Goal: Task Accomplishment & Management: Complete application form

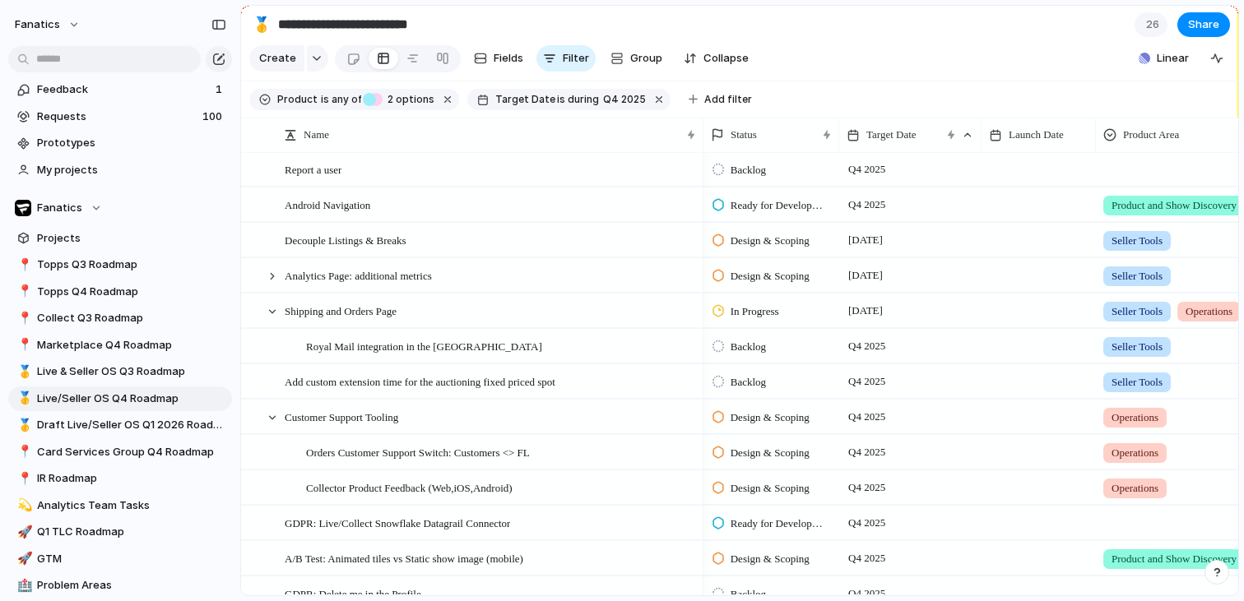
scroll to position [1256, 0]
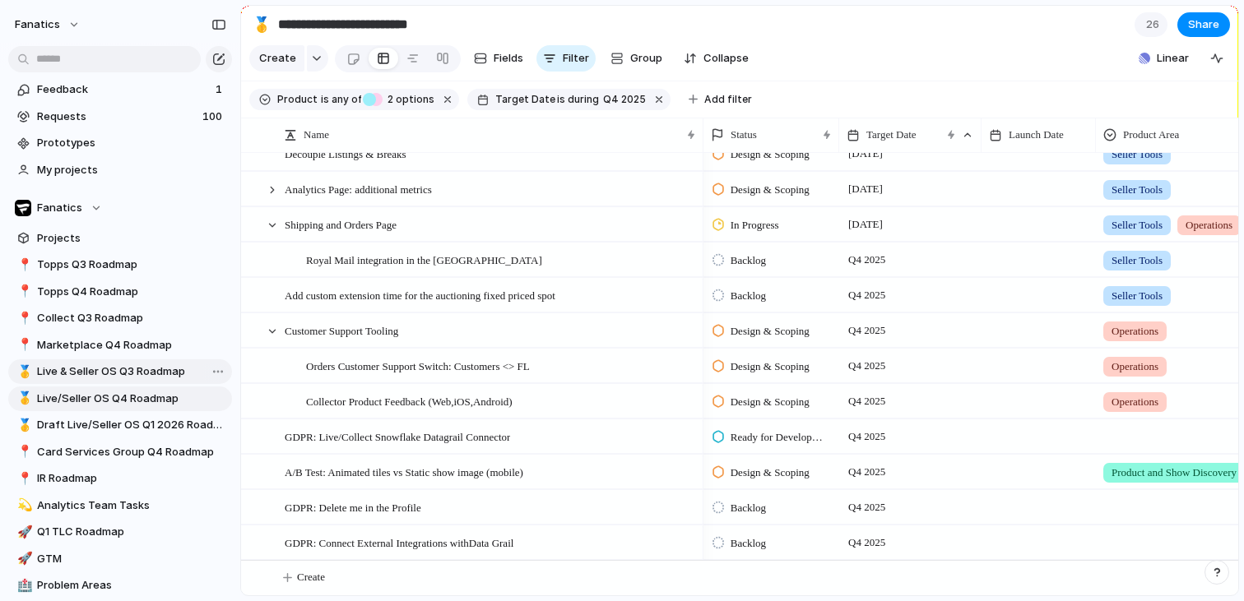
click at [148, 378] on span "Live & Seller OS Q3 Roadmap" at bounding box center [131, 372] width 189 height 16
type input "**********"
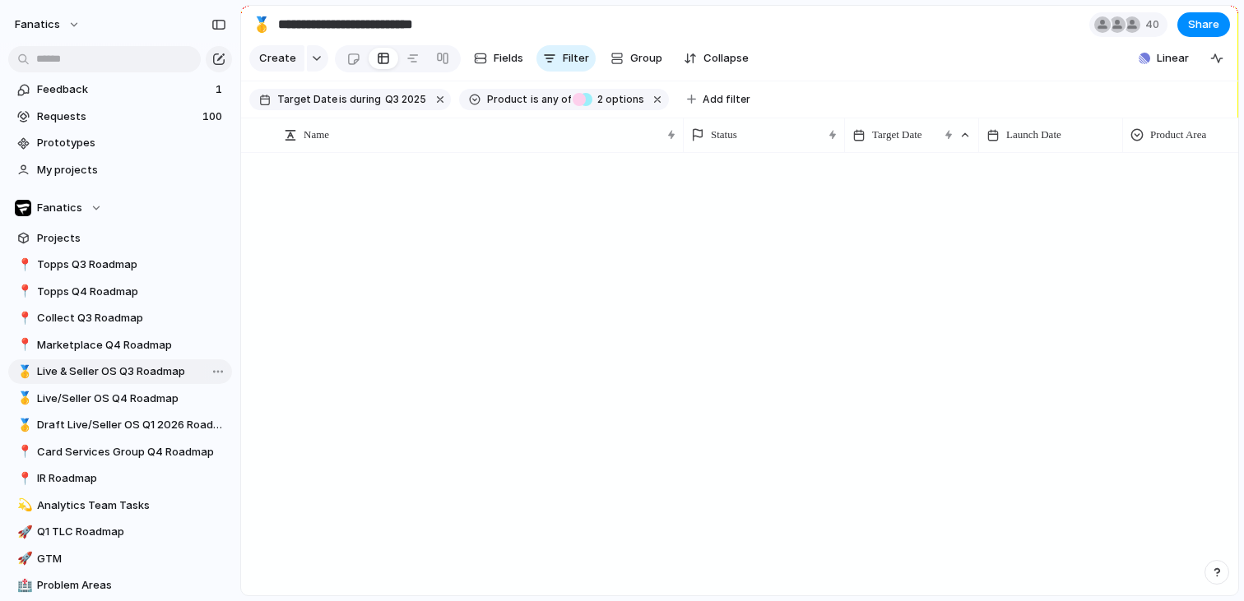
scroll to position [402, 0]
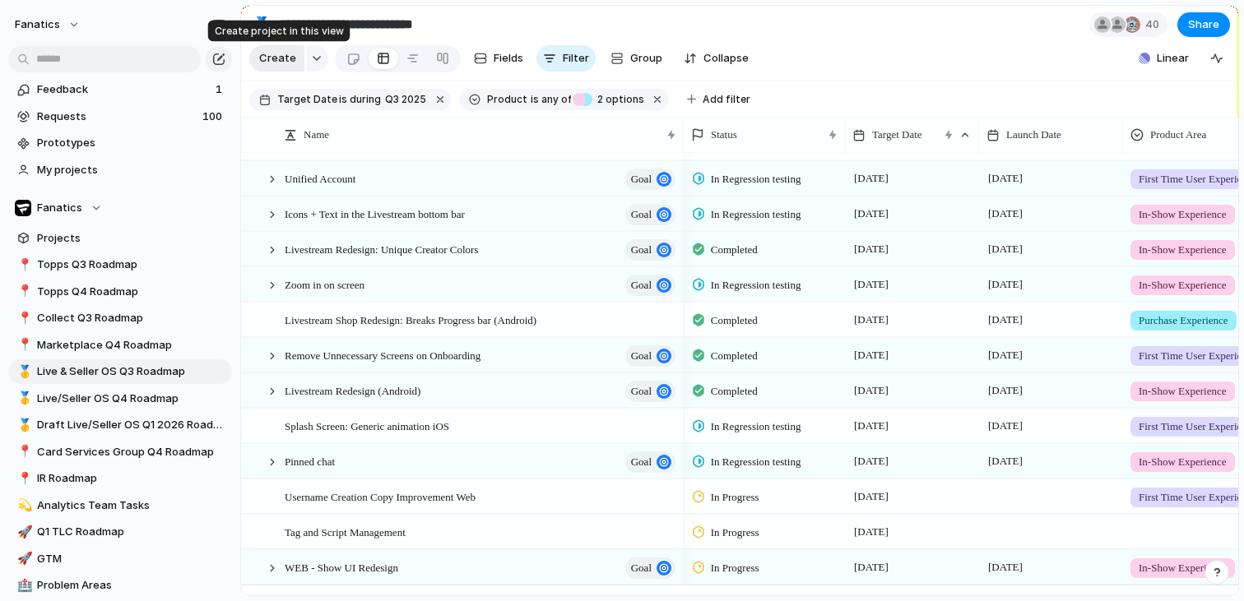
click at [263, 58] on span "Create" at bounding box center [277, 58] width 37 height 16
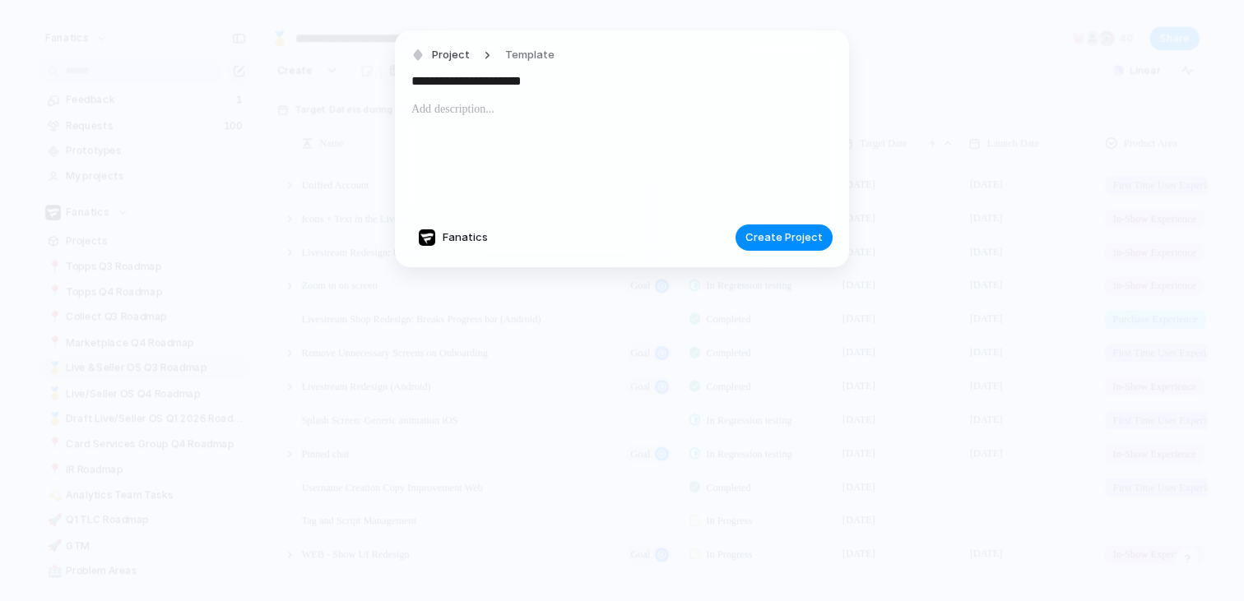
click at [575, 86] on input "**********" at bounding box center [621, 81] width 421 height 26
type input "**********"
click at [413, 44] on div "Project Template" at bounding box center [487, 56] width 153 height 24
click at [434, 55] on span "Project" at bounding box center [451, 55] width 38 height 16
click at [605, 148] on div "Launch Workstream Initiative Goal Objective Key result Program Project Request …" at bounding box center [622, 300] width 1244 height 601
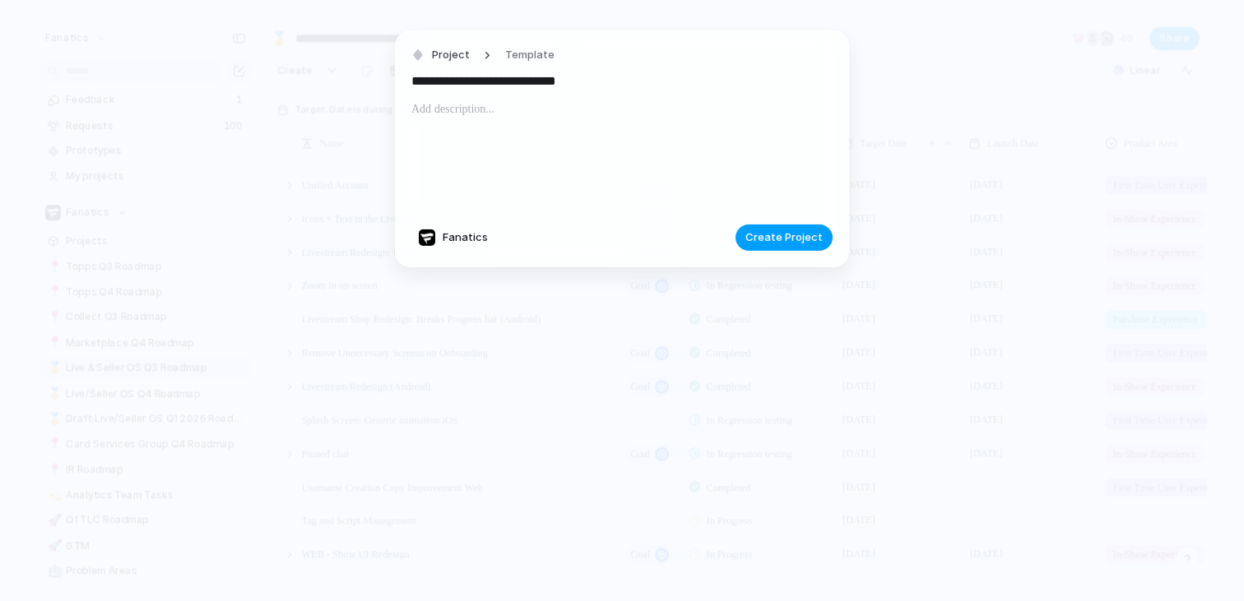
click at [784, 231] on span "Create Project" at bounding box center [783, 238] width 77 height 16
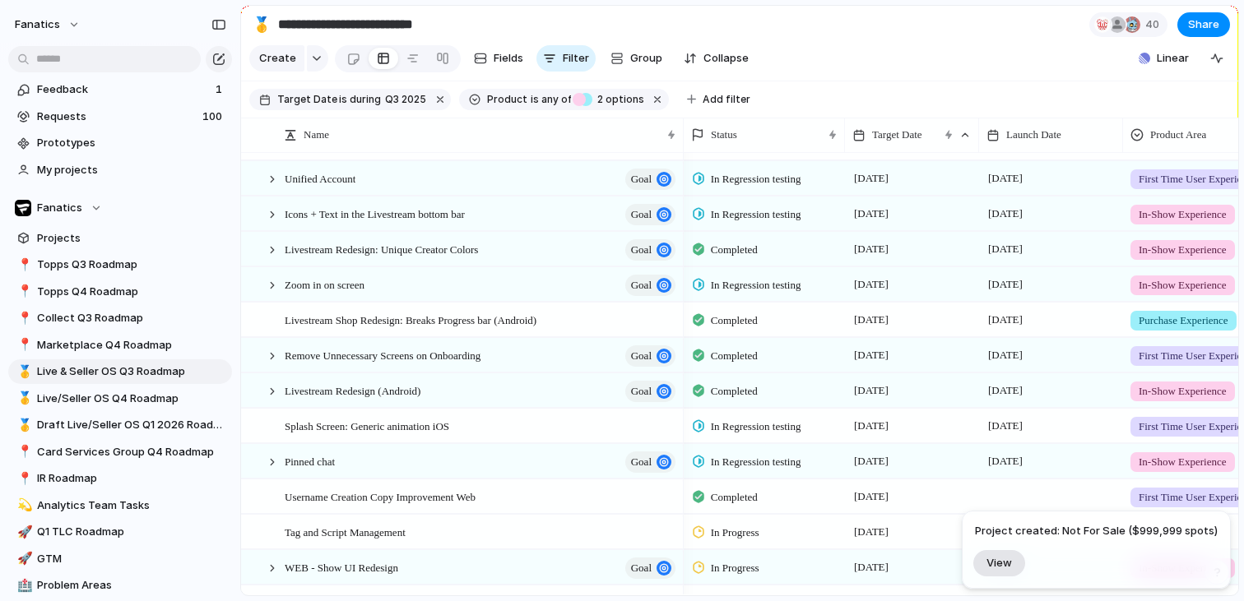
click at [1005, 569] on span "View" at bounding box center [999, 563] width 26 height 14
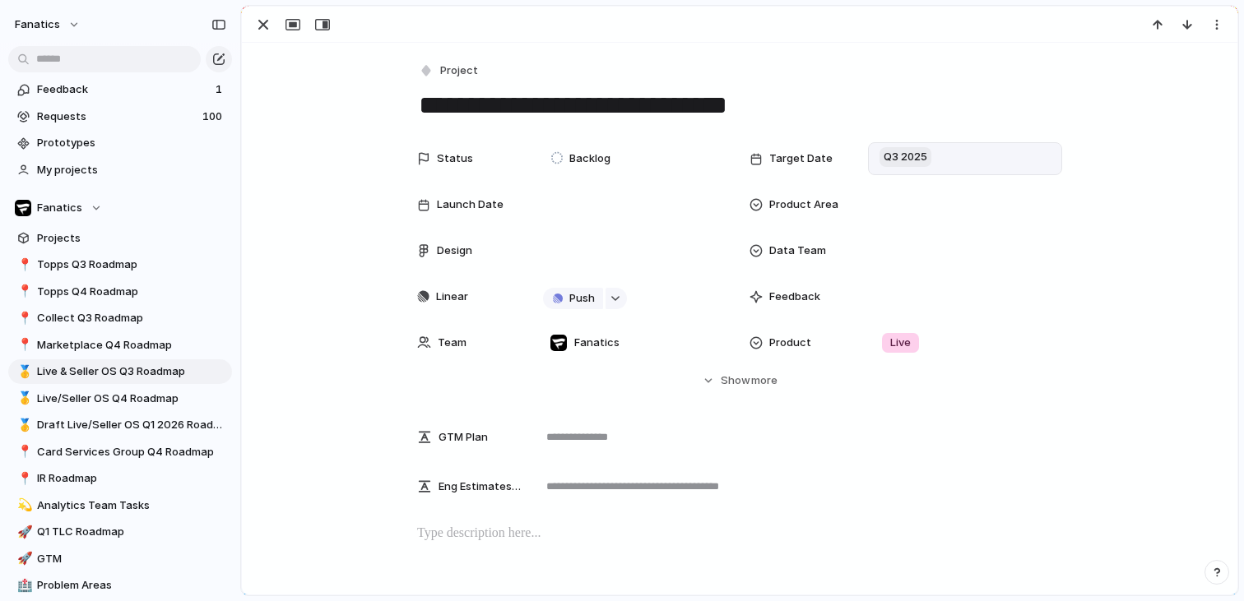
click at [904, 164] on span "Q3 2025" at bounding box center [905, 157] width 52 height 20
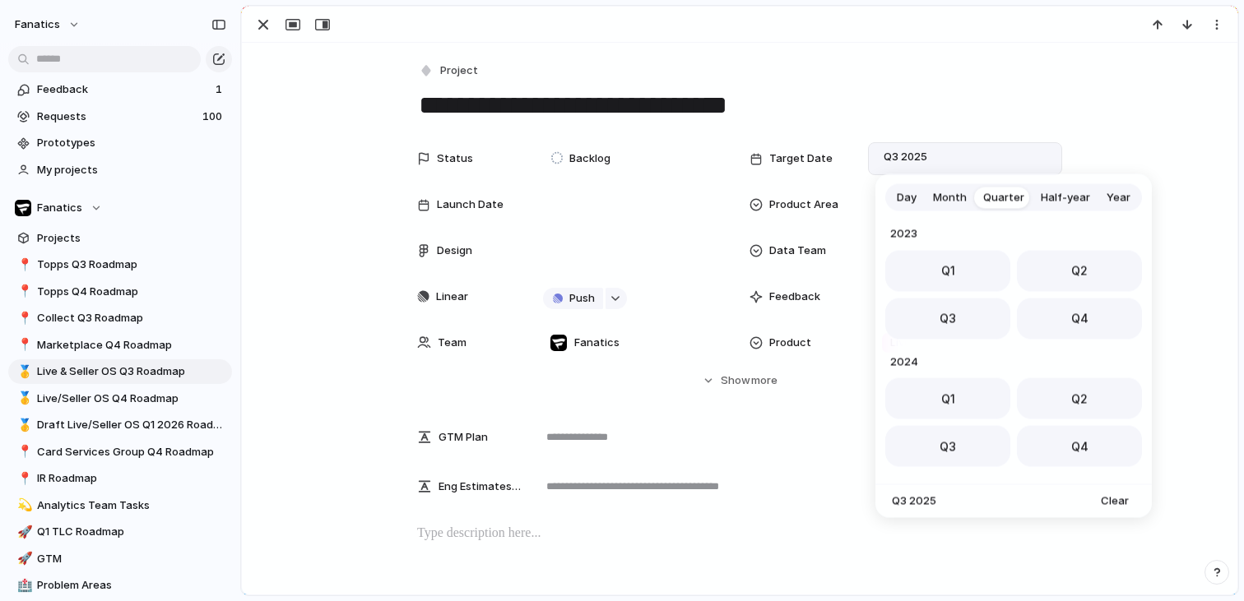
scroll to position [261, 0]
click at [957, 193] on span "Month" at bounding box center [950, 197] width 34 height 16
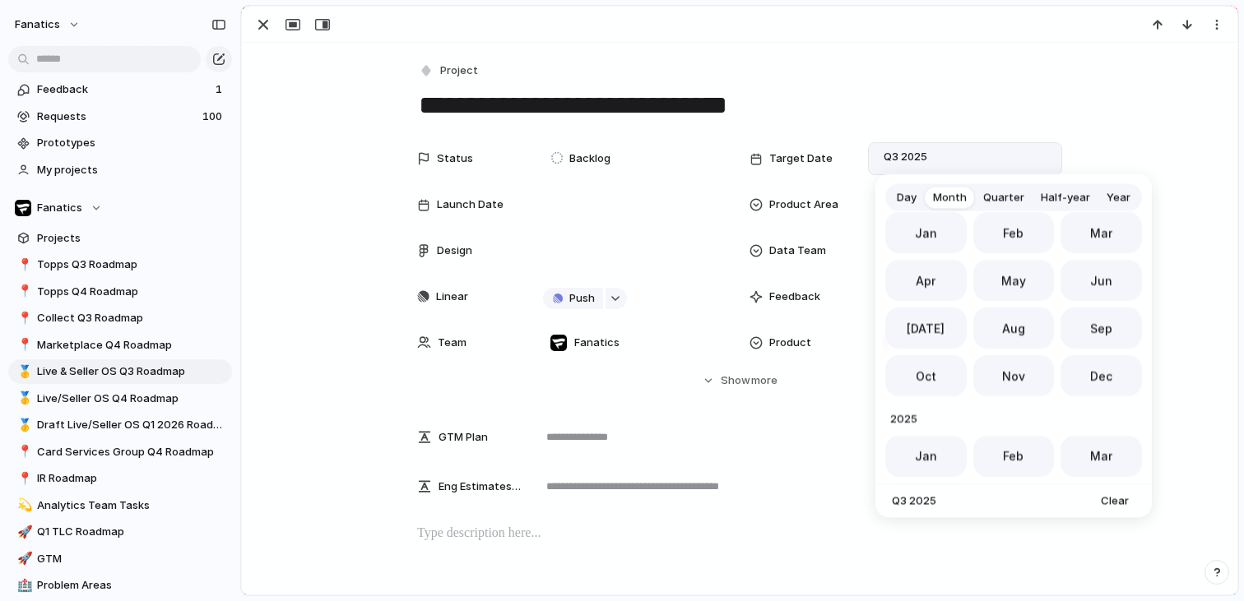
scroll to position [452, 0]
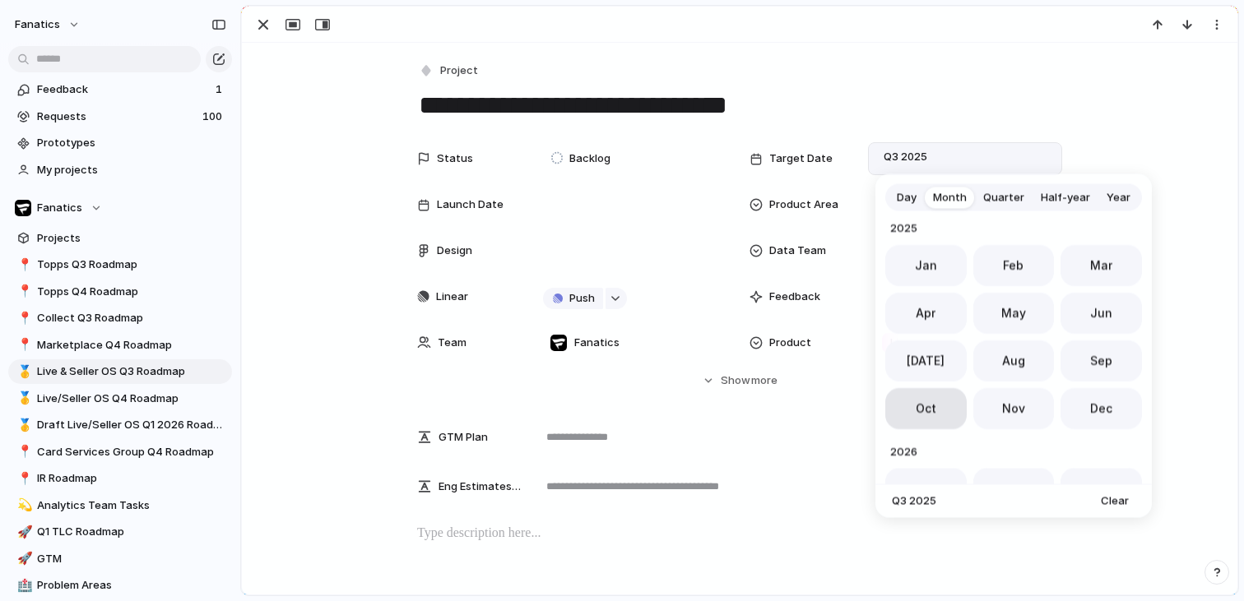
click at [941, 418] on button "Oct" at bounding box center [925, 408] width 81 height 41
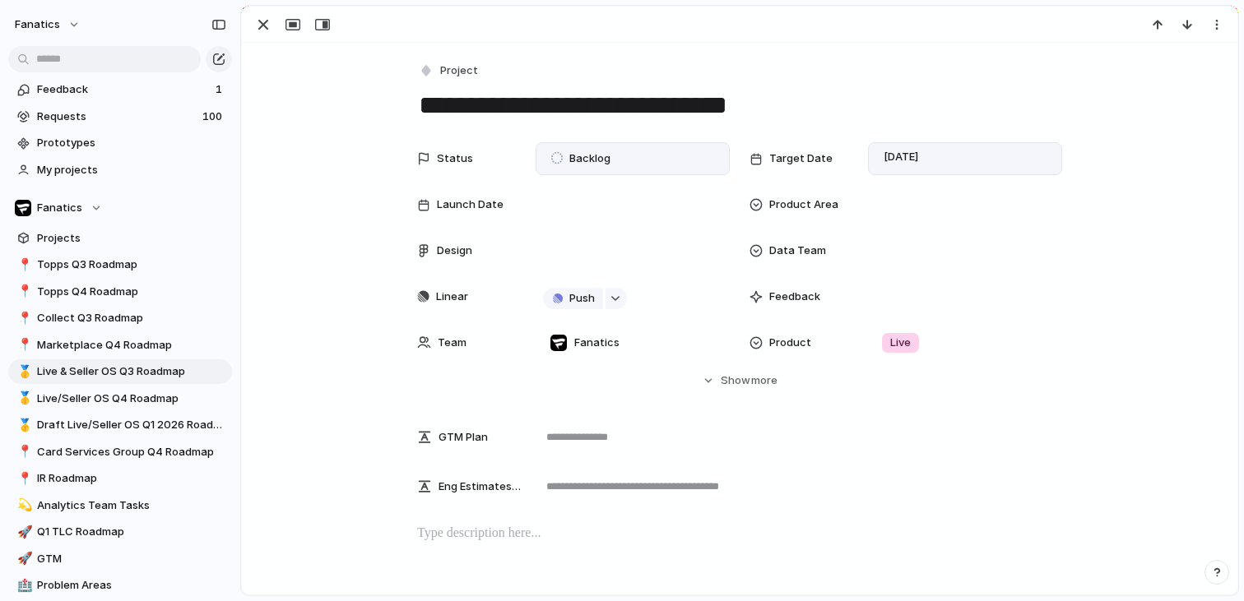
click at [595, 152] on span "Backlog" at bounding box center [589, 159] width 41 height 16
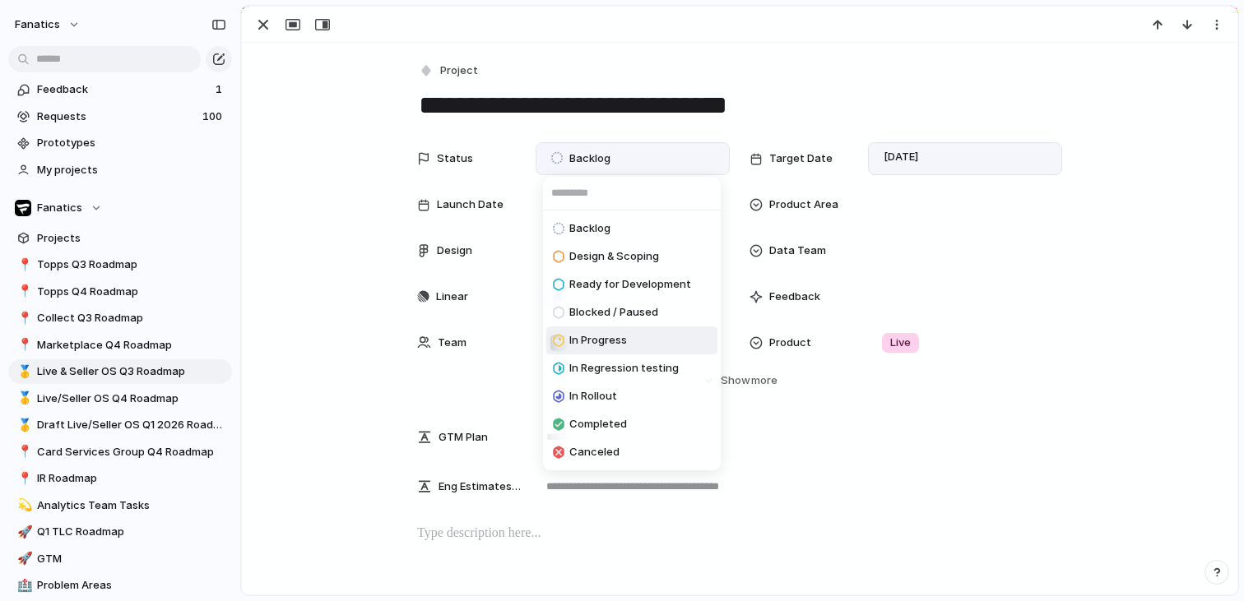
click at [585, 331] on div "In Progress" at bounding box center [590, 341] width 74 height 20
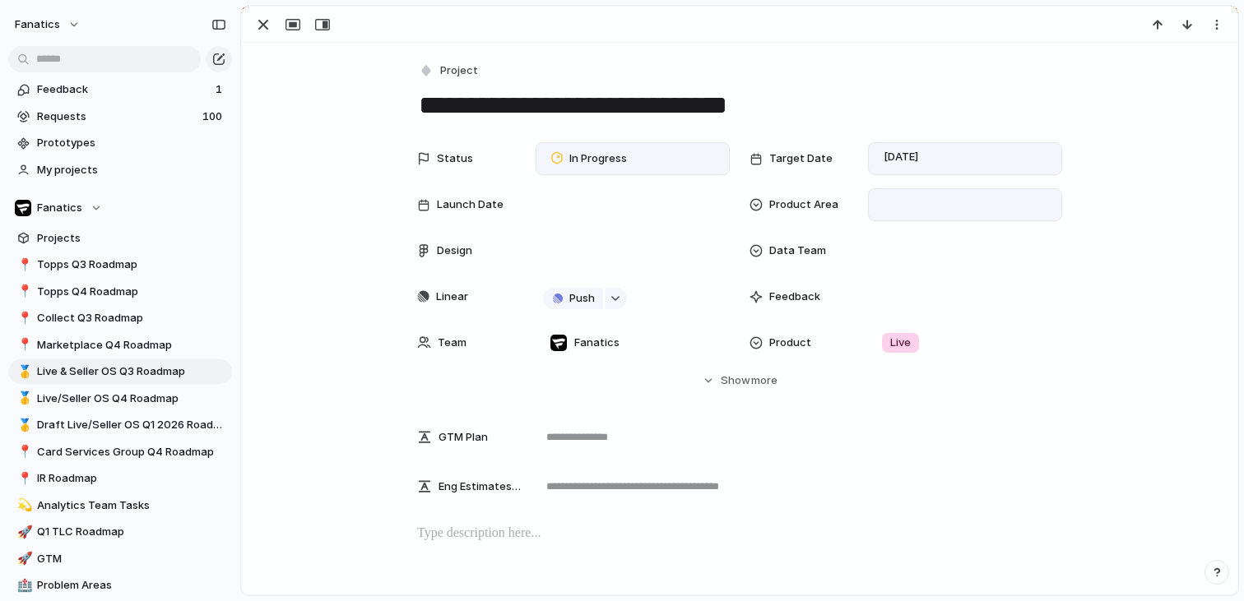
click at [923, 202] on div at bounding box center [964, 205] width 179 height 18
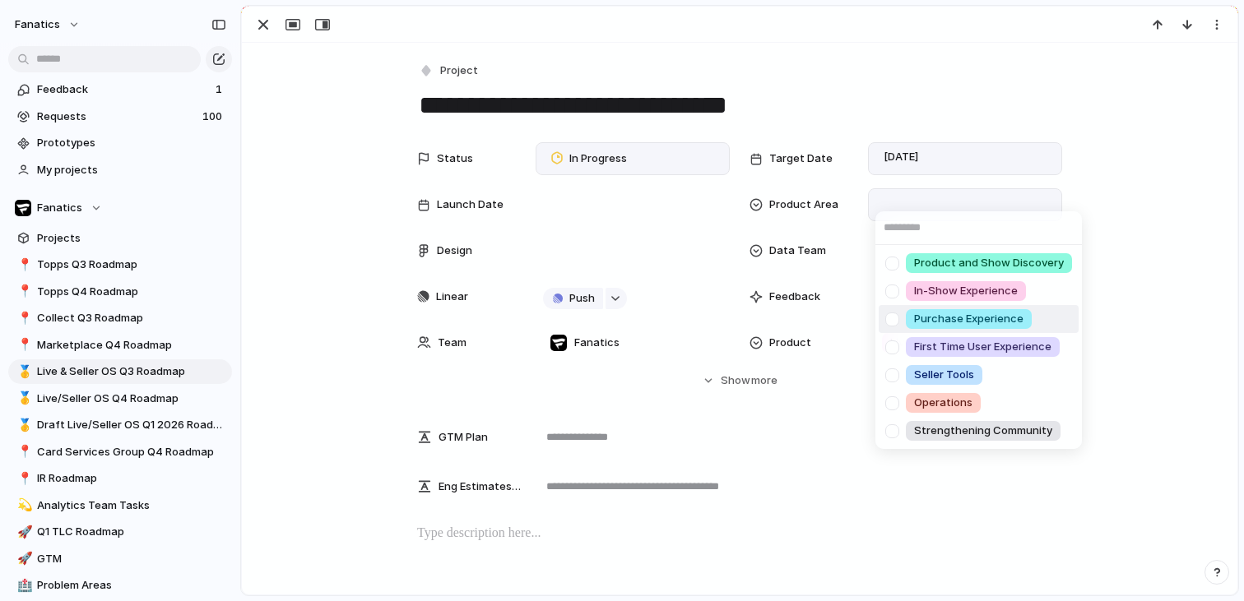
click at [896, 319] on div at bounding box center [892, 319] width 29 height 29
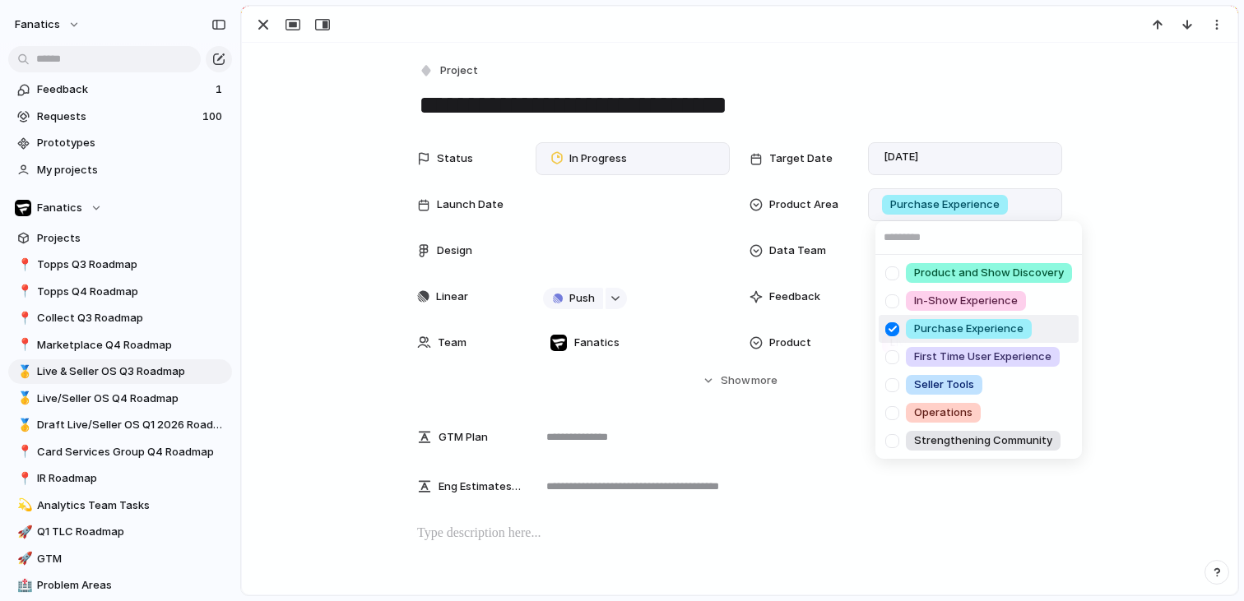
click at [721, 386] on div "Product and Show Discovery In-Show Experience Purchase Experience First Time Us…" at bounding box center [622, 300] width 1244 height 601
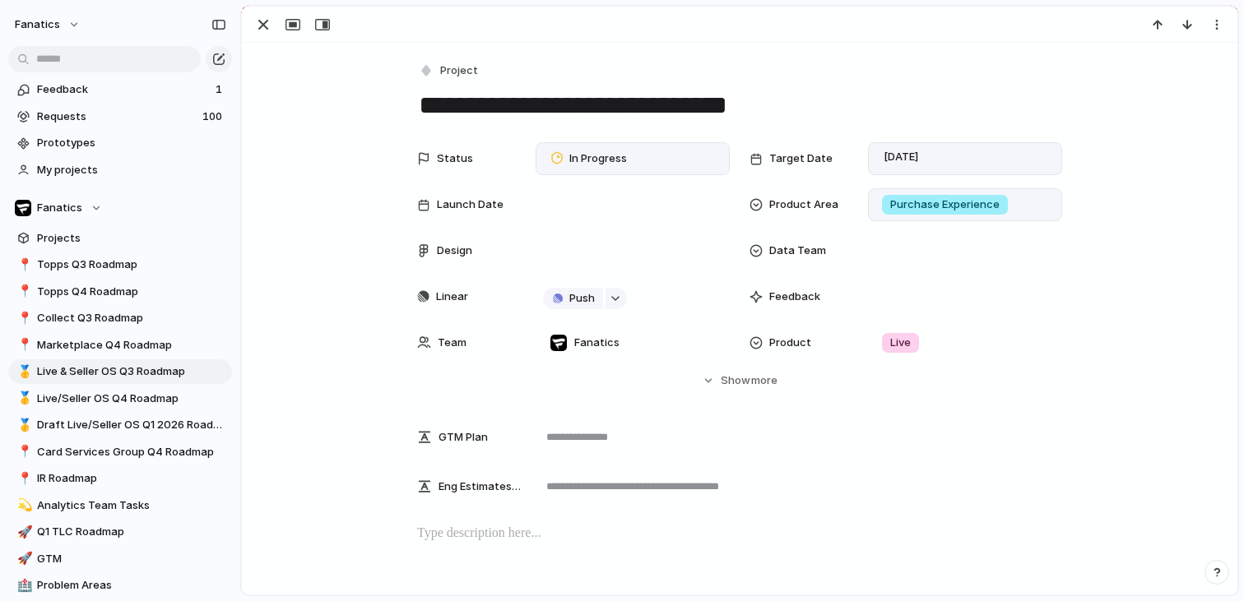
click at [721, 380] on span "Show" at bounding box center [736, 381] width 30 height 16
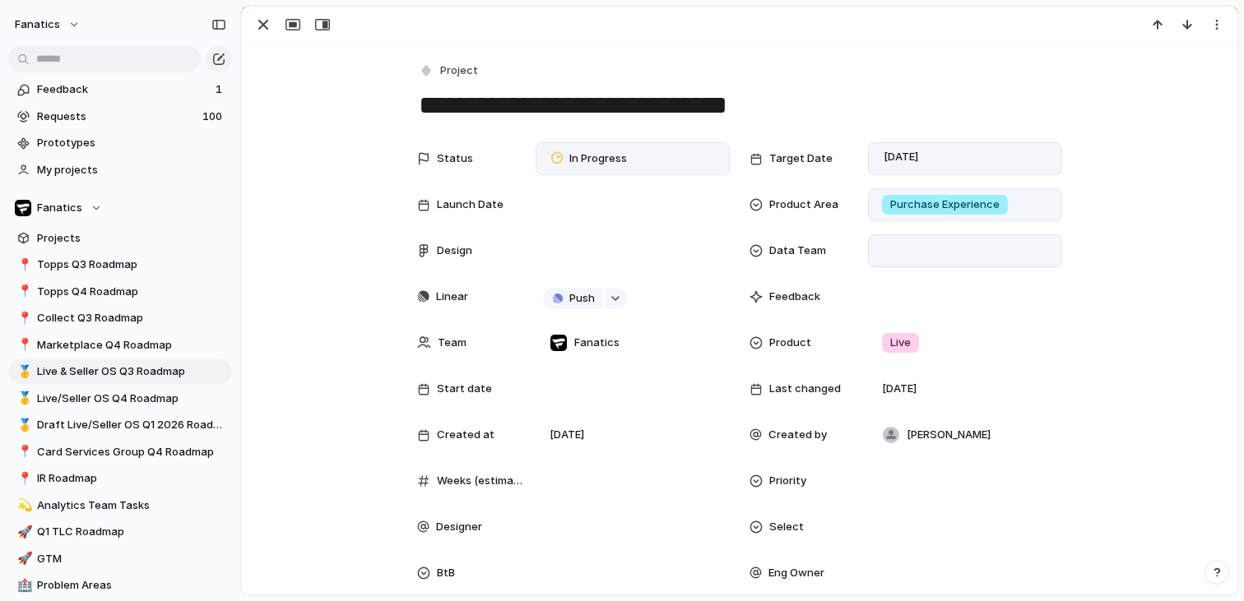
click at [898, 247] on div at bounding box center [964, 251] width 179 height 18
click at [1169, 192] on div "Need Events Done No Data Team" at bounding box center [622, 300] width 1244 height 601
click at [610, 249] on div at bounding box center [632, 251] width 179 height 18
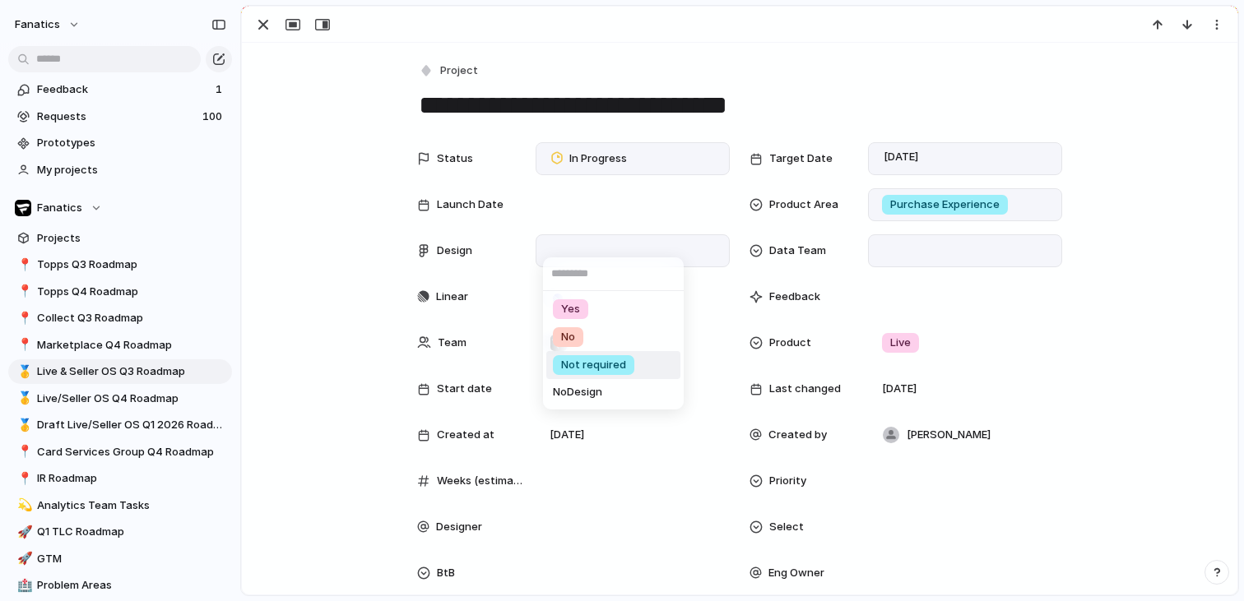
click at [600, 361] on span "Not required" at bounding box center [593, 365] width 65 height 16
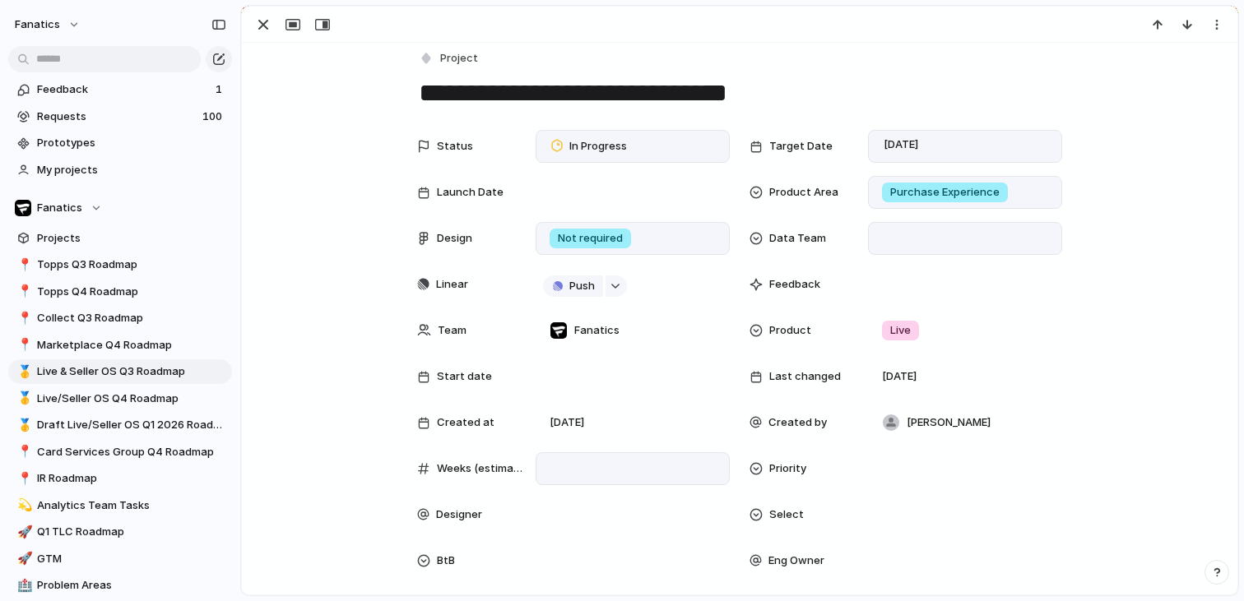
scroll to position [0, 0]
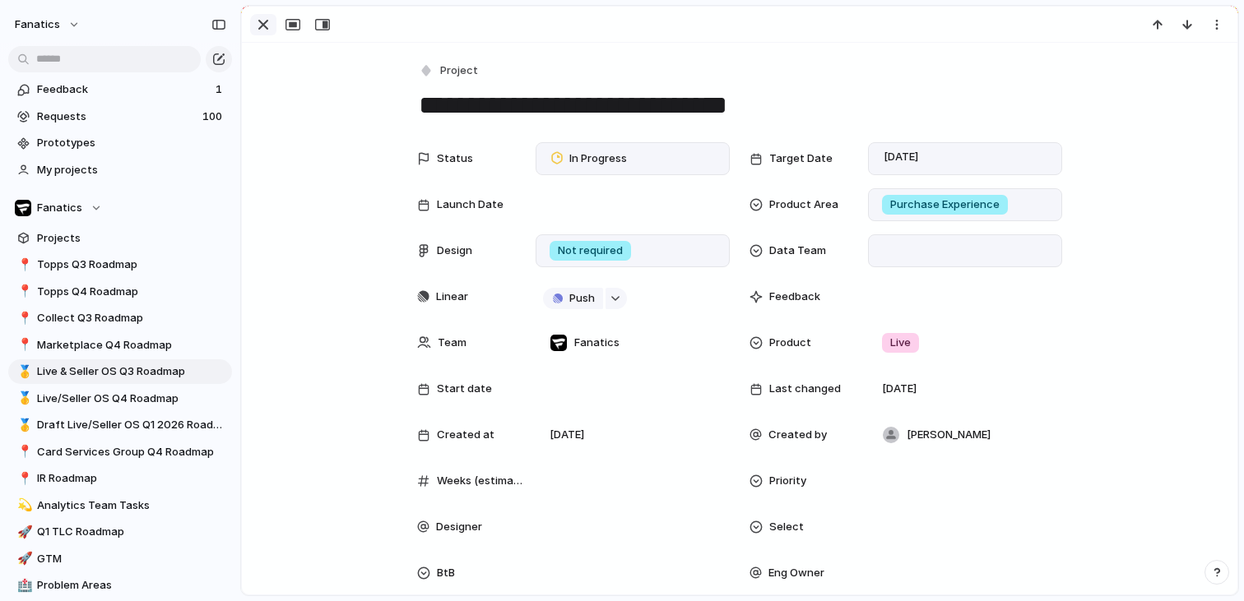
click at [262, 30] on div "button" at bounding box center [263, 25] width 20 height 20
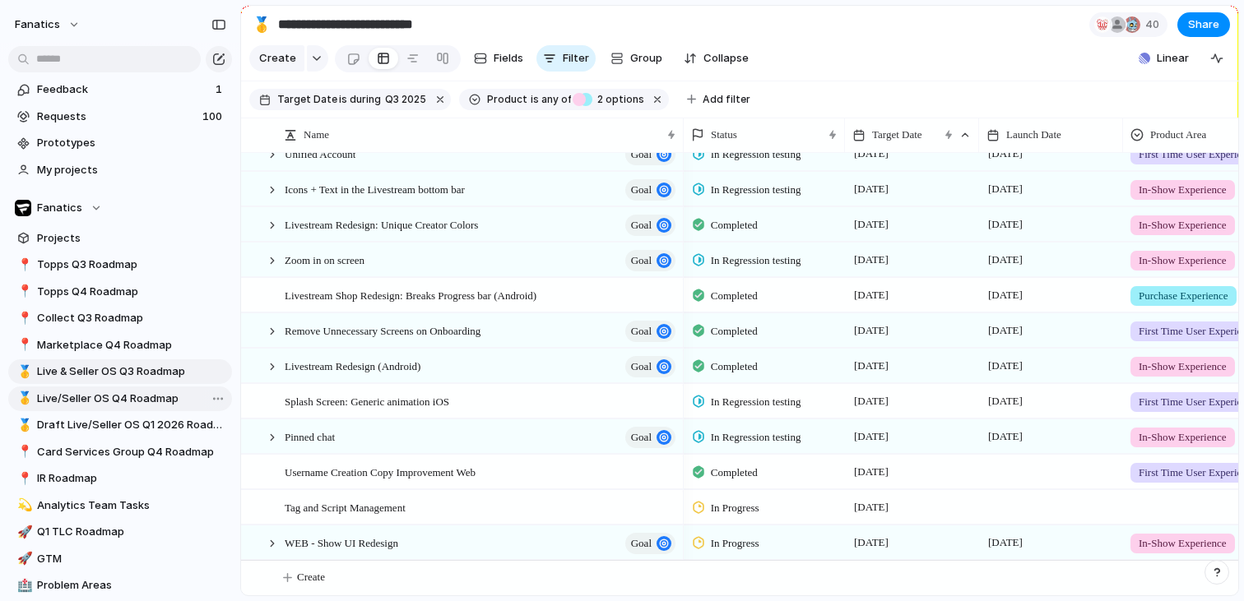
click at [123, 402] on span "Live/Seller OS Q4 Roadmap" at bounding box center [131, 399] width 189 height 16
type input "**********"
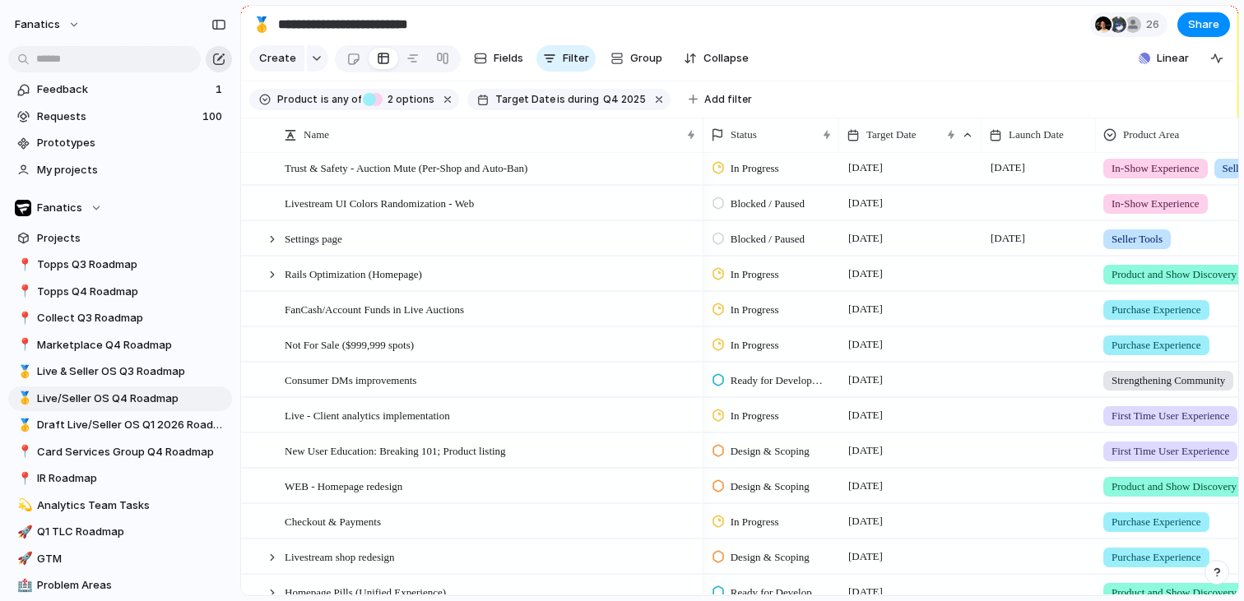
click at [215, 62] on div "button" at bounding box center [218, 59] width 13 height 13
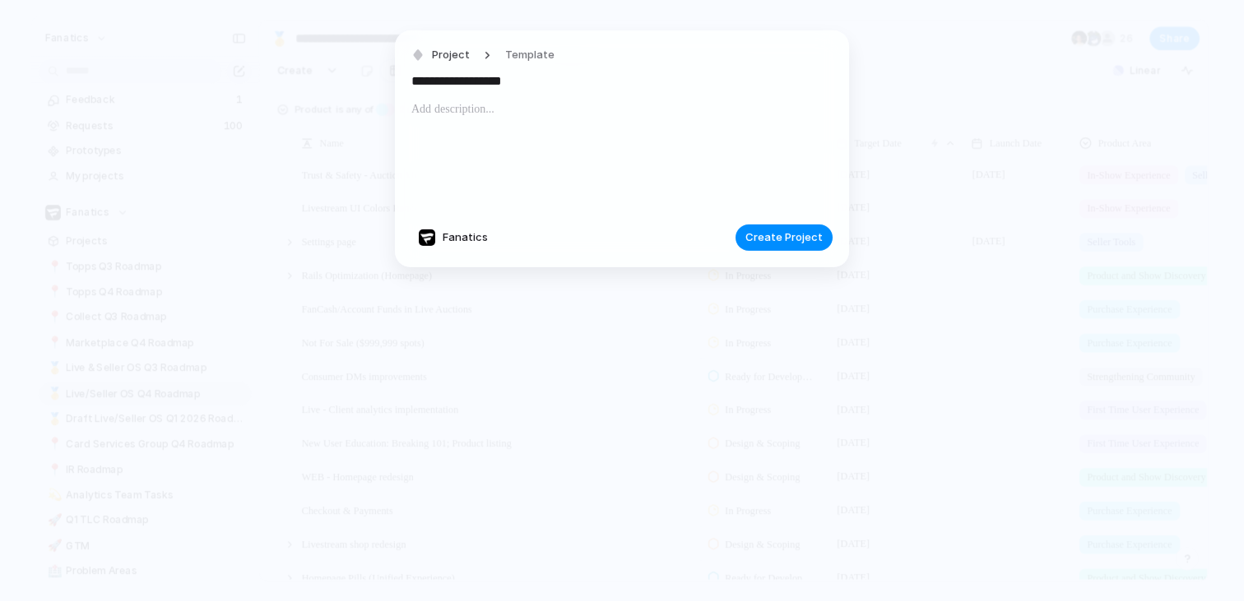
type input "**********"
click at [786, 252] on div "**********" at bounding box center [622, 148] width 454 height 237
click at [786, 247] on button "Create Project" at bounding box center [783, 238] width 97 height 26
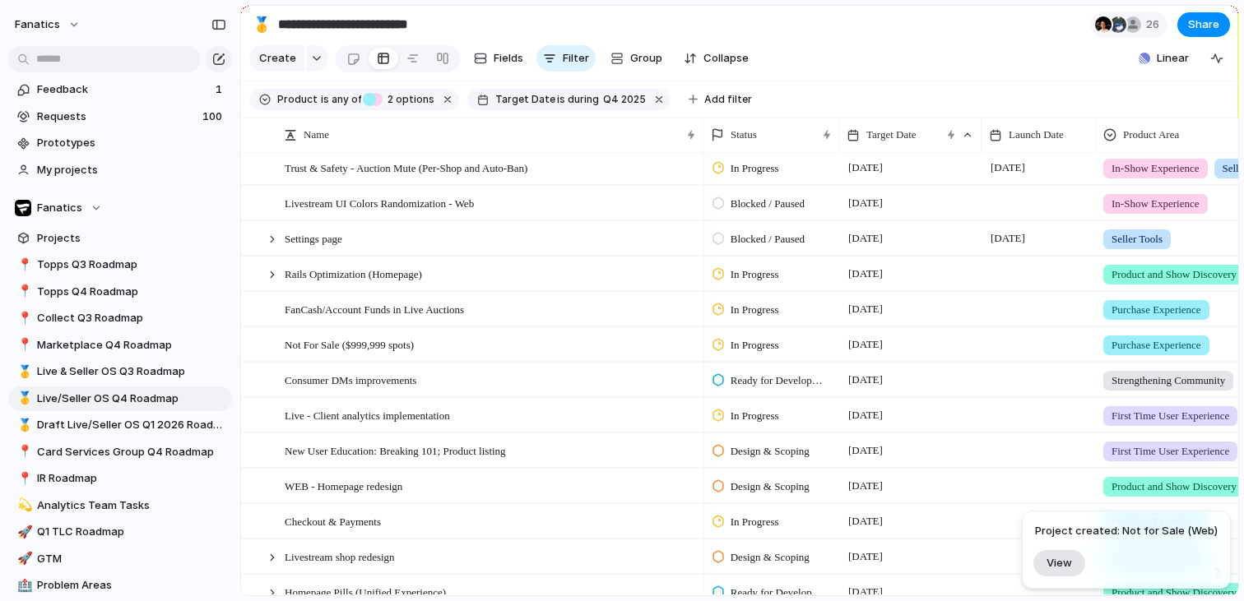
click at [1067, 573] on button "View" at bounding box center [1059, 563] width 52 height 26
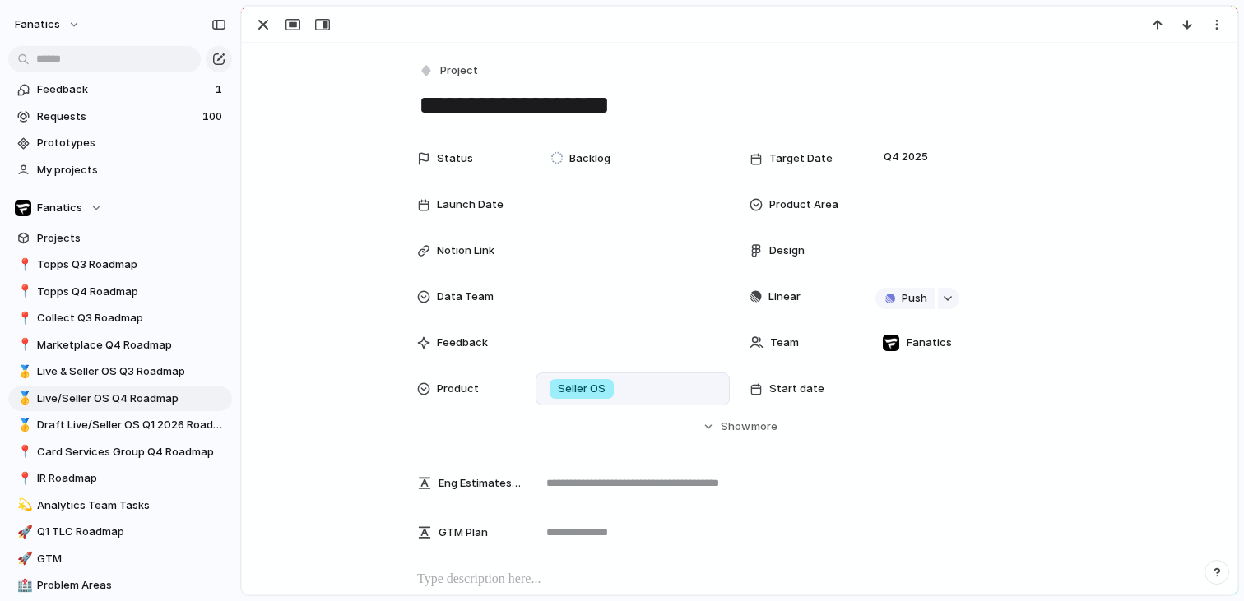
click at [639, 388] on div "Seller OS" at bounding box center [632, 389] width 179 height 18
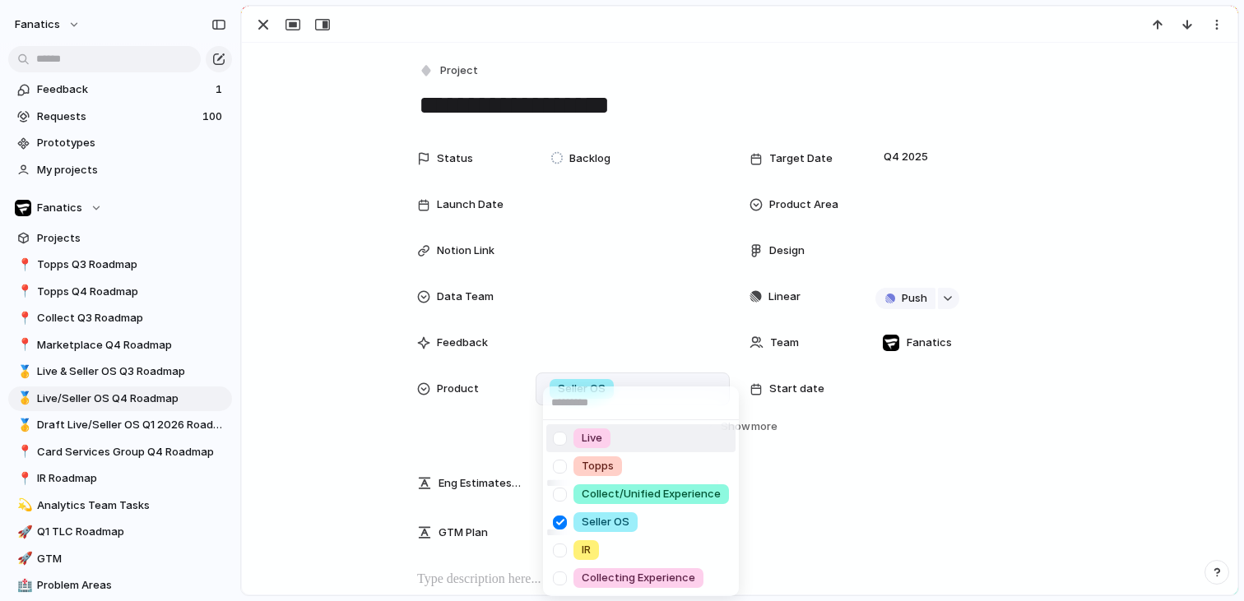
click at [559, 441] on div at bounding box center [559, 439] width 29 height 29
click at [559, 525] on div at bounding box center [559, 522] width 29 height 29
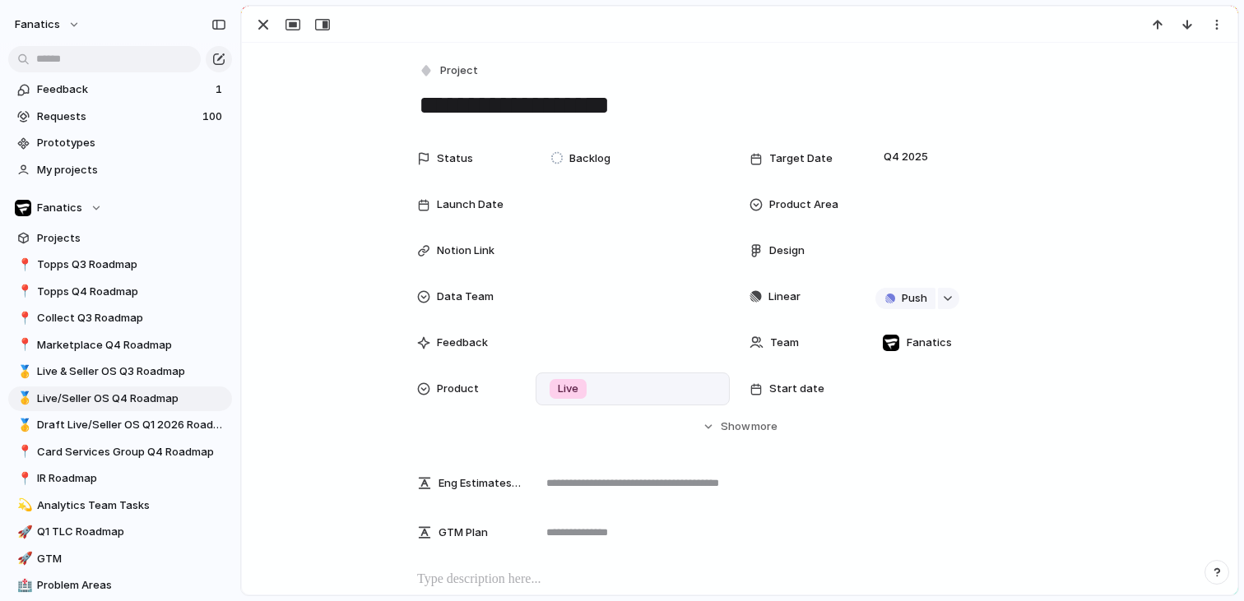
click at [863, 211] on div "Live Topps Collect/Unified Experience Seller OS IR Collecting Experience" at bounding box center [622, 300] width 1244 height 601
click at [884, 196] on div at bounding box center [964, 205] width 179 height 18
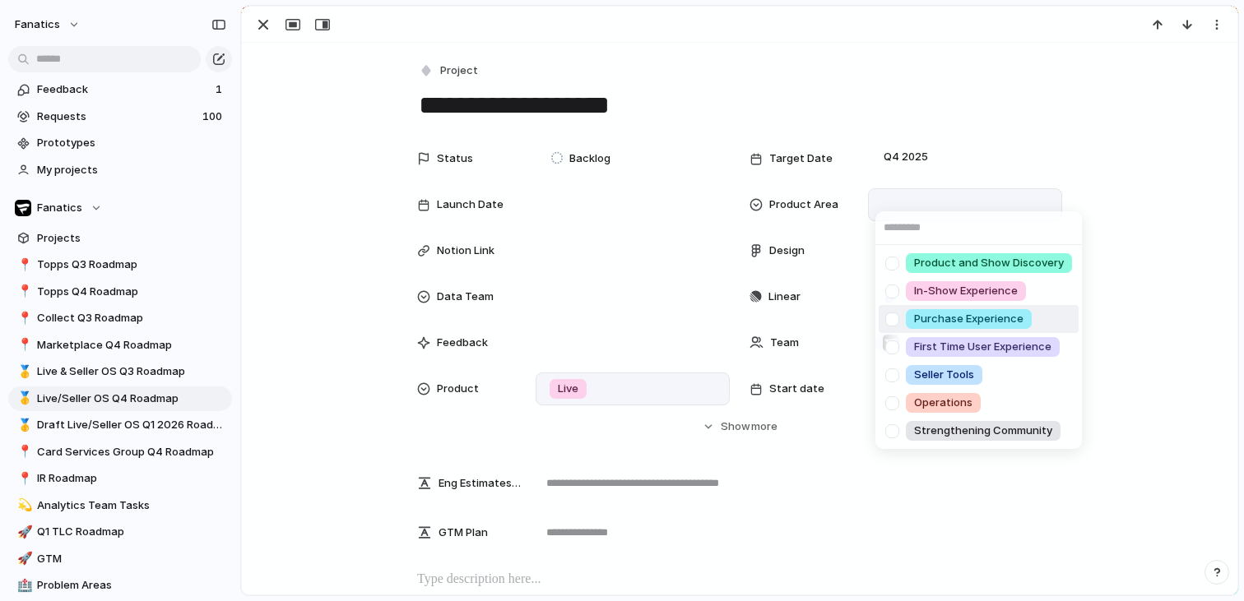
click at [896, 324] on div at bounding box center [892, 319] width 29 height 29
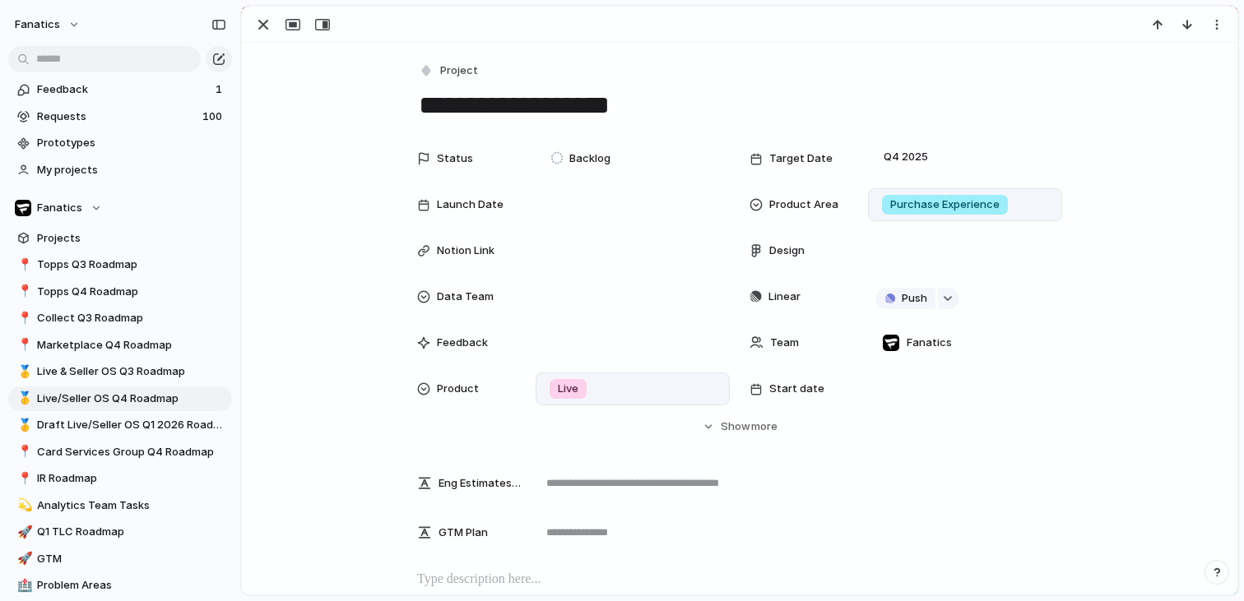
click at [595, 232] on div "Product and Show Discovery In-Show Experience Purchase Experience First Time Us…" at bounding box center [622, 300] width 1244 height 601
click at [581, 207] on div at bounding box center [632, 205] width 179 height 18
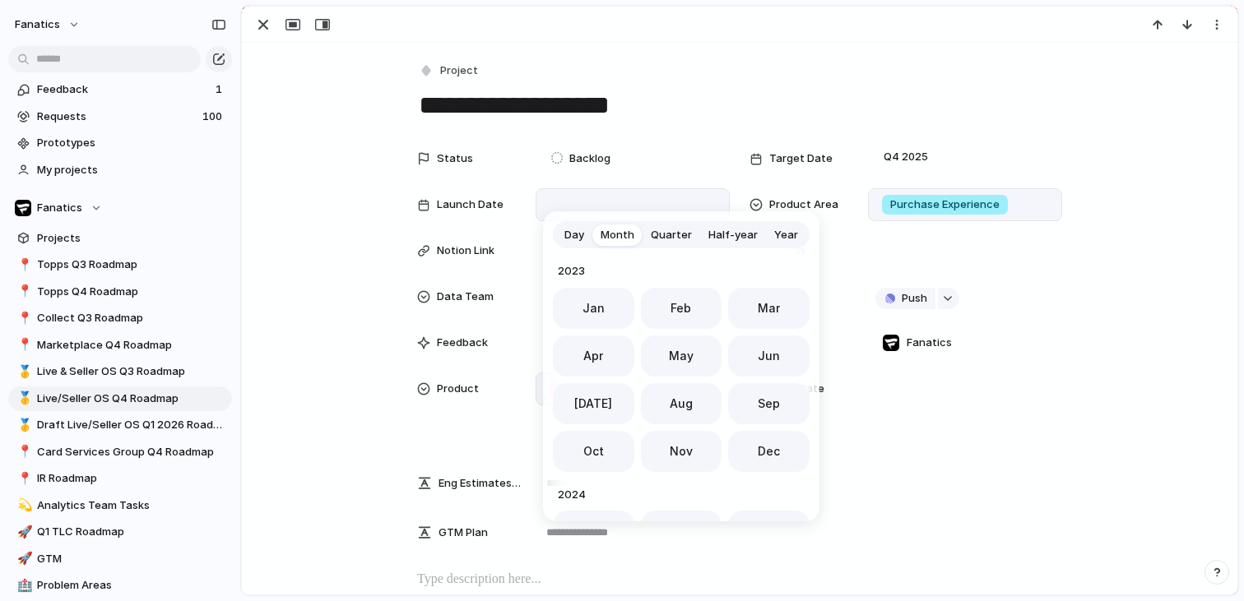
scroll to position [452, 0]
click at [573, 236] on span "Day" at bounding box center [574, 235] width 20 height 16
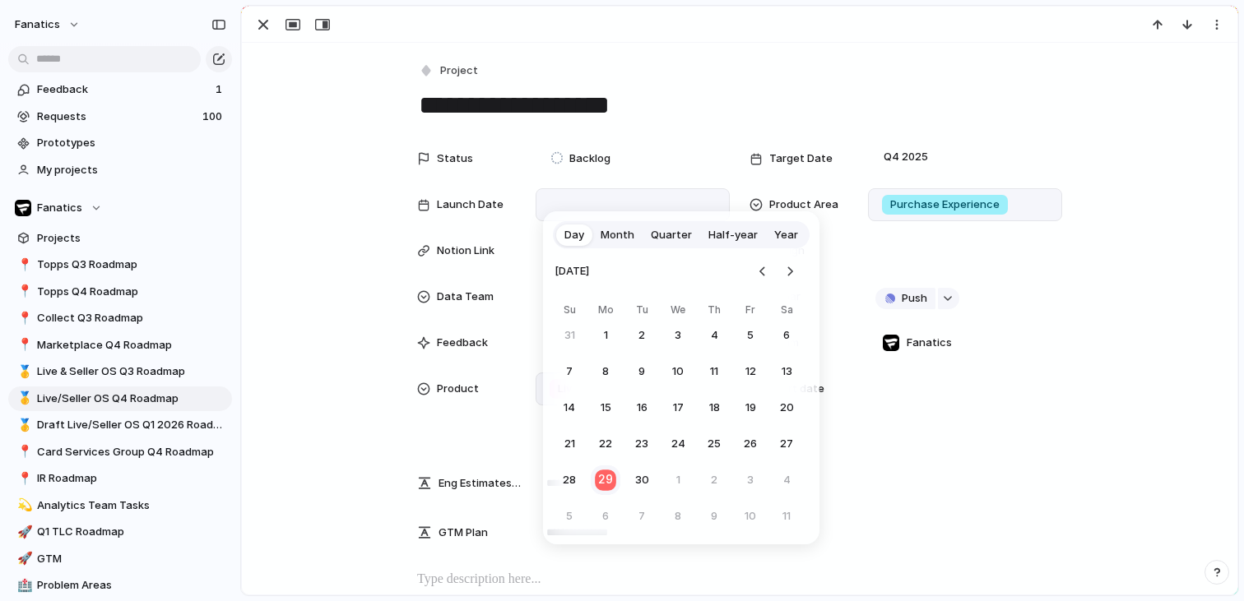
click at [609, 481] on button "29" at bounding box center [606, 481] width 32 height 32
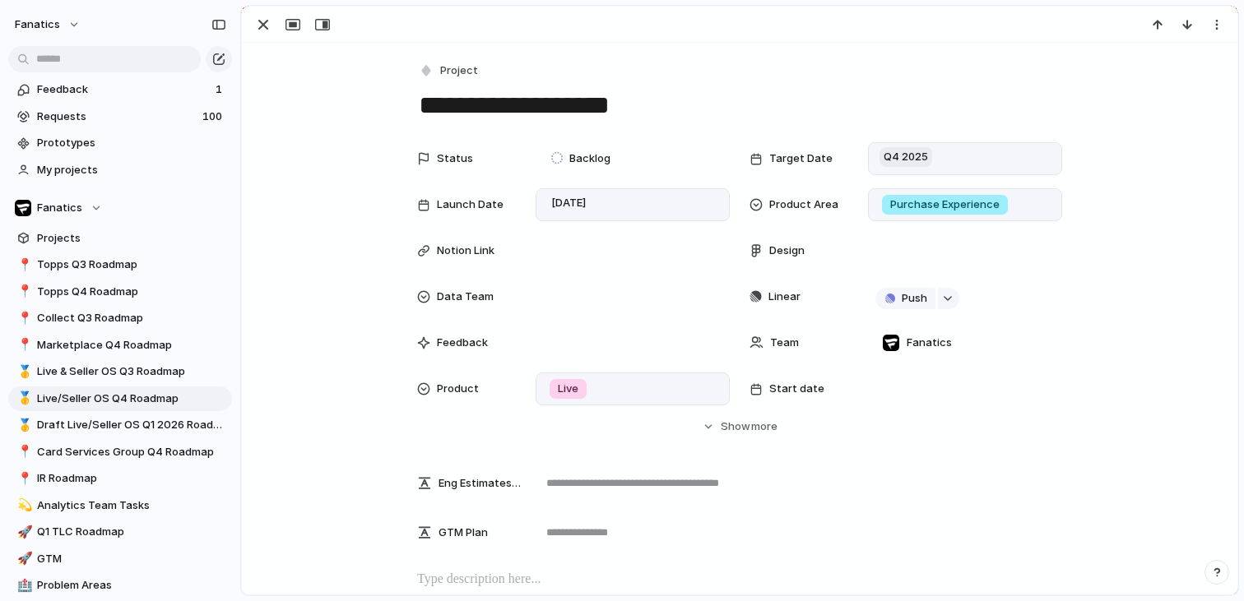
click at [915, 158] on span "Q4 2025" at bounding box center [905, 157] width 53 height 20
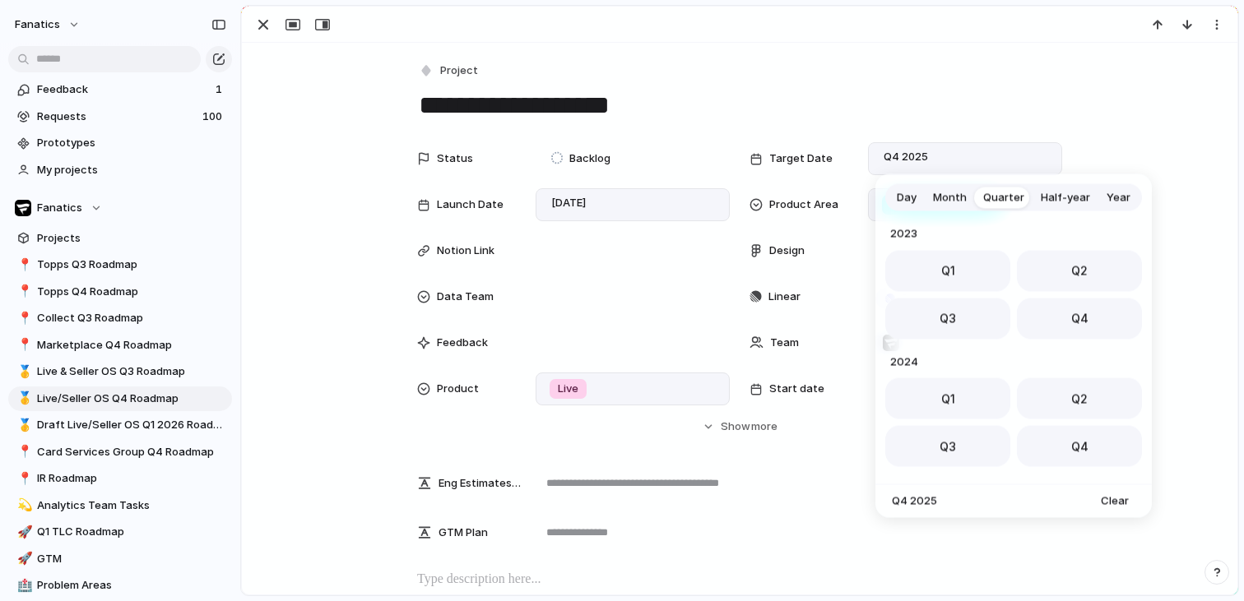
scroll to position [261, 0]
click at [912, 193] on span "Day" at bounding box center [907, 197] width 20 height 16
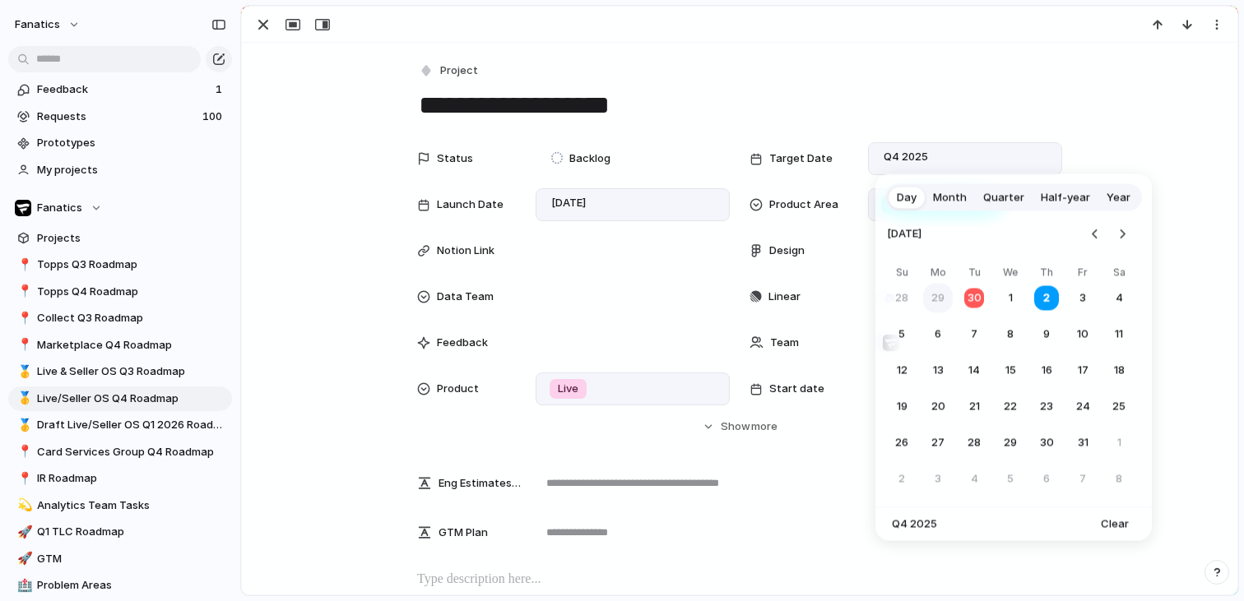
click at [935, 294] on button "29" at bounding box center [938, 299] width 30 height 30
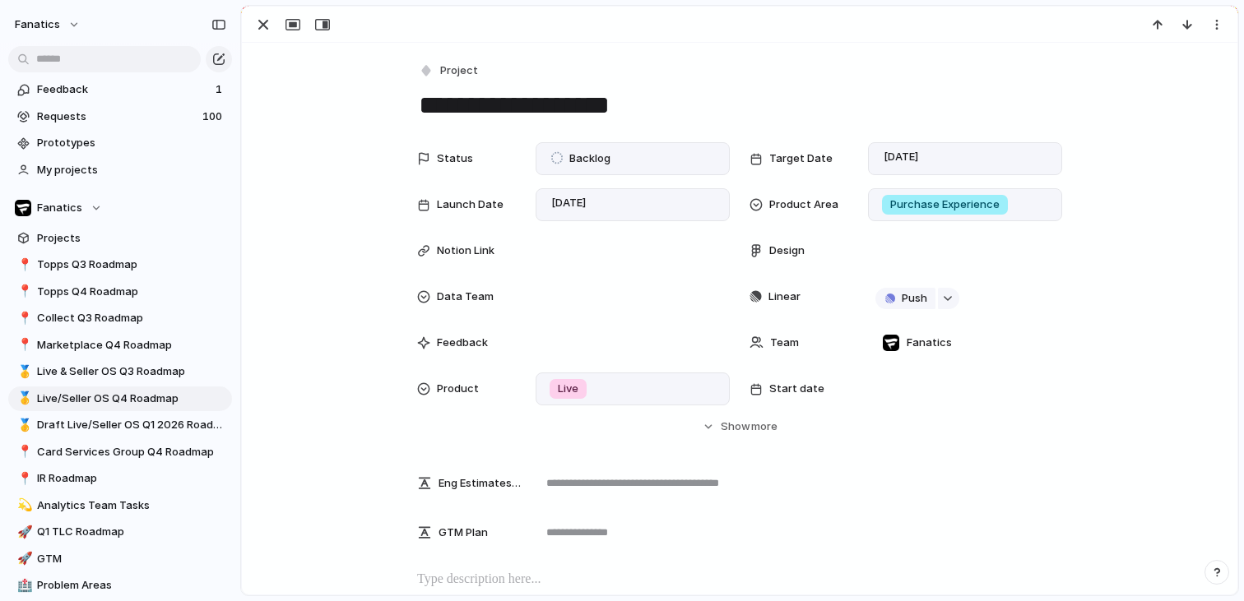
click at [589, 162] on span "Backlog" at bounding box center [589, 159] width 41 height 16
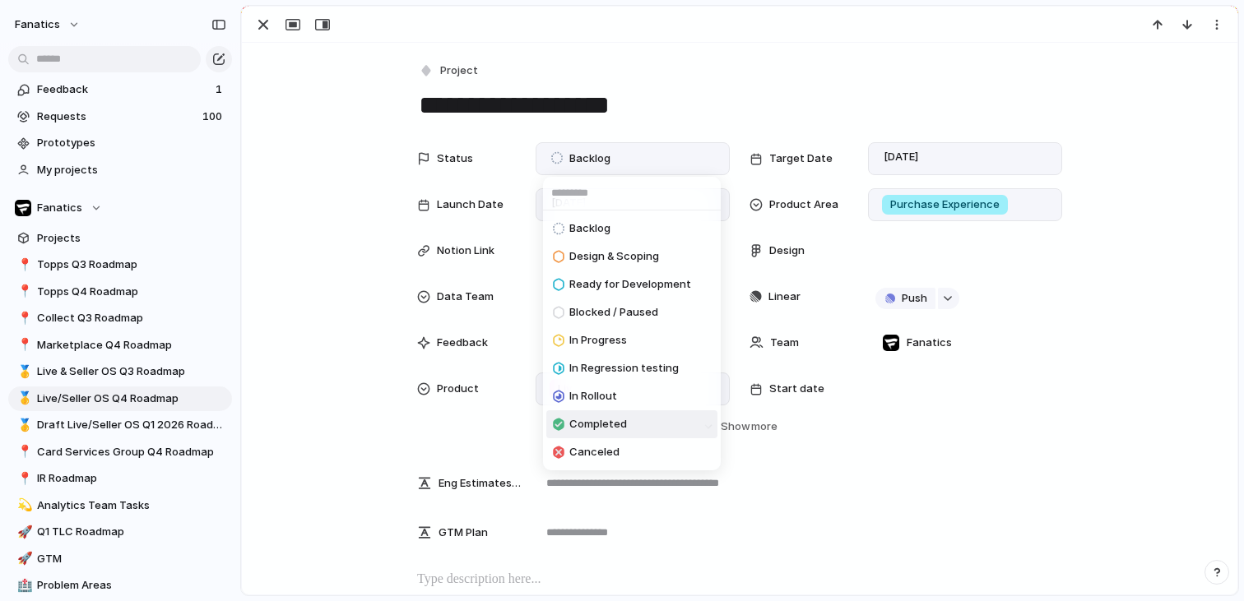
click at [574, 422] on span "Completed" at bounding box center [598, 424] width 58 height 16
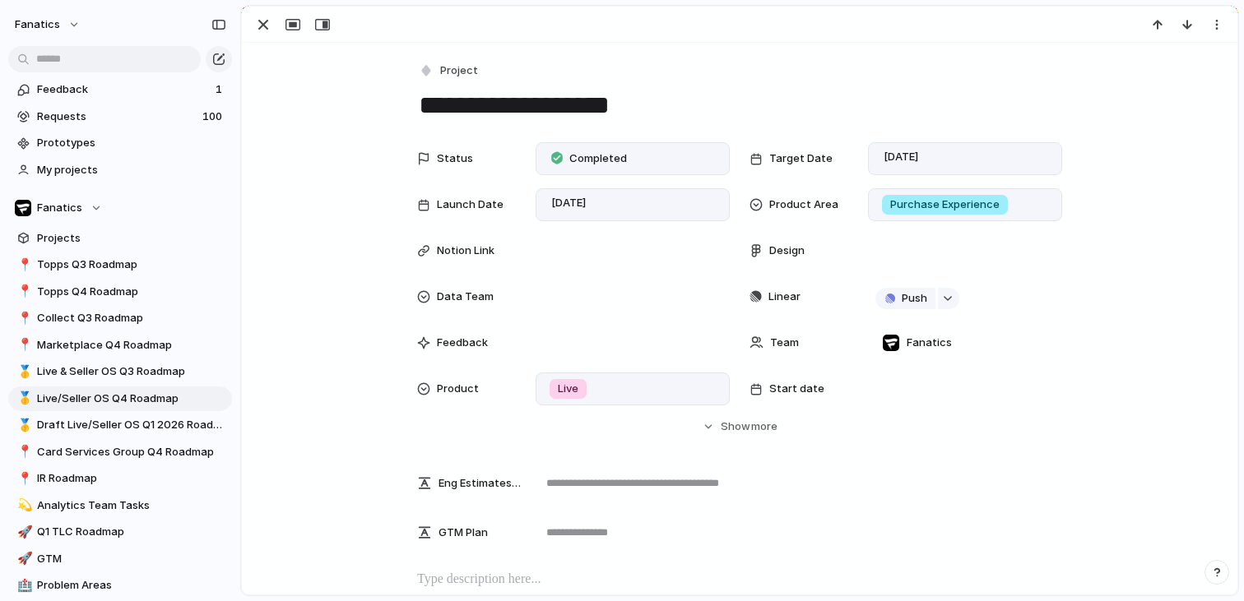
click at [899, 172] on div "[DATE]" at bounding box center [965, 158] width 194 height 33
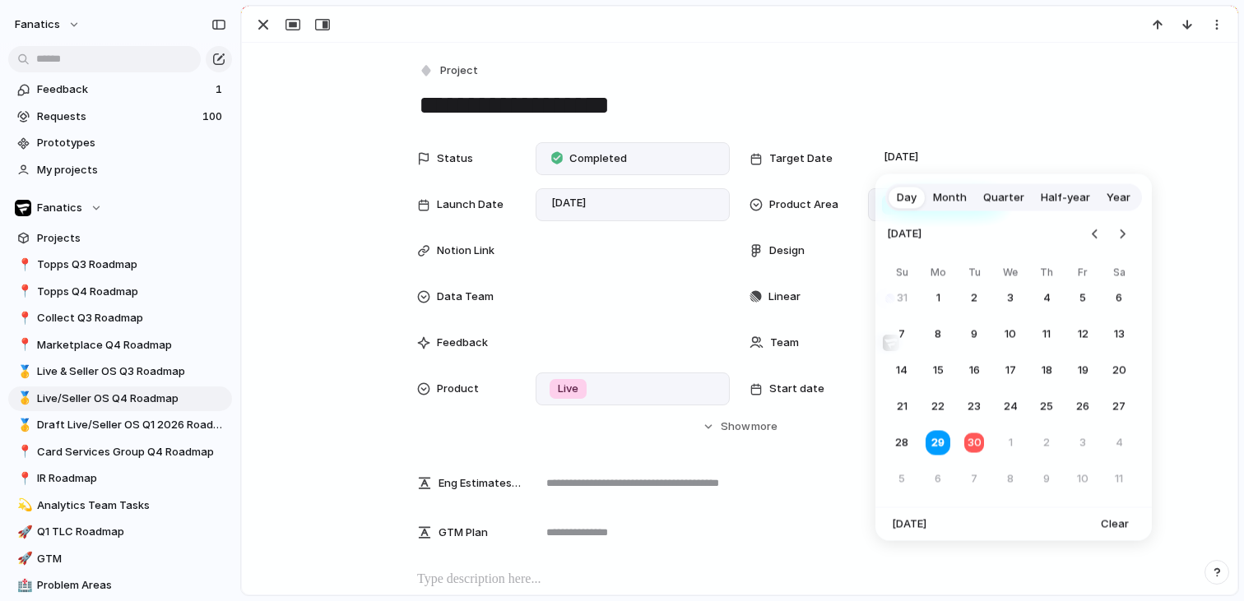
click at [1003, 199] on span "Quarter" at bounding box center [1003, 197] width 41 height 16
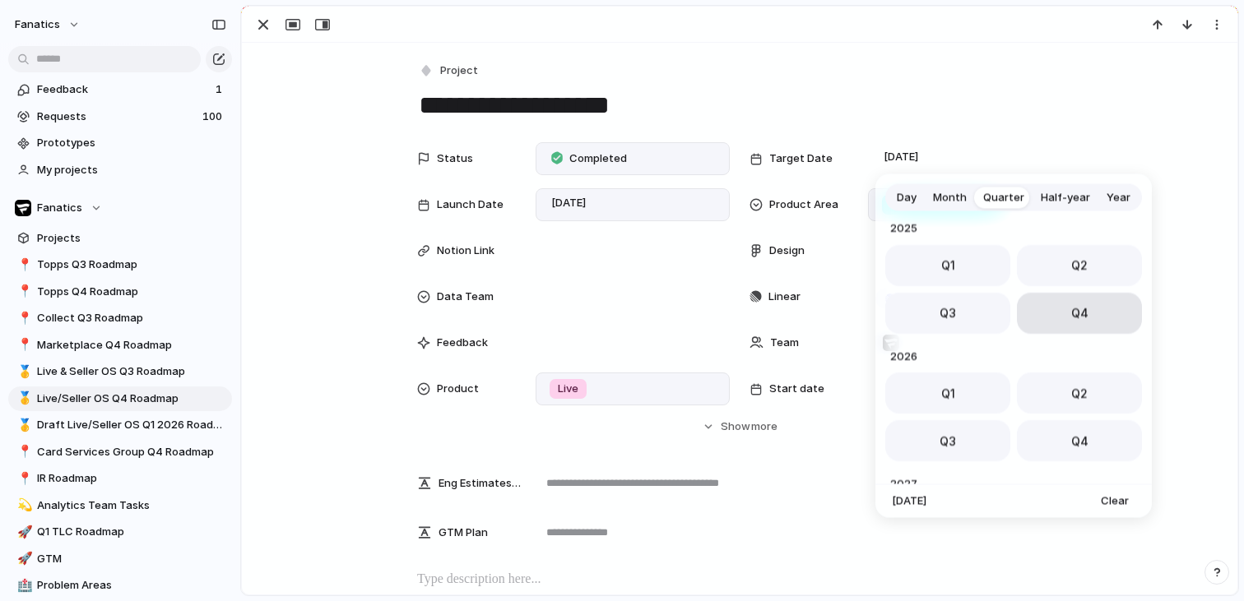
click at [1052, 322] on button "Q4" at bounding box center [1079, 313] width 125 height 41
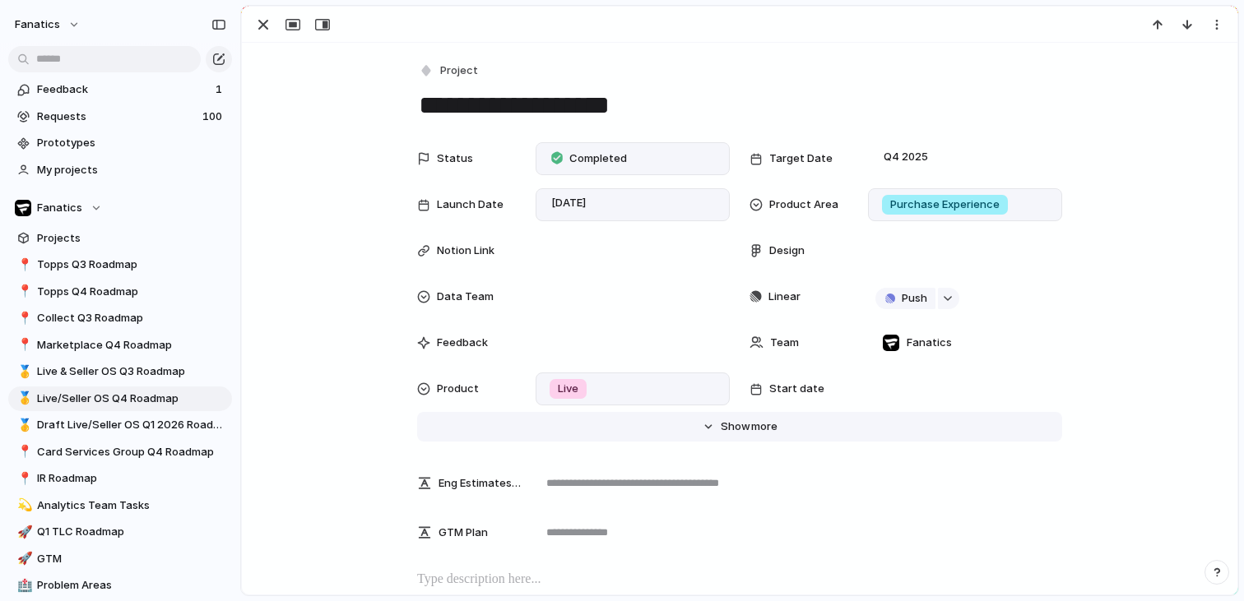
click at [740, 429] on span "Show" at bounding box center [736, 427] width 30 height 16
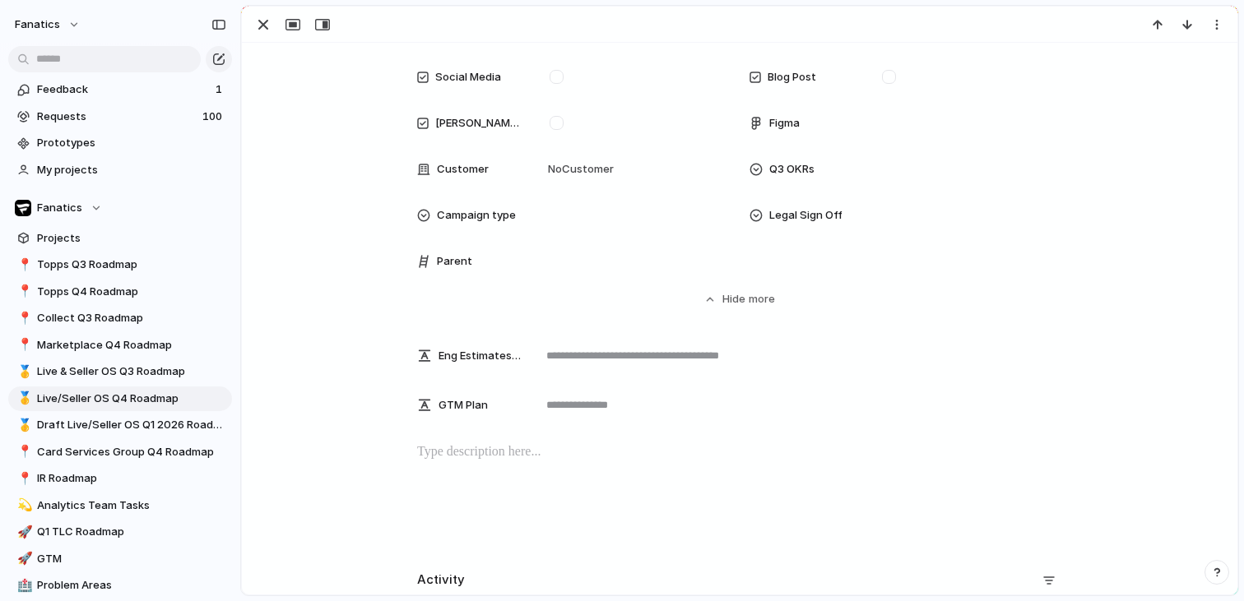
scroll to position [624, 0]
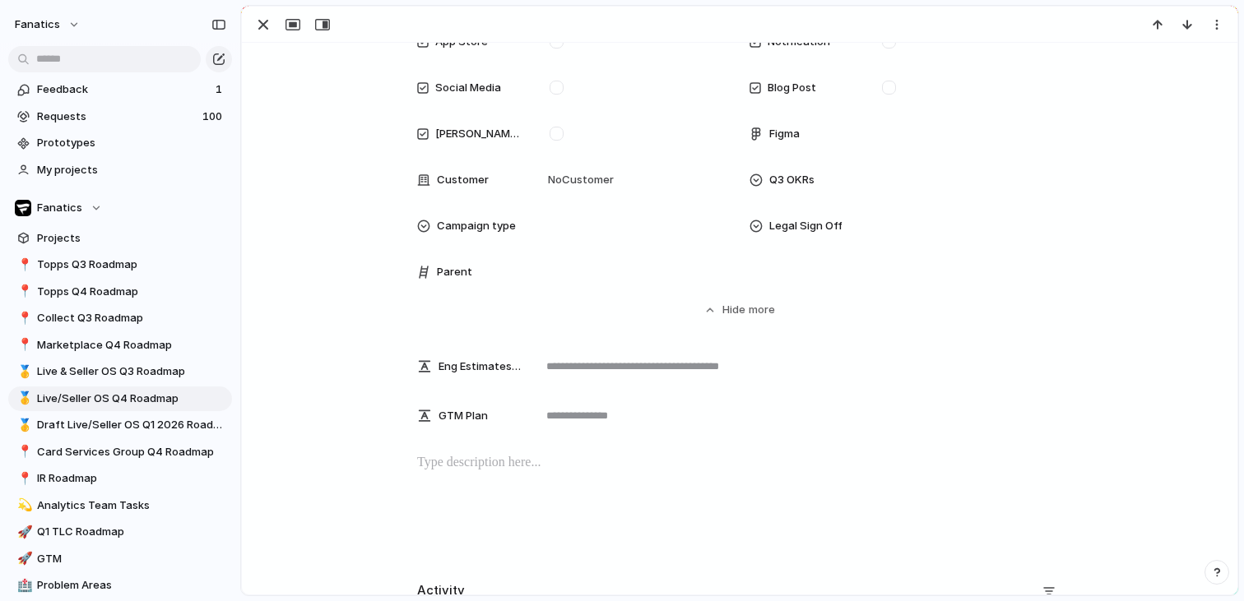
click at [630, 267] on div at bounding box center [632, 272] width 179 height 18
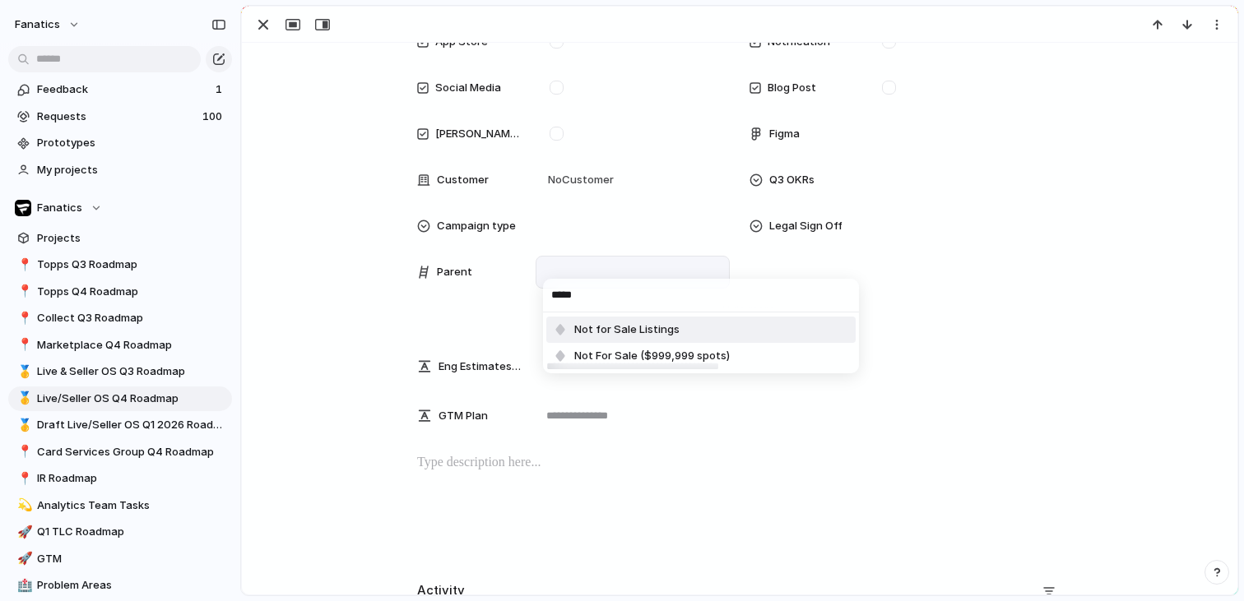
type input "******"
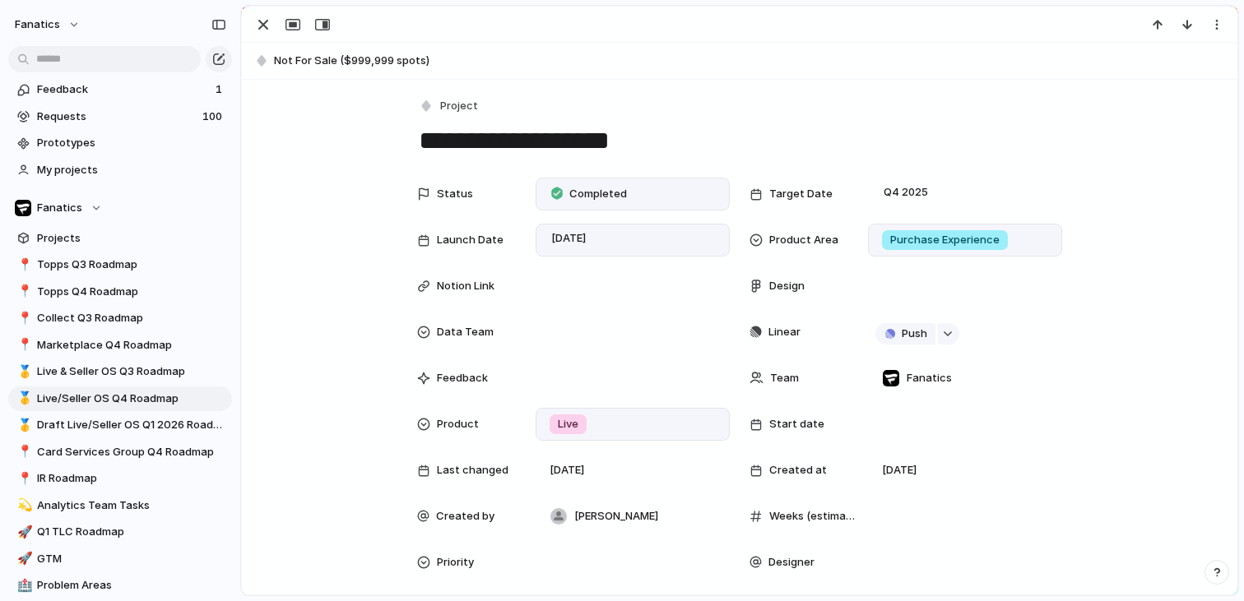
scroll to position [0, 0]
click at [214, 66] on button "button" at bounding box center [219, 59] width 26 height 26
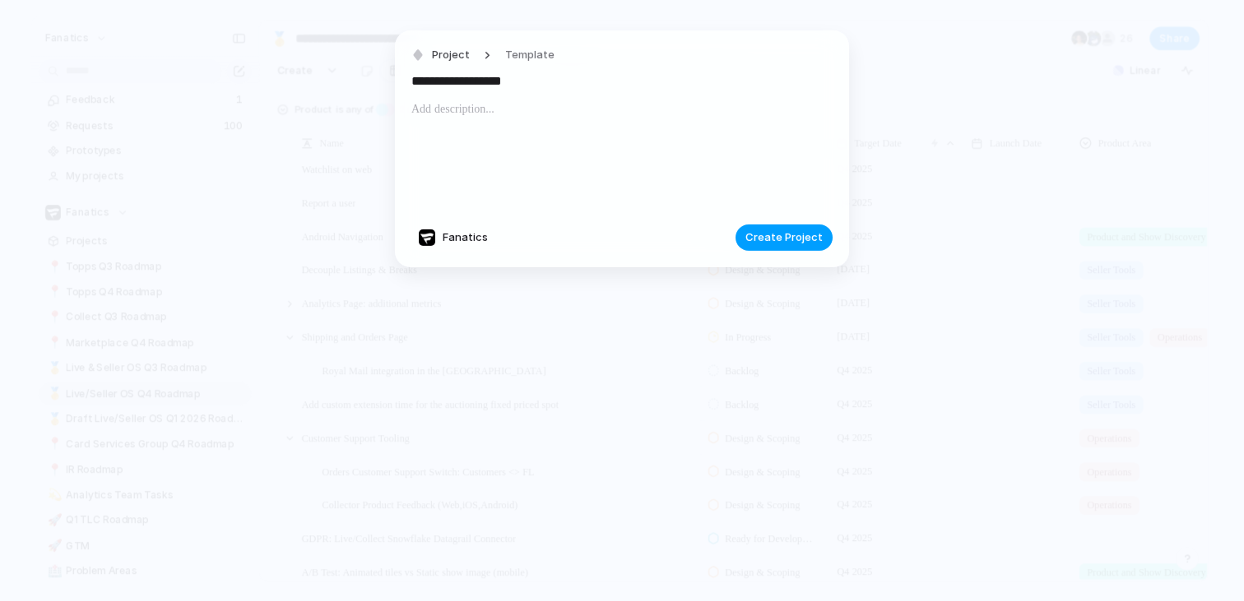
type input "**********"
click at [770, 239] on span "Create Project" at bounding box center [783, 238] width 77 height 16
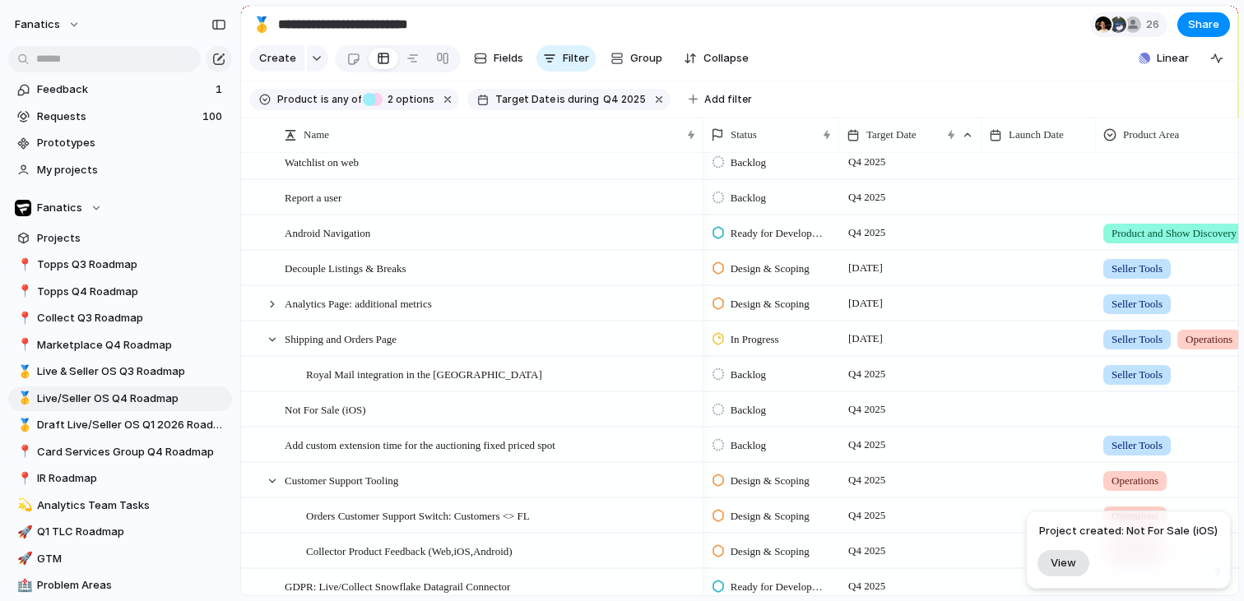
click at [1060, 568] on span "View" at bounding box center [1064, 563] width 26 height 14
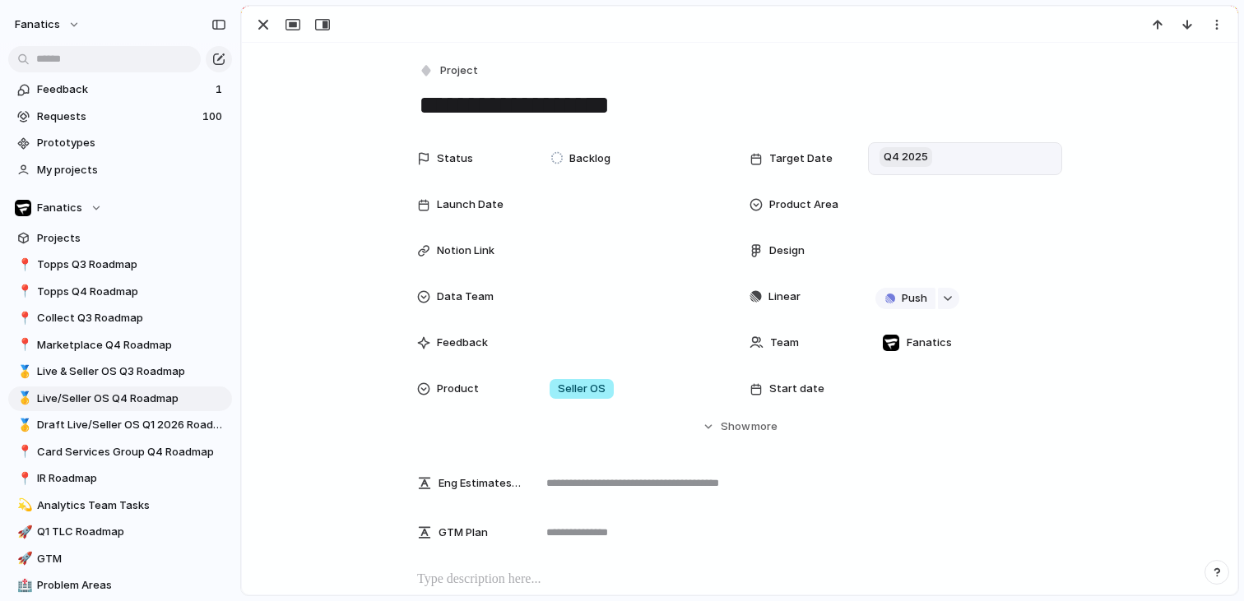
click at [904, 164] on span "Q4 2025" at bounding box center [905, 157] width 53 height 20
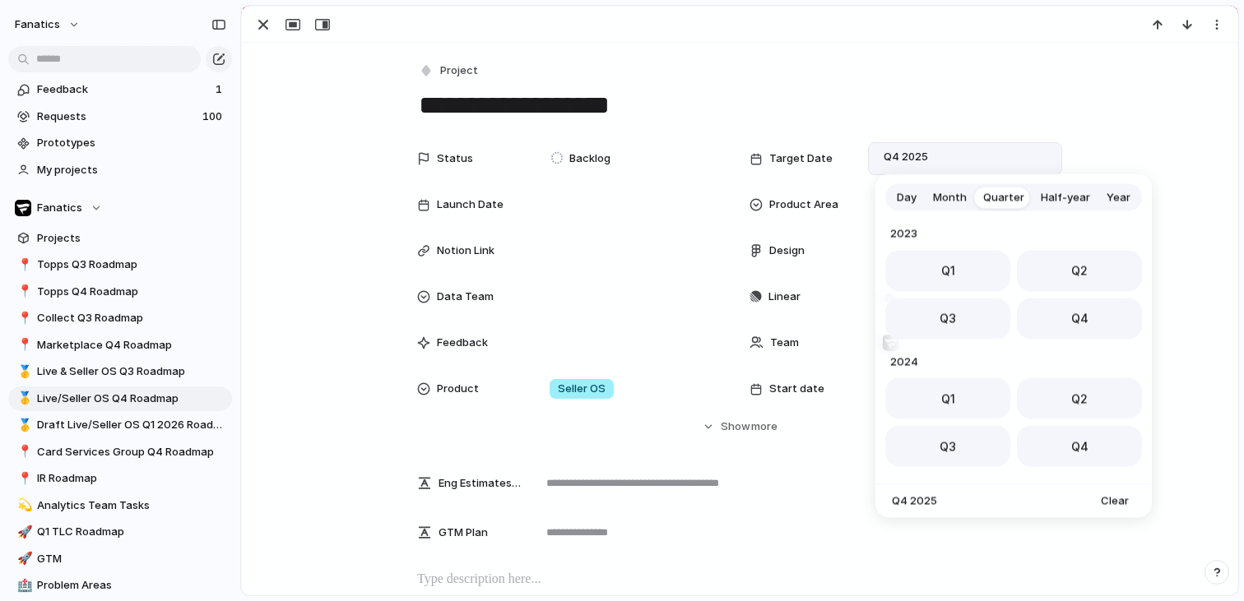
scroll to position [261, 0]
click at [908, 197] on span "Day" at bounding box center [907, 197] width 20 height 16
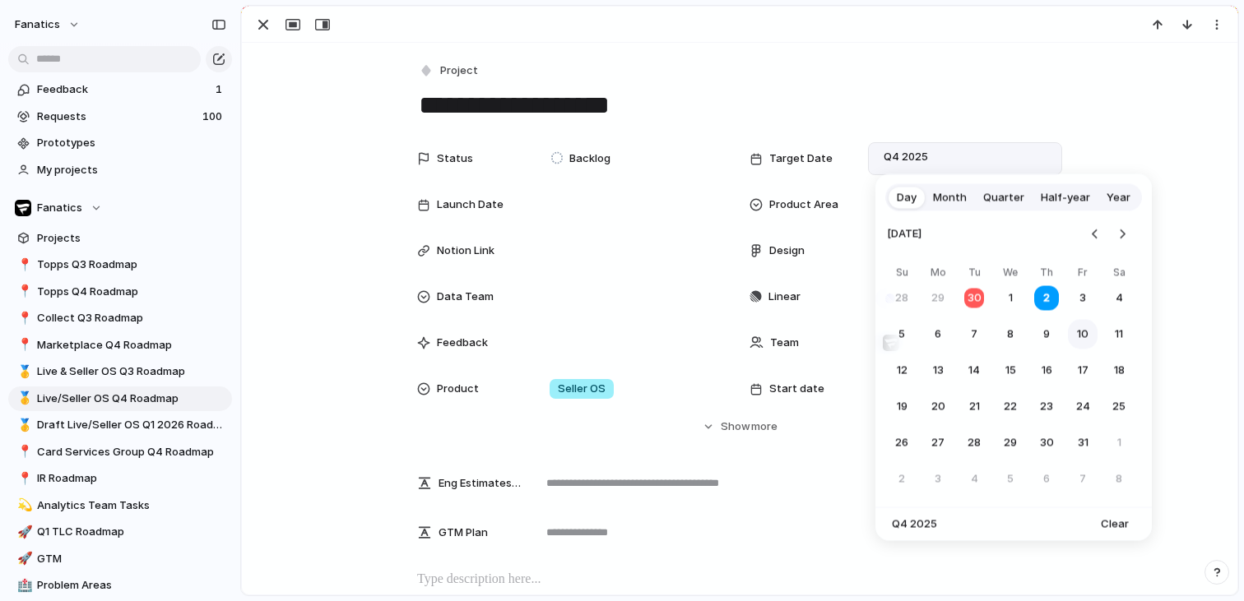
click at [1084, 341] on button "10" at bounding box center [1083, 335] width 30 height 30
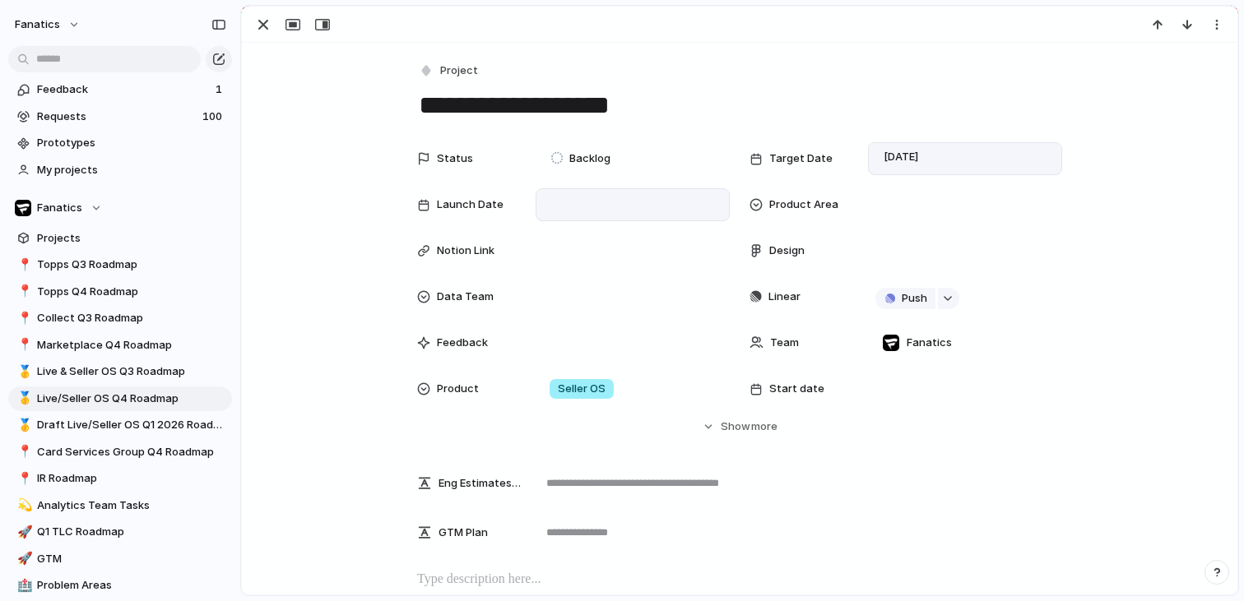
click at [573, 190] on div at bounding box center [633, 204] width 194 height 33
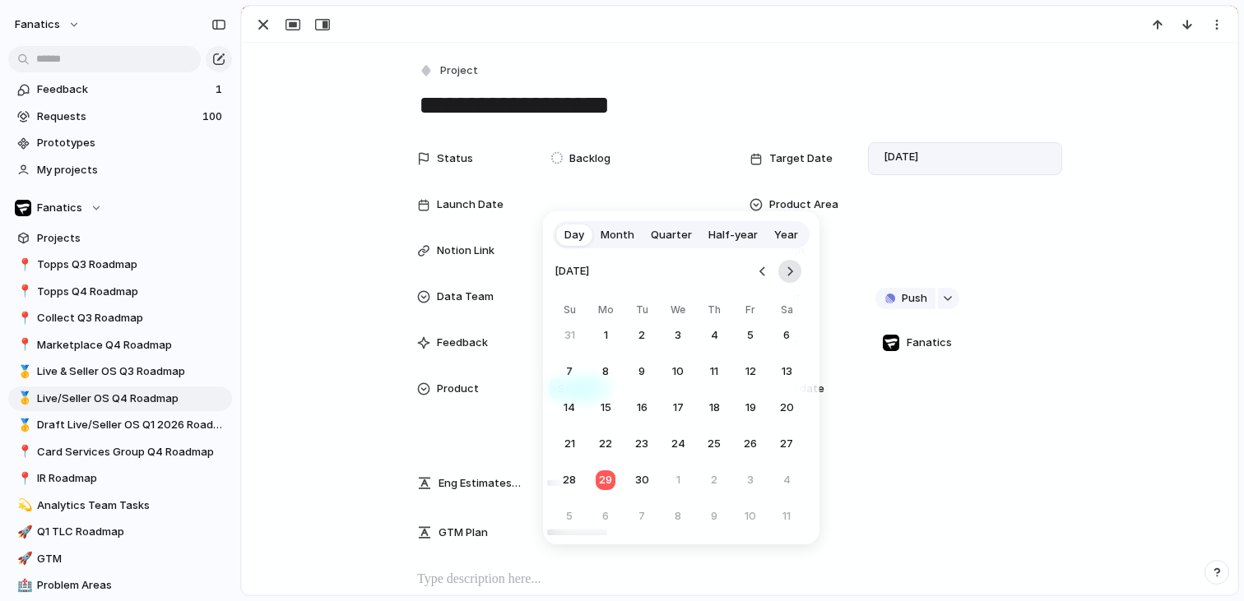
click at [796, 266] on button "Go to the Next Month" at bounding box center [789, 271] width 23 height 23
click at [601, 446] on button "20" at bounding box center [606, 444] width 30 height 30
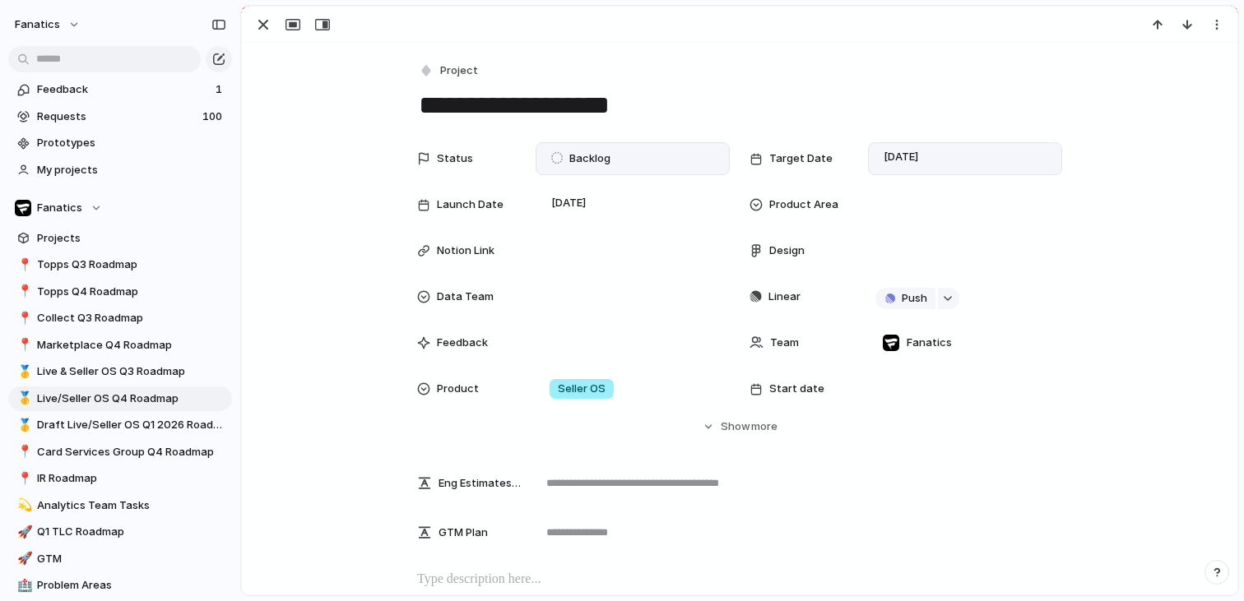
click at [599, 162] on span "Backlog" at bounding box center [589, 159] width 41 height 16
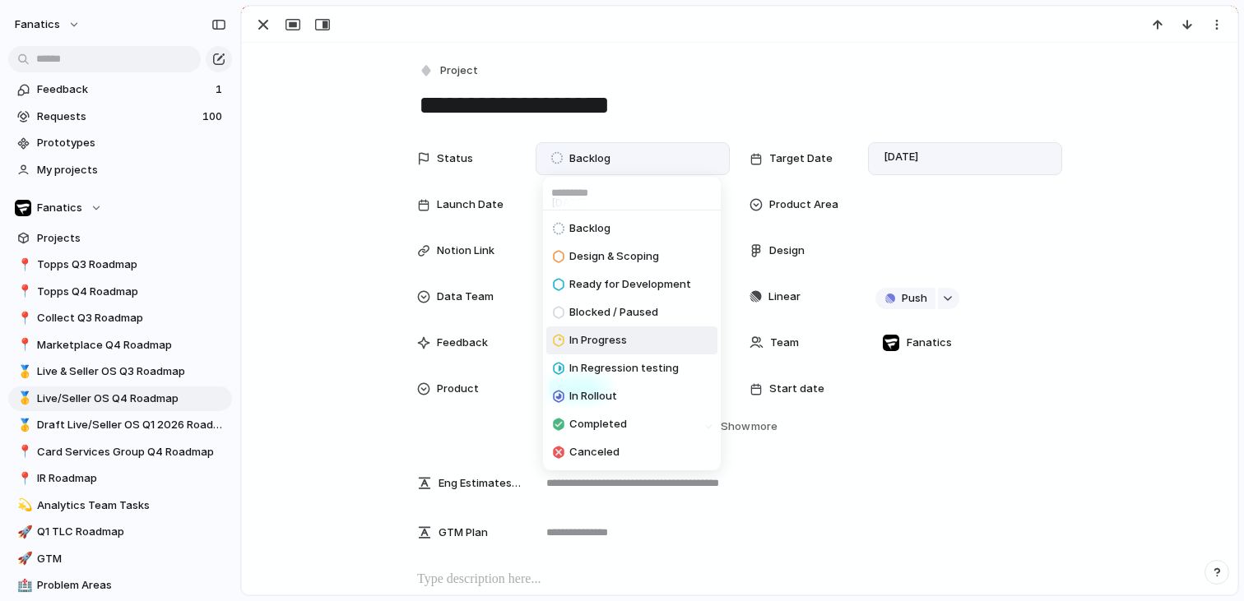
click at [610, 342] on span "In Progress" at bounding box center [598, 340] width 58 height 16
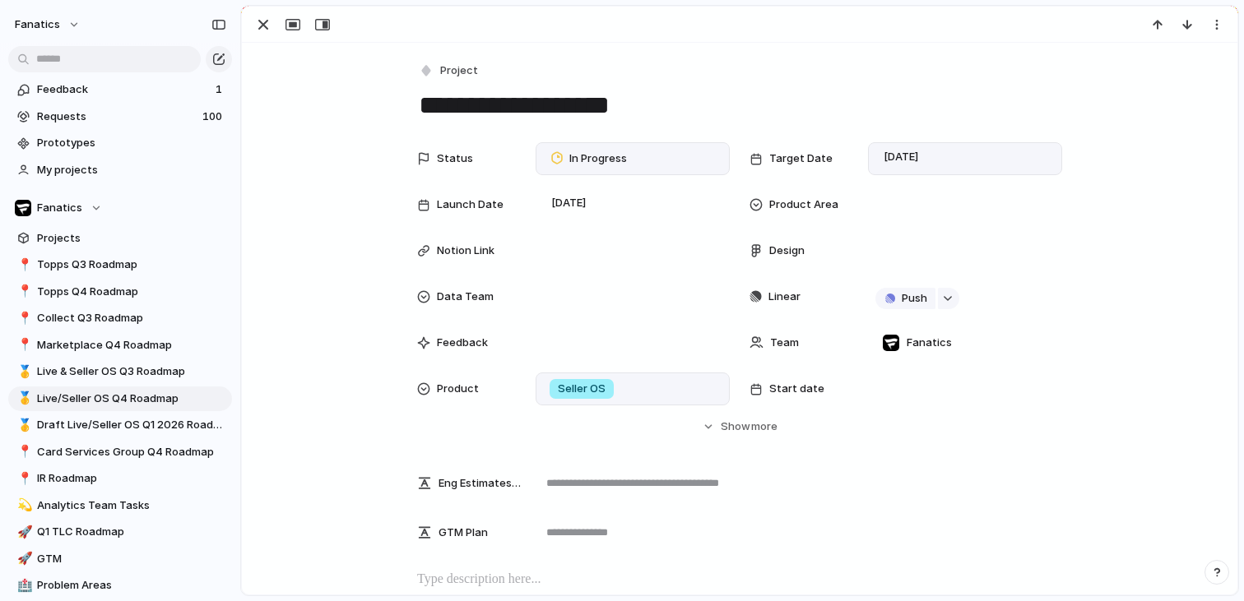
click at [603, 397] on div "Seller OS" at bounding box center [582, 389] width 64 height 20
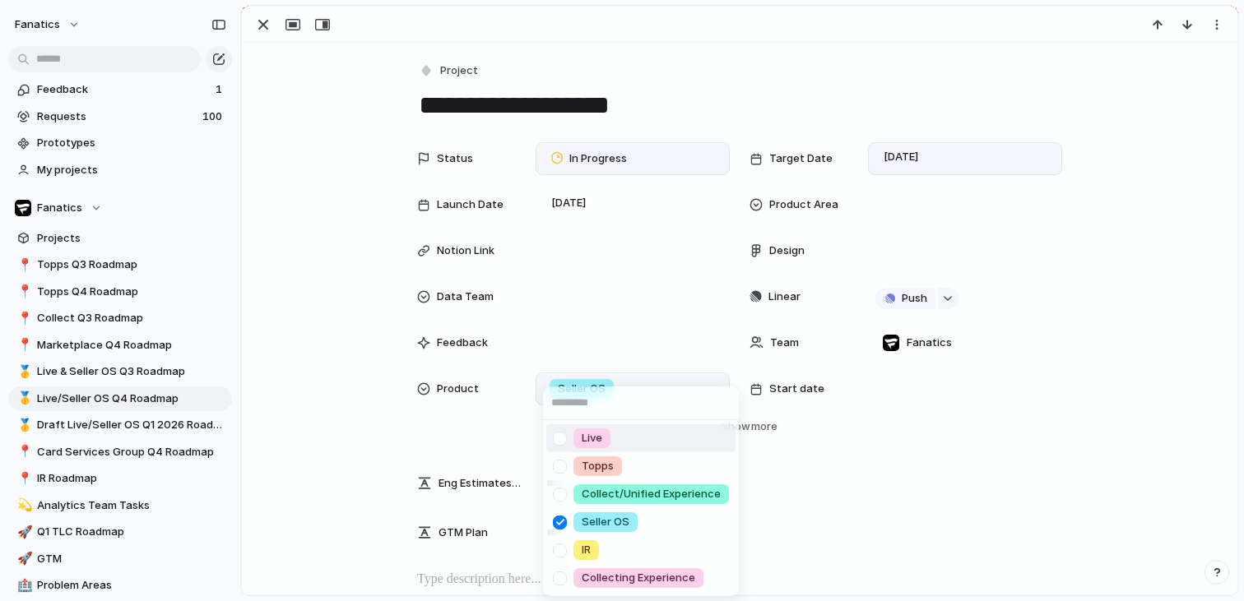
click at [560, 438] on div at bounding box center [559, 439] width 29 height 29
click at [558, 528] on div at bounding box center [559, 522] width 29 height 29
click at [755, 434] on div "Live Topps Collect/Unified Experience Seller OS IR Collecting Experience" at bounding box center [622, 300] width 1244 height 601
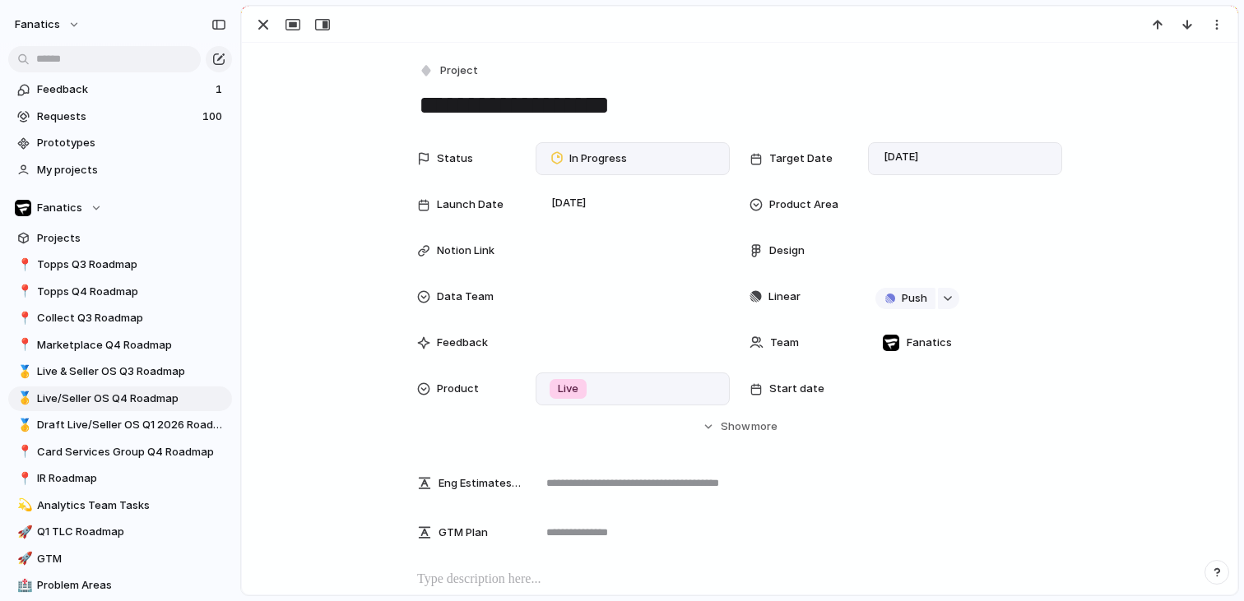
click at [755, 430] on span "more" at bounding box center [764, 427] width 26 height 16
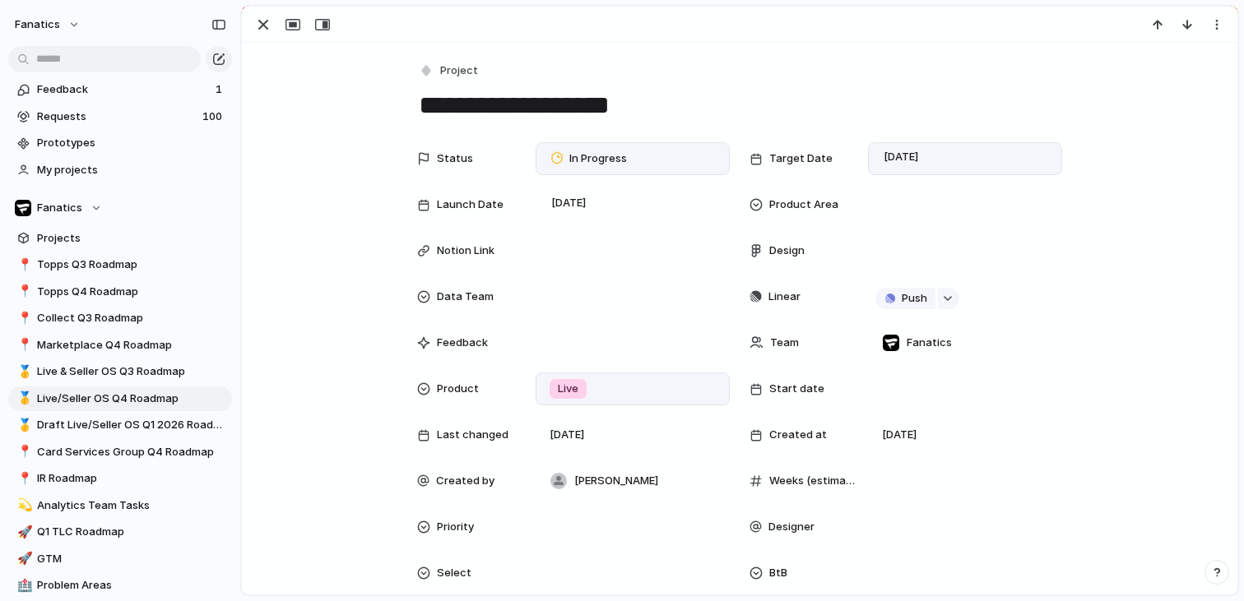
scroll to position [517, 0]
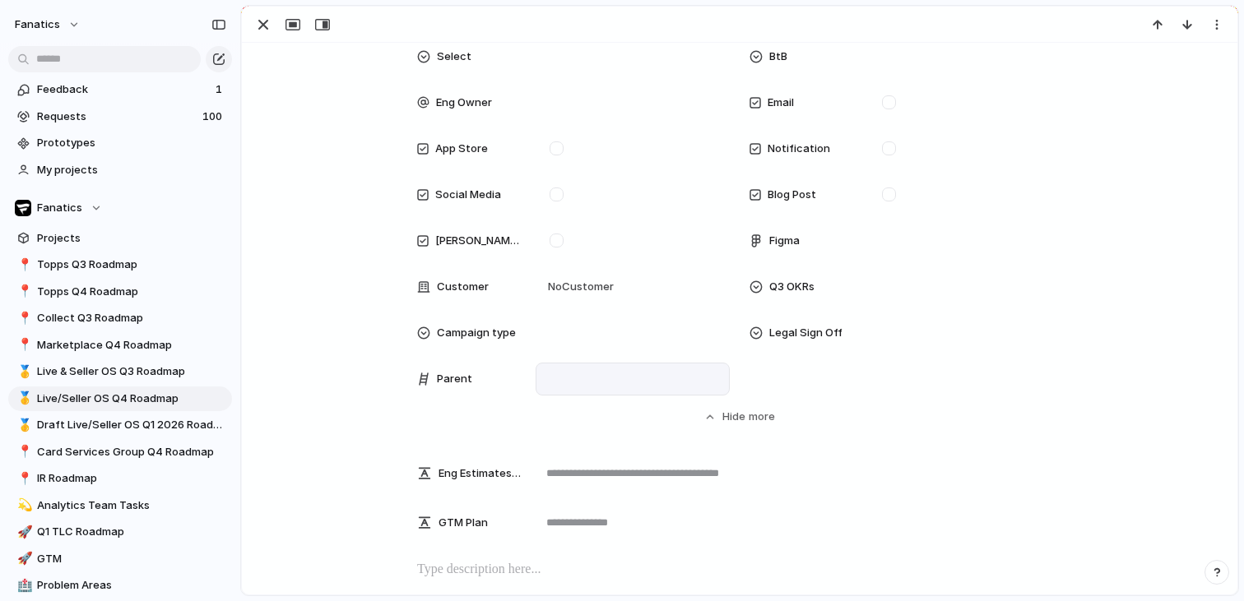
click at [610, 388] on div at bounding box center [633, 379] width 194 height 33
click at [575, 374] on div at bounding box center [632, 379] width 179 height 18
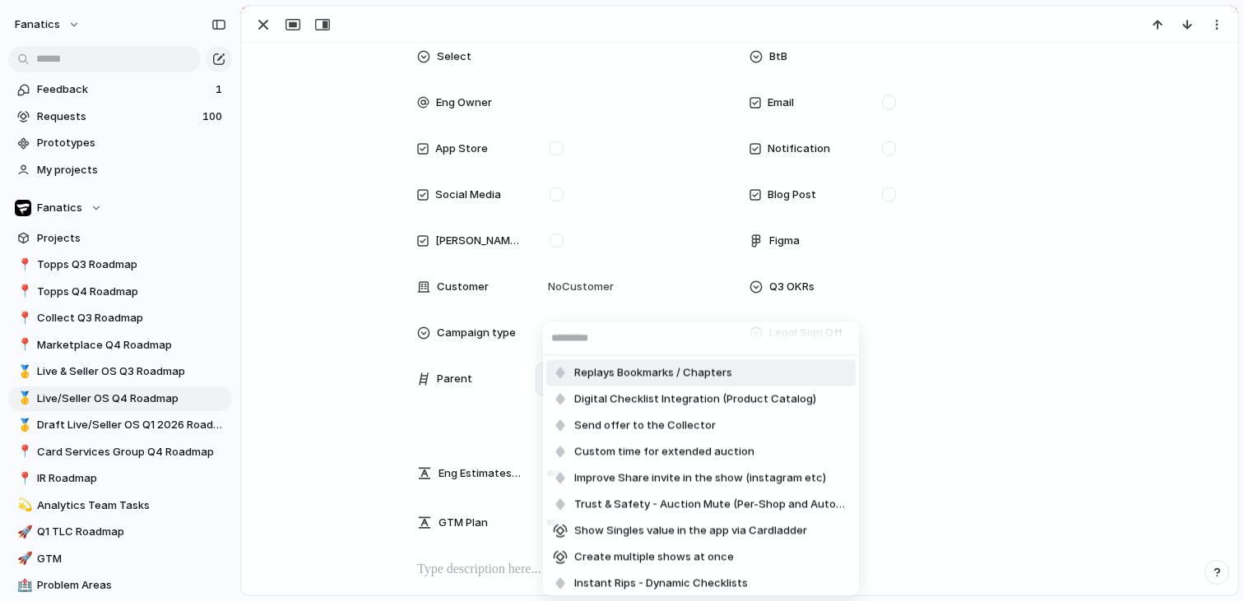
click at [561, 374] on div at bounding box center [560, 373] width 15 height 15
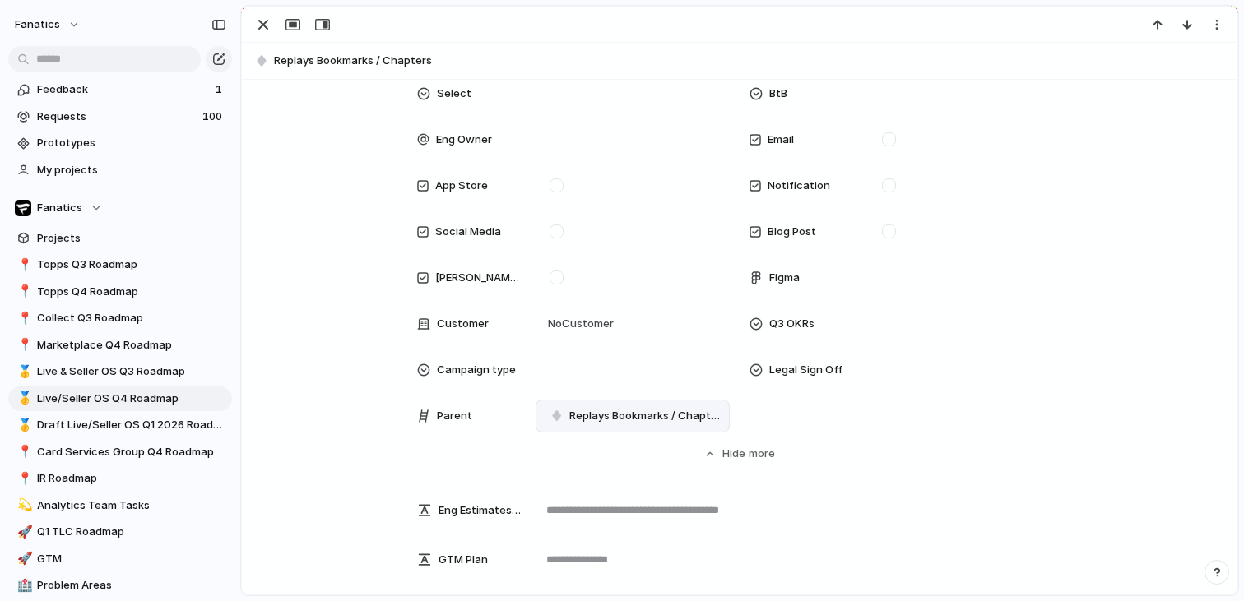
click at [720, 417] on span "Replays Bookmarks / Chapters" at bounding box center [645, 416] width 153 height 16
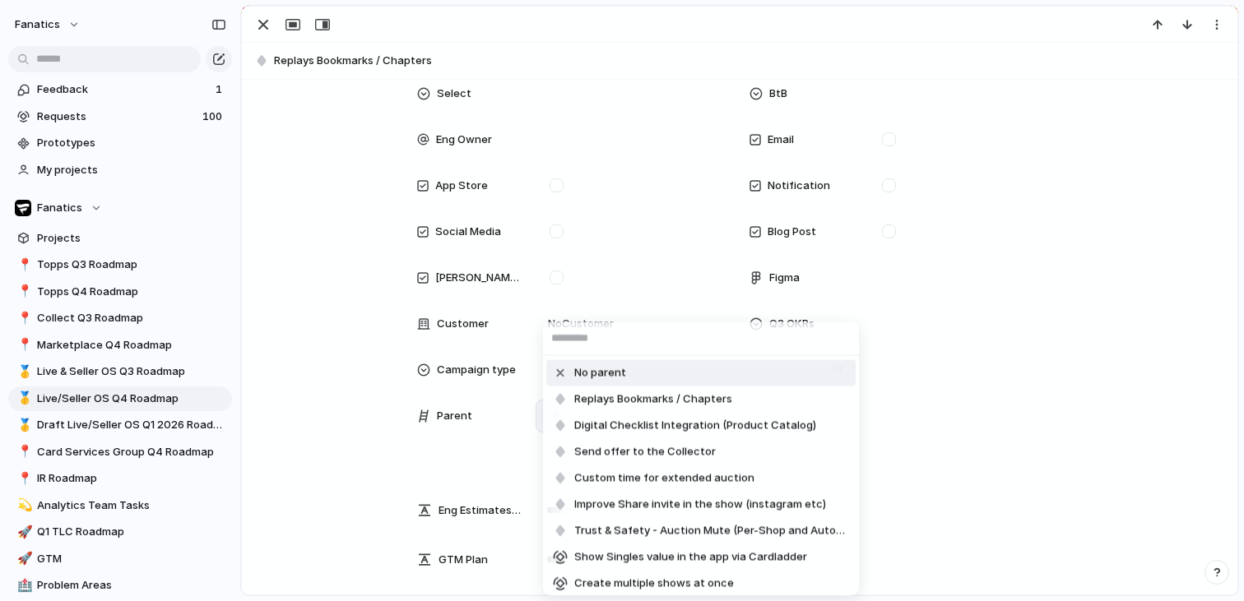
click at [576, 370] on span "No parent" at bounding box center [600, 373] width 52 height 16
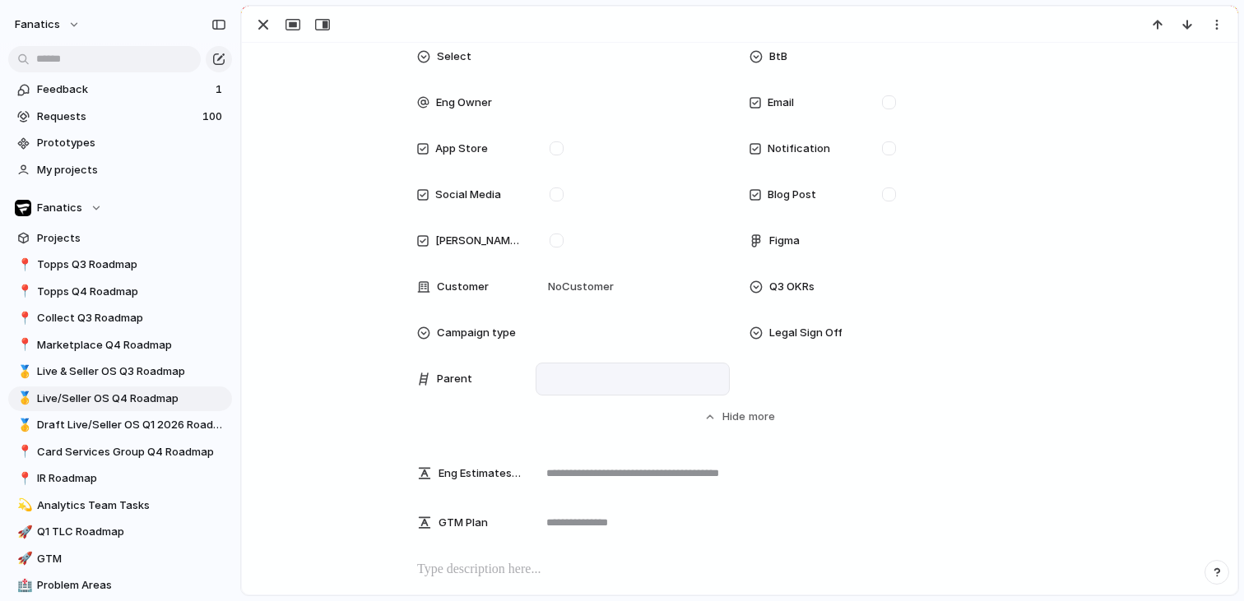
click at [563, 378] on div at bounding box center [632, 379] width 179 height 18
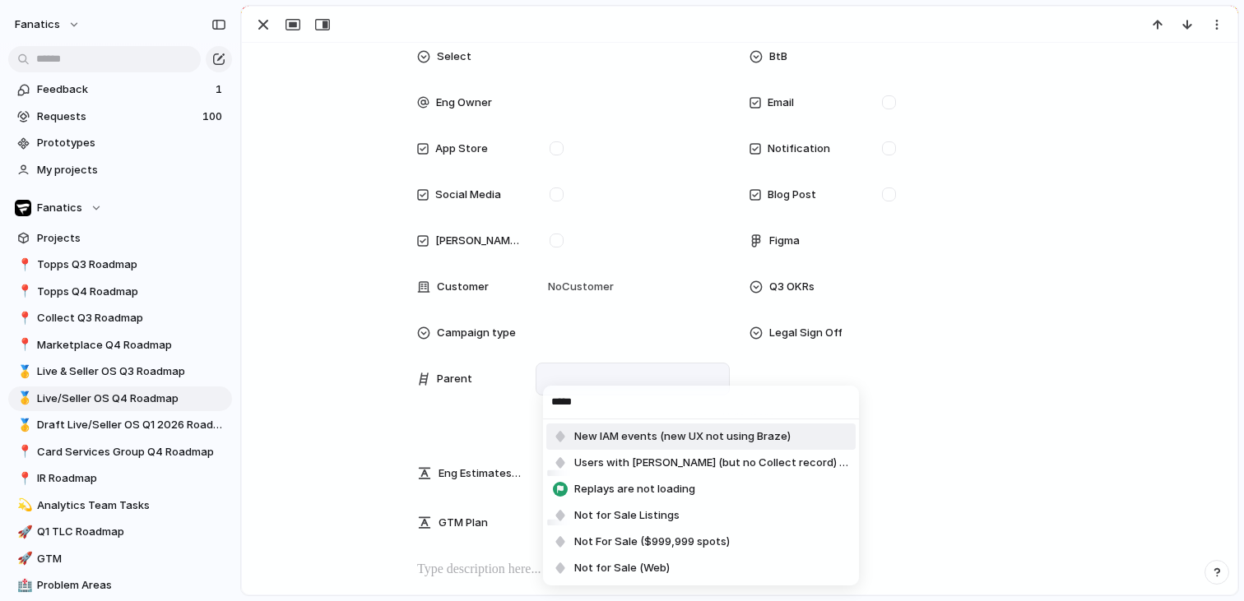
type input "******"
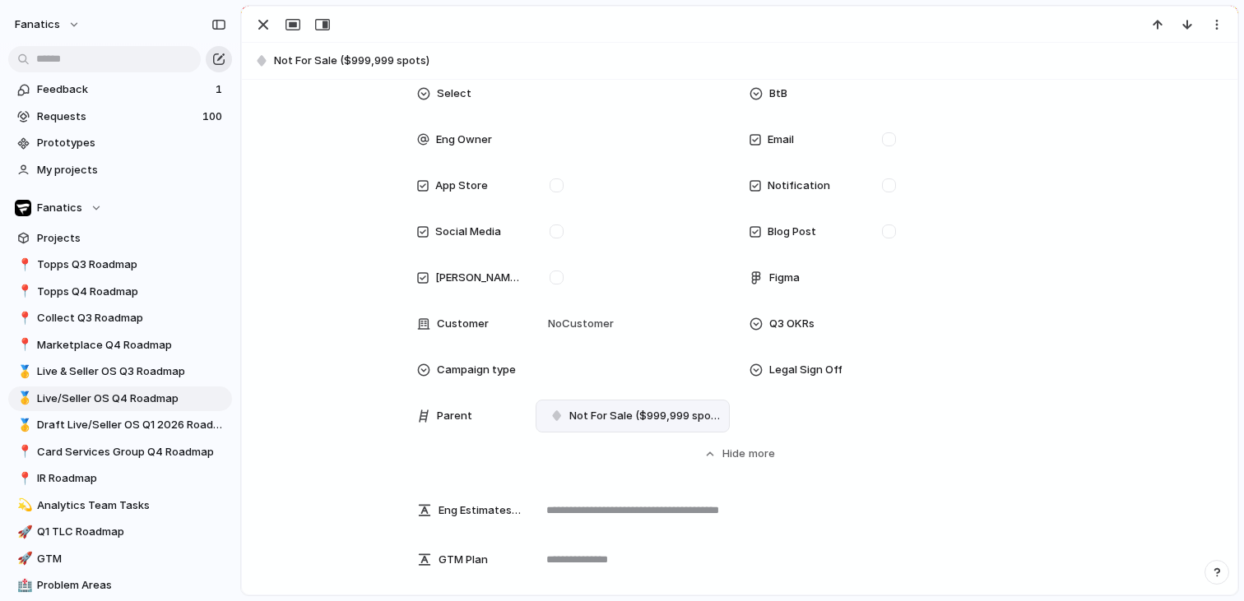
click at [217, 58] on div "button" at bounding box center [218, 59] width 13 height 13
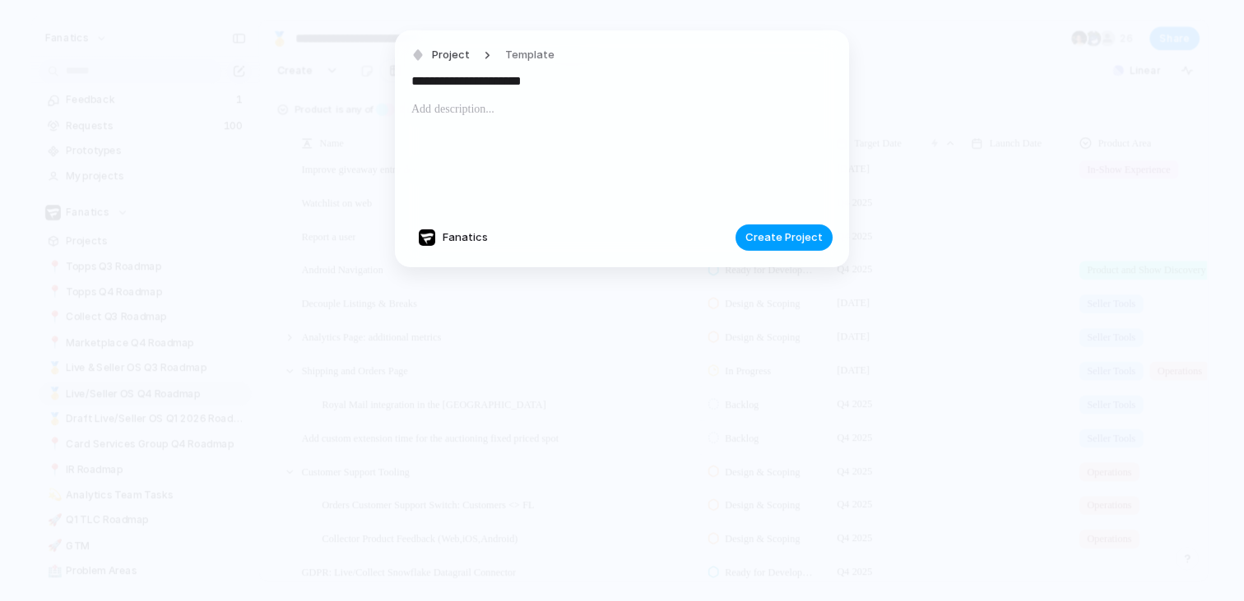
type input "**********"
click at [785, 230] on span "Create Project" at bounding box center [783, 238] width 77 height 16
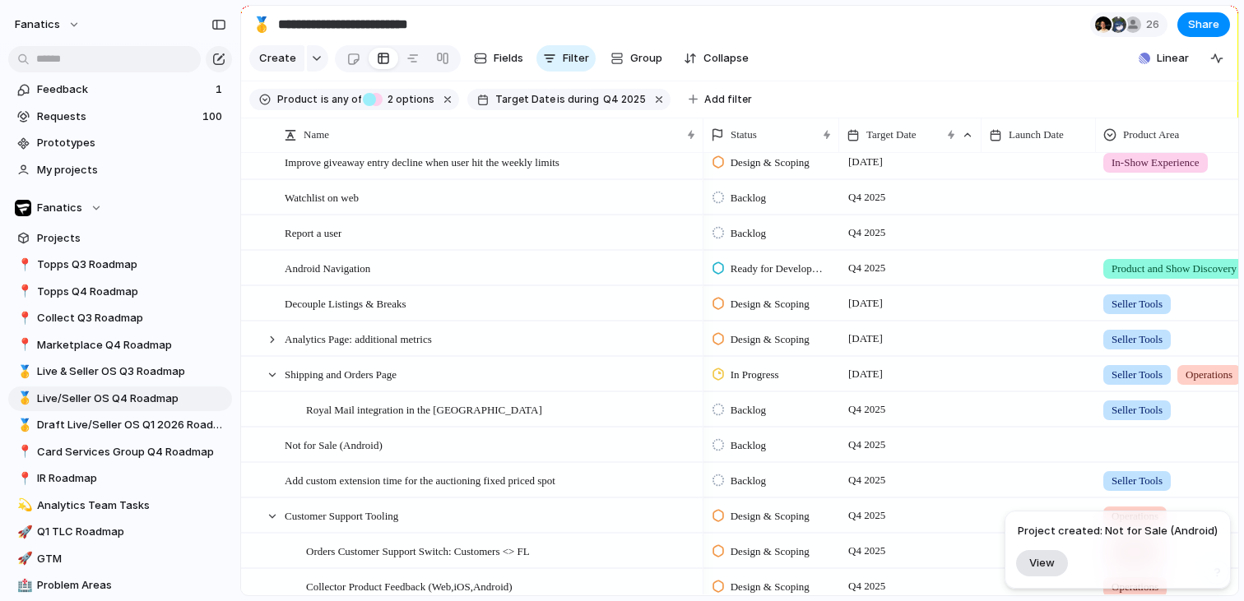
click at [1061, 573] on button "View" at bounding box center [1042, 563] width 52 height 26
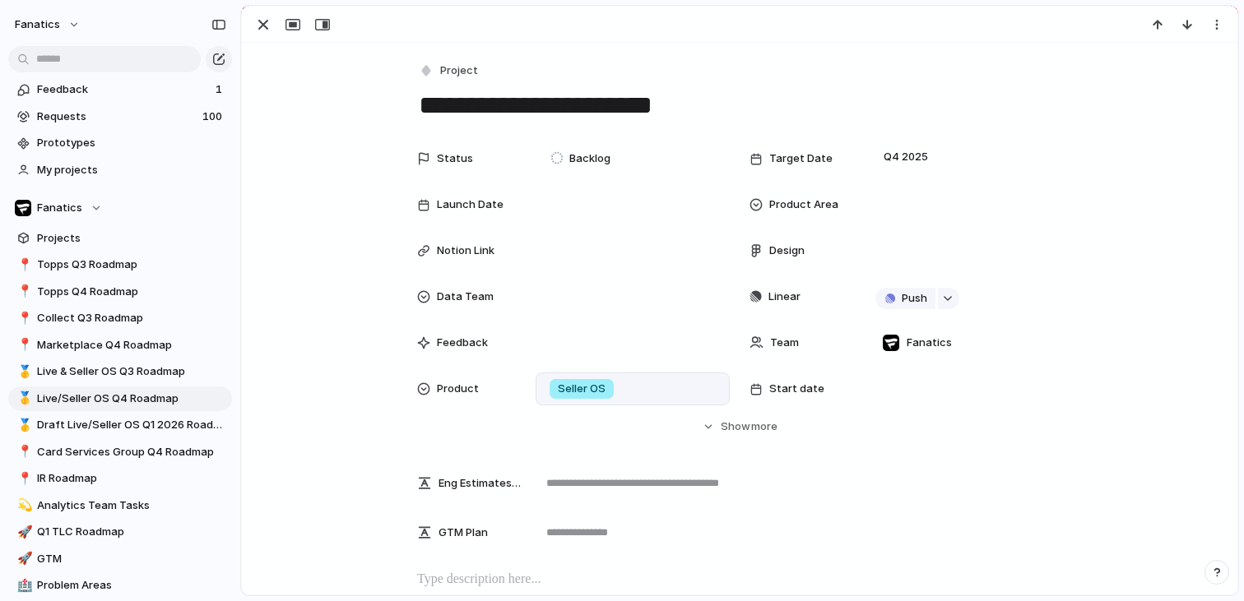
click at [565, 390] on span "Seller OS" at bounding box center [582, 389] width 48 height 16
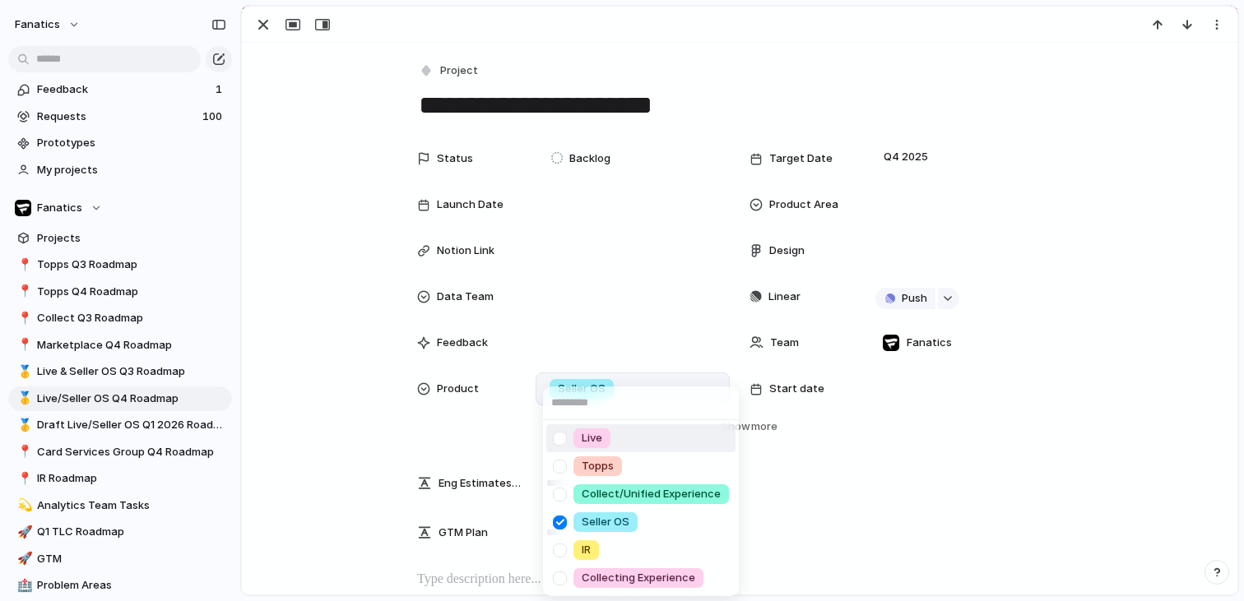
click at [550, 438] on div at bounding box center [559, 439] width 29 height 29
click at [562, 523] on div at bounding box center [559, 522] width 29 height 29
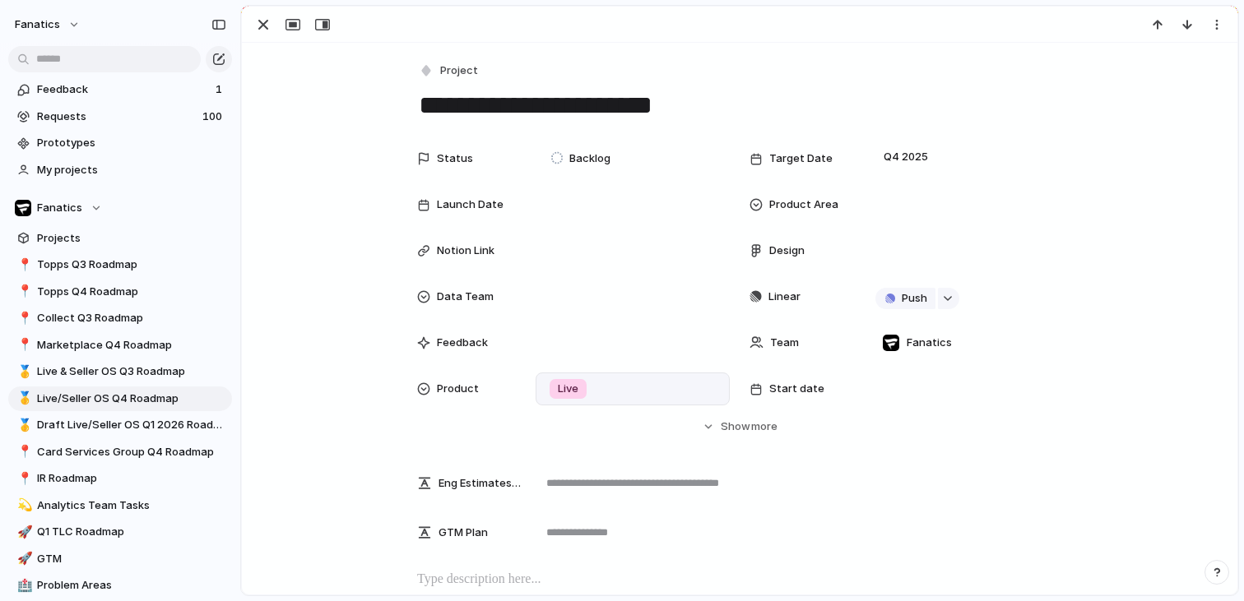
click at [869, 205] on div "Live Topps Collect/Unified Experience Seller OS IR Collecting Experience" at bounding box center [622, 300] width 1244 height 601
click at [916, 202] on div at bounding box center [964, 205] width 179 height 18
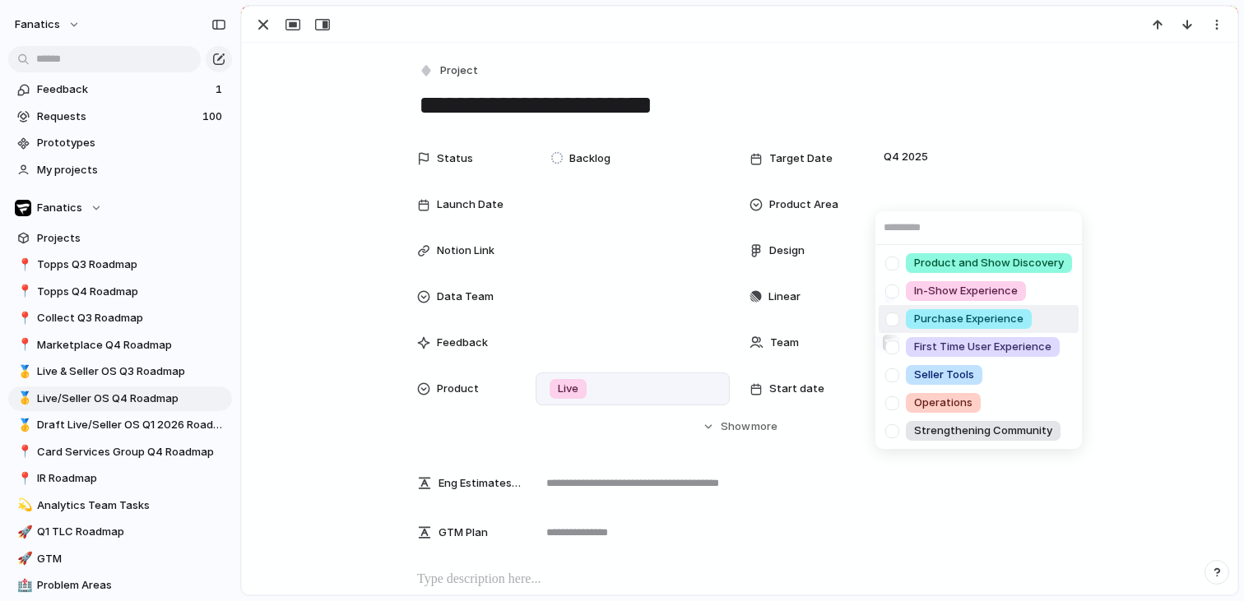
click at [898, 320] on div at bounding box center [892, 319] width 29 height 29
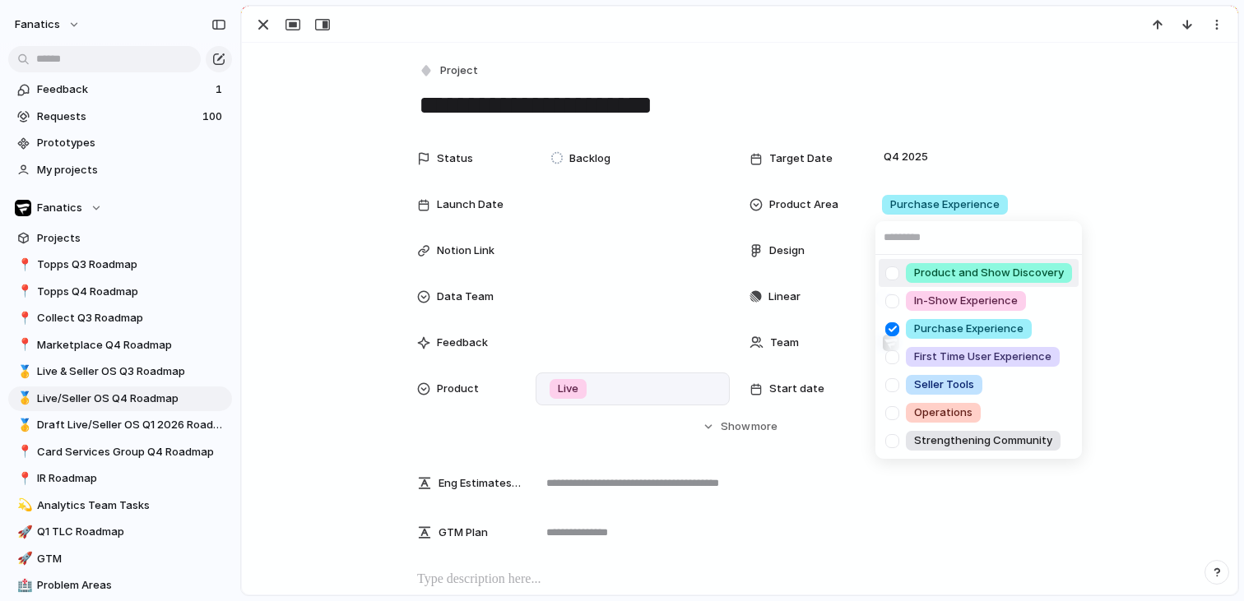
click at [909, 184] on div "Product and Show Discovery In-Show Experience Purchase Experience First Time Us…" at bounding box center [622, 300] width 1244 height 601
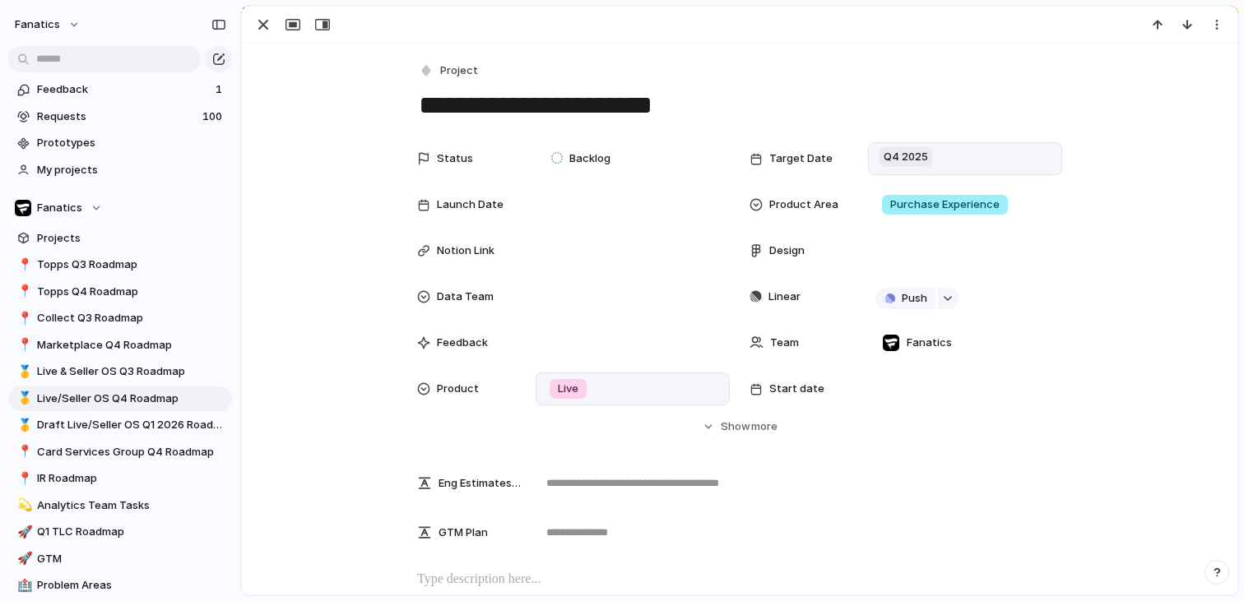
click at [900, 155] on span "Q4 2025" at bounding box center [905, 157] width 53 height 20
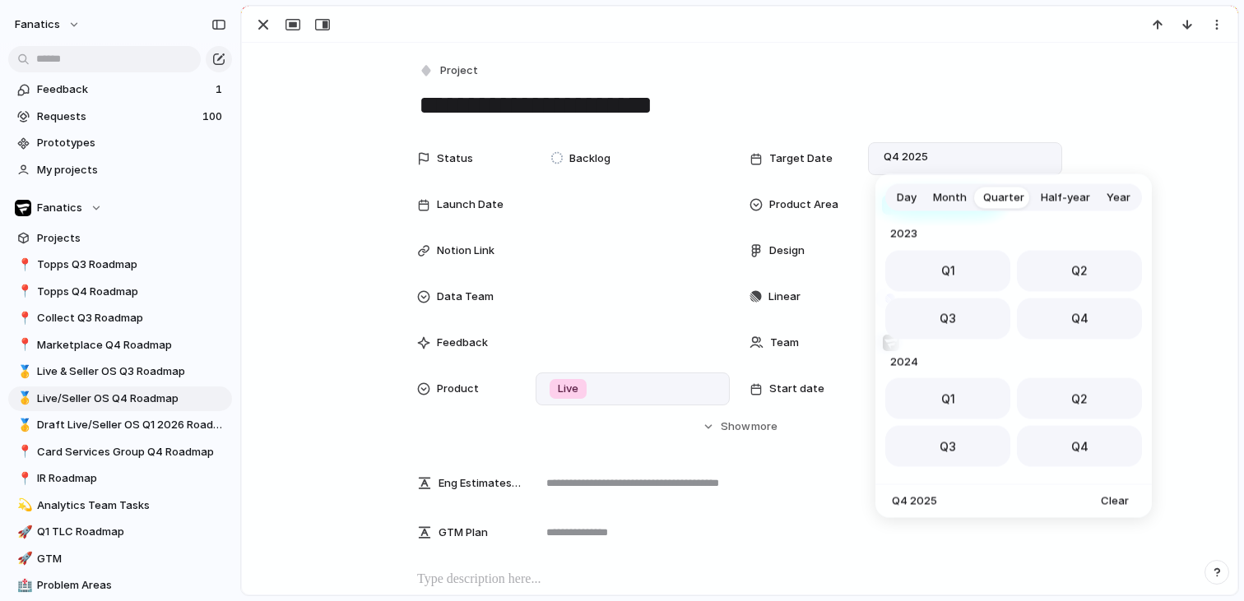
scroll to position [261, 0]
click at [908, 193] on span "Day" at bounding box center [907, 197] width 20 height 16
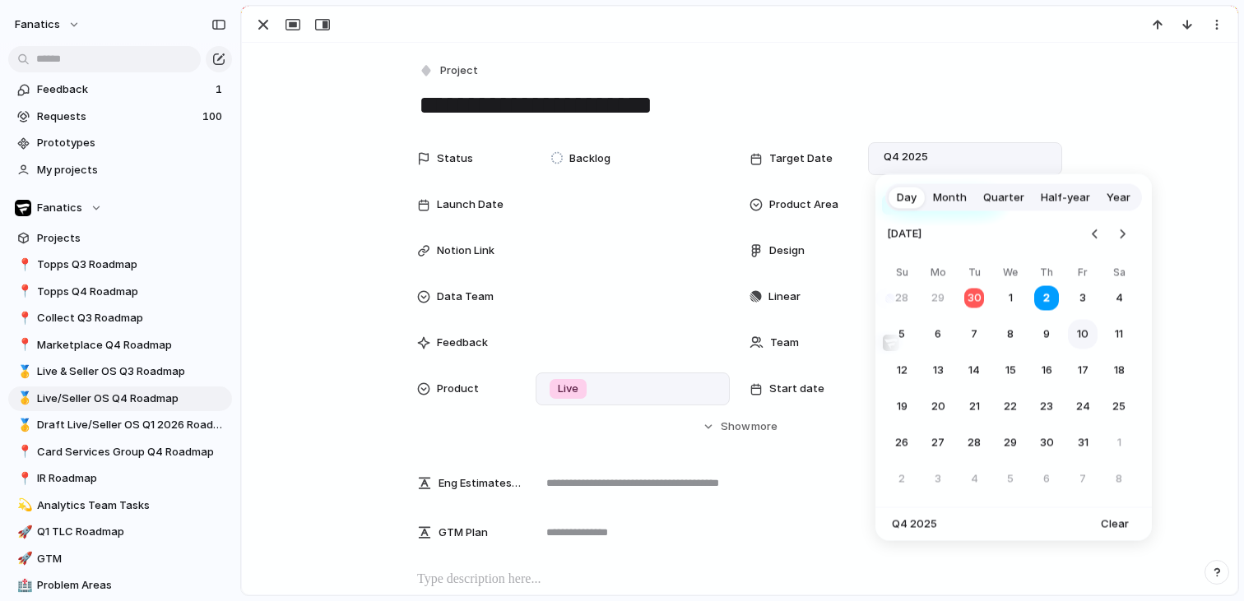
click at [1080, 338] on button "10" at bounding box center [1083, 335] width 30 height 30
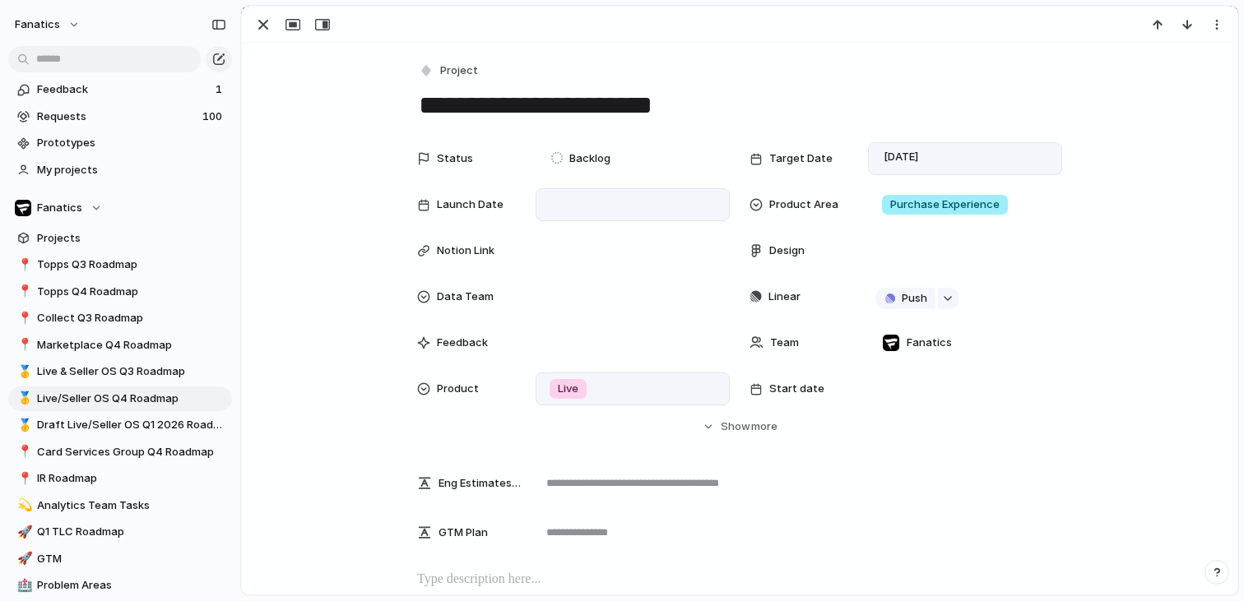
click at [623, 208] on div at bounding box center [632, 205] width 179 height 18
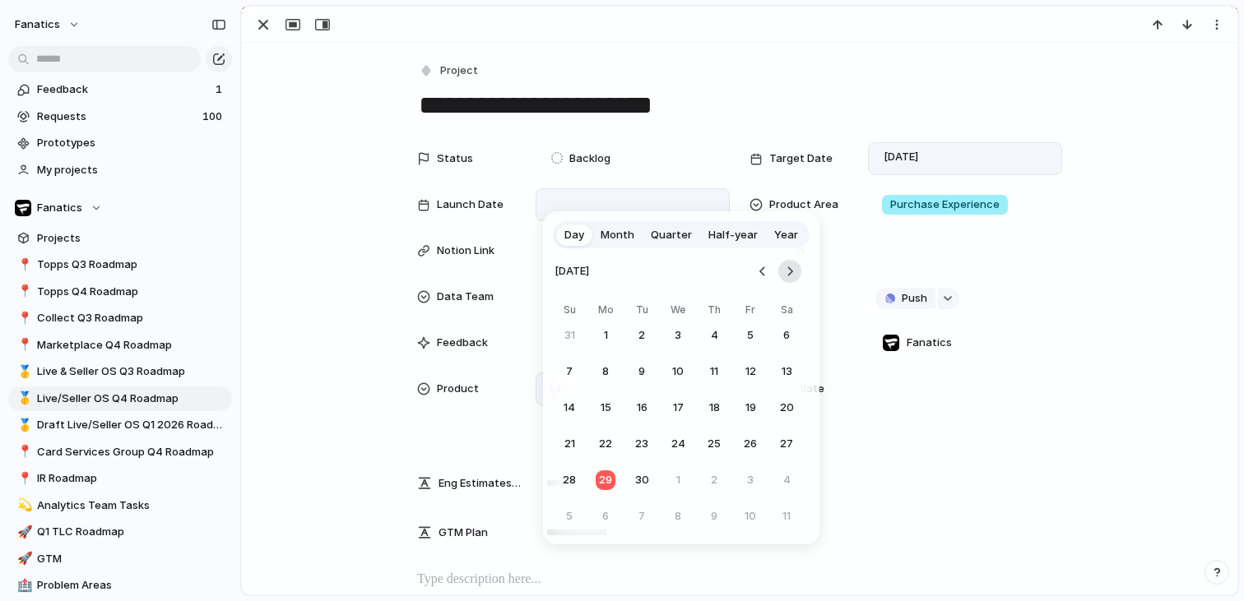
click at [782, 276] on button "Go to the Next Month" at bounding box center [789, 271] width 23 height 23
click at [601, 449] on button "20" at bounding box center [606, 444] width 30 height 30
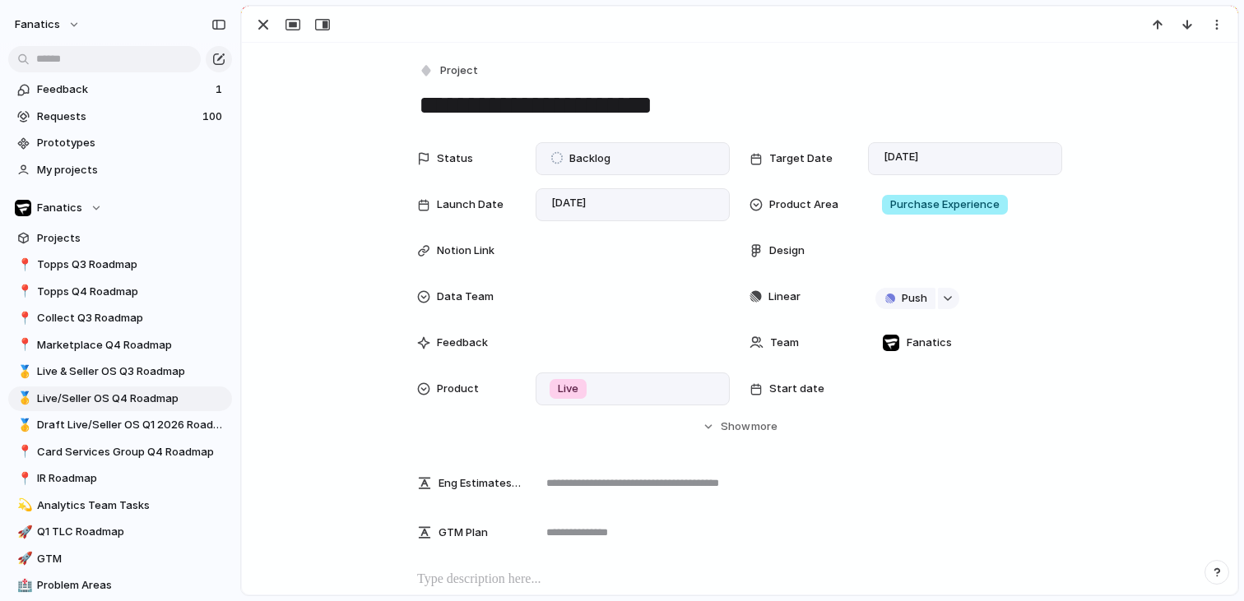
click at [600, 162] on span "Backlog" at bounding box center [589, 159] width 41 height 16
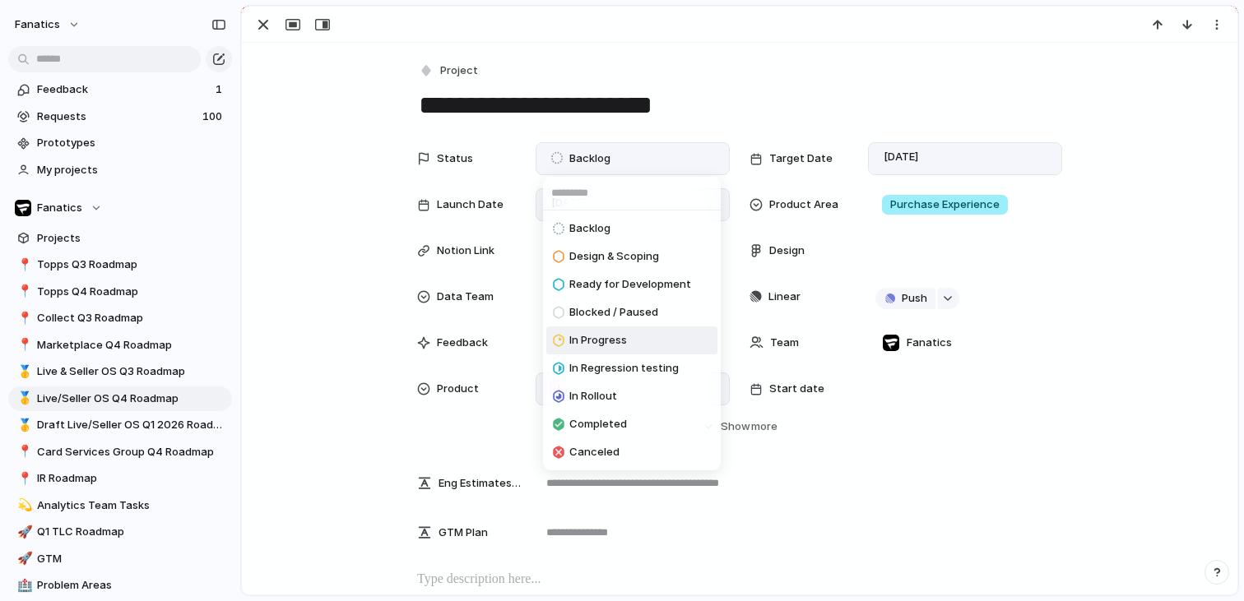
click at [601, 344] on span "In Progress" at bounding box center [598, 340] width 58 height 16
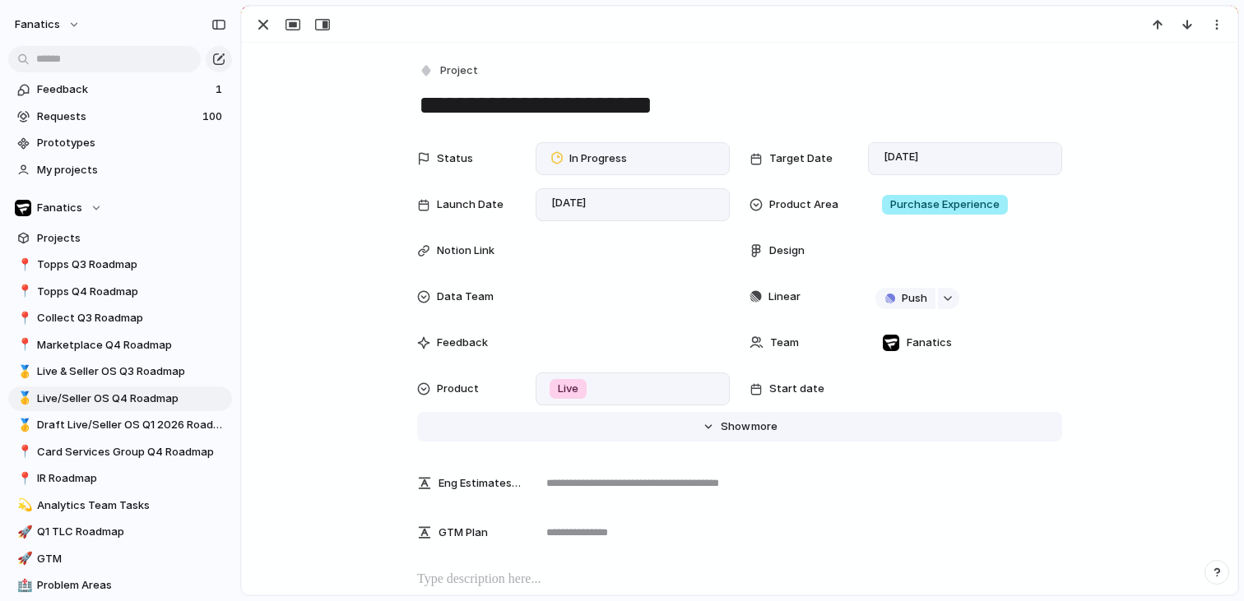
click at [733, 426] on span "Show" at bounding box center [736, 427] width 30 height 16
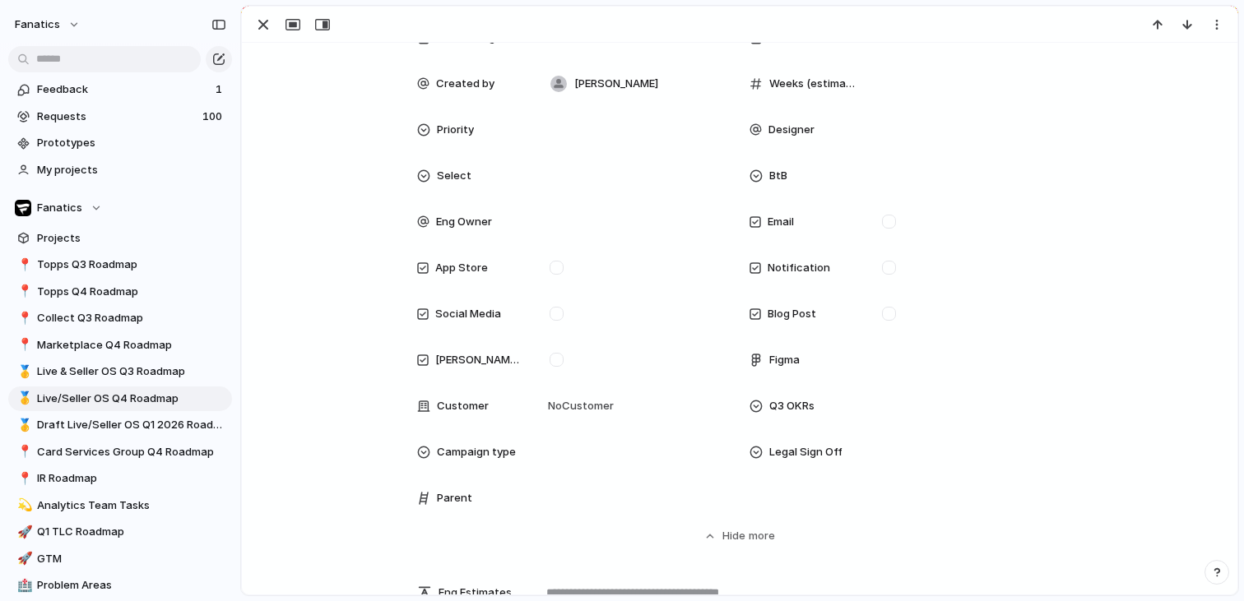
scroll to position [654, 0]
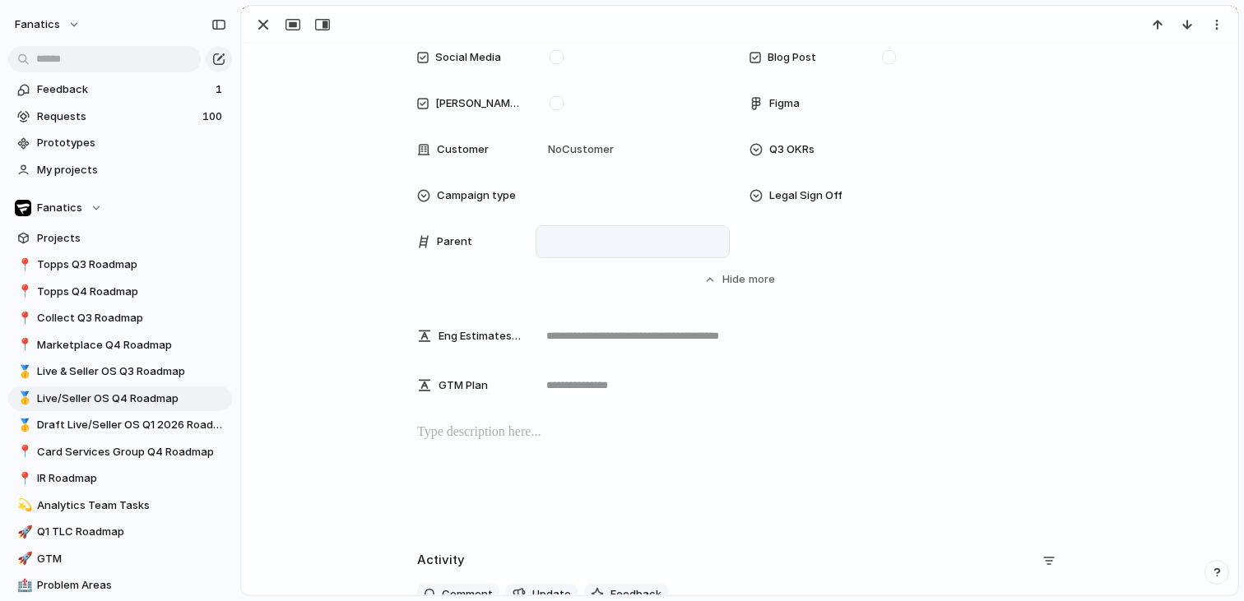
click at [582, 243] on div at bounding box center [632, 242] width 179 height 18
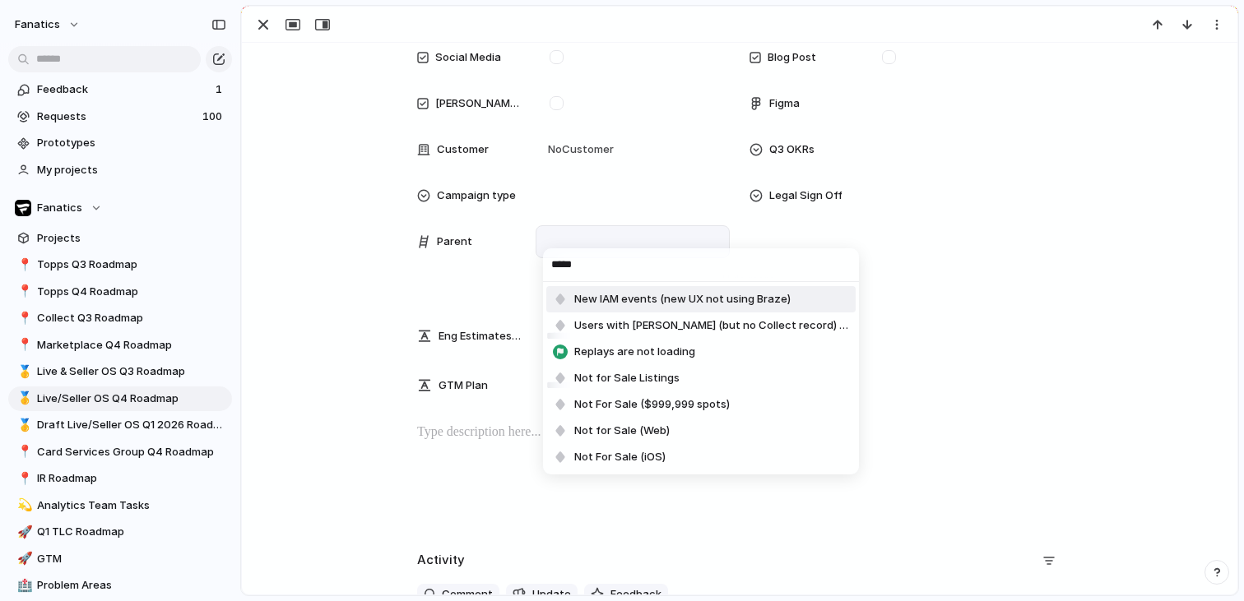
type input "******"
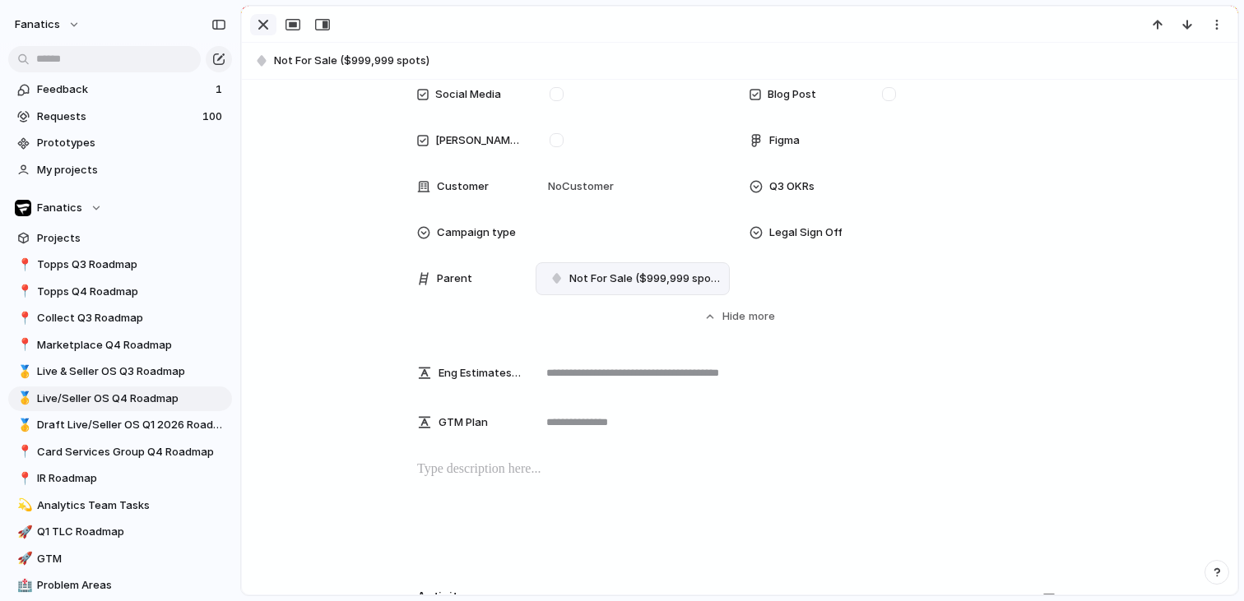
click at [264, 22] on div "button" at bounding box center [263, 25] width 20 height 20
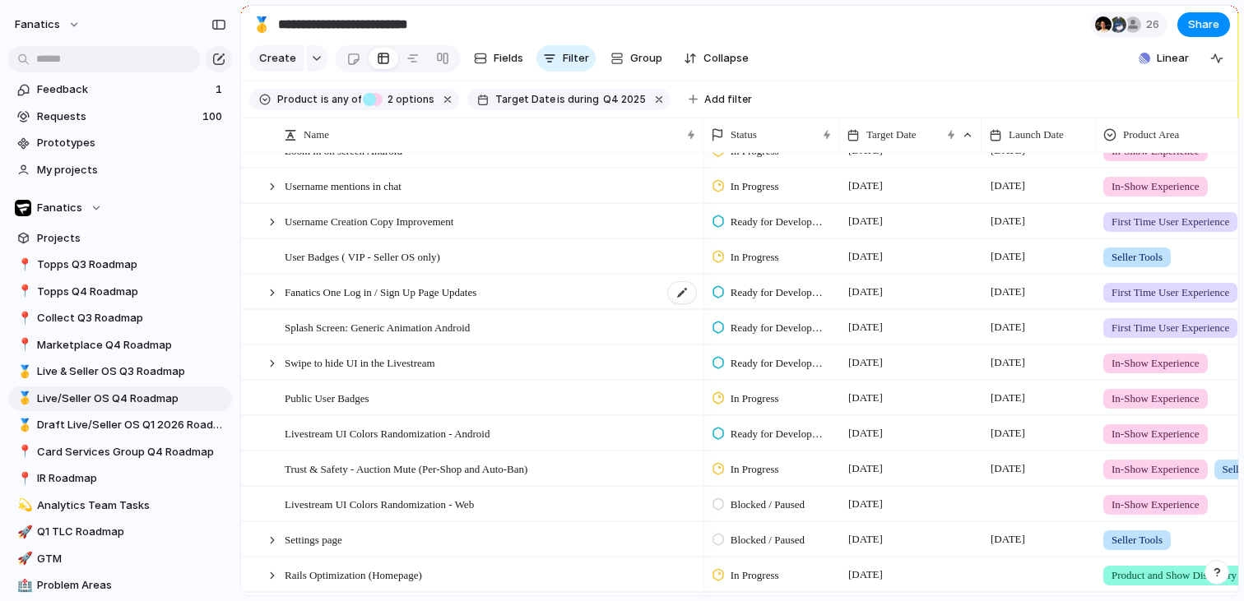
scroll to position [90, 0]
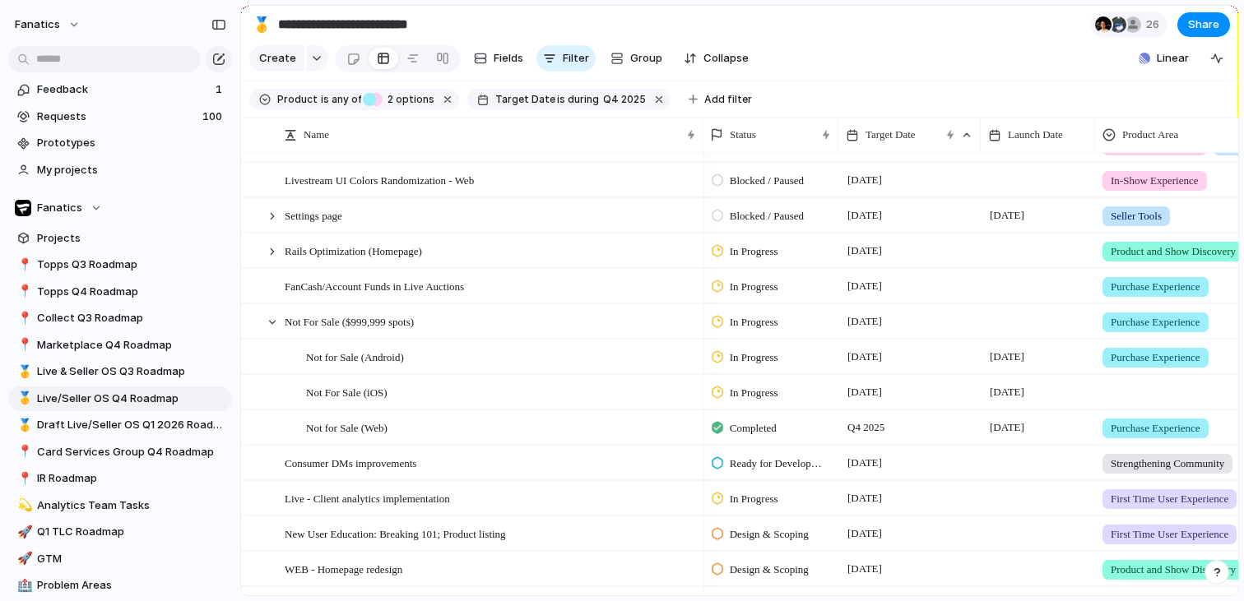
click at [1144, 378] on div at bounding box center [1245, 389] width 299 height 27
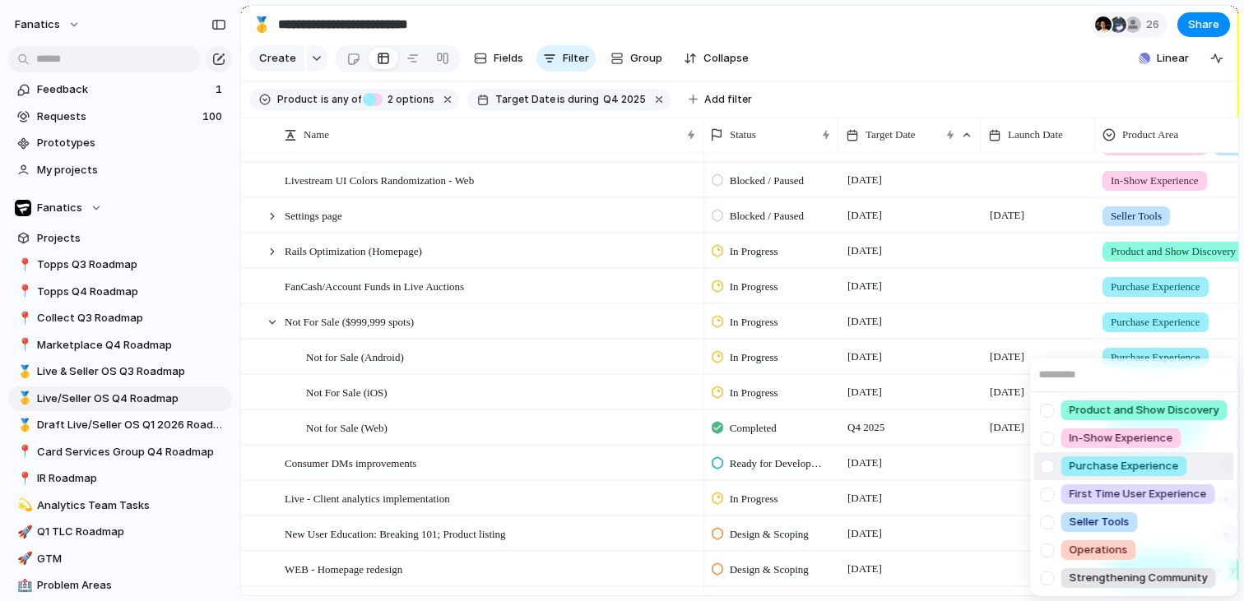
click at [1053, 469] on div at bounding box center [1047, 466] width 29 height 29
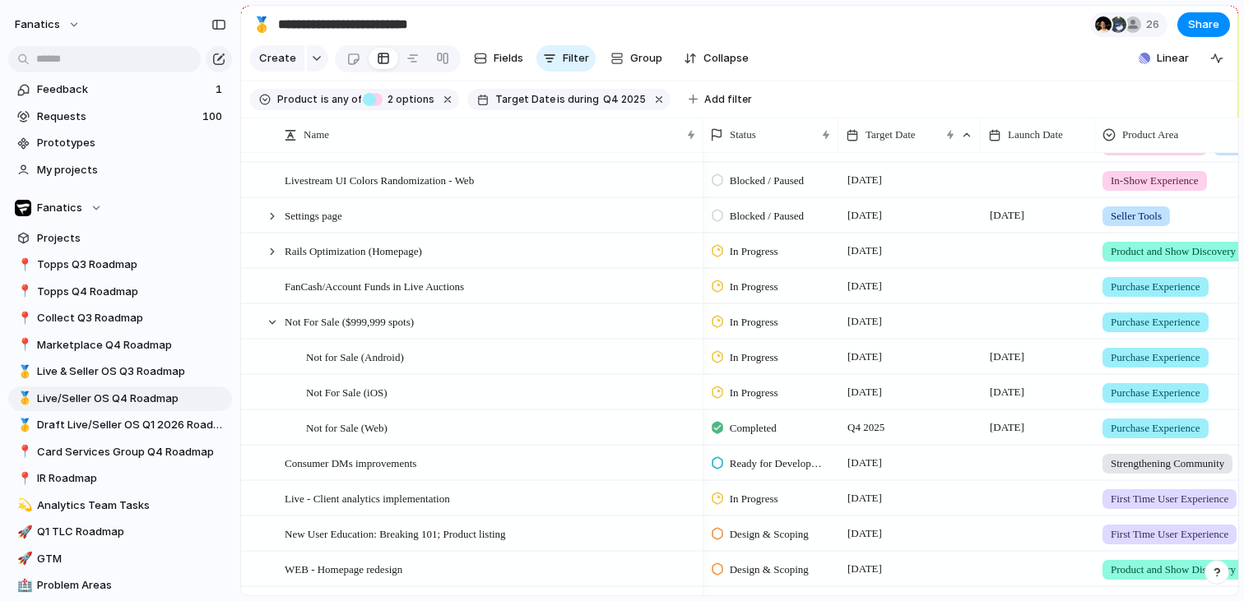
click at [870, 421] on div "Product and Show Discovery In-Show Experience Purchase Experience First Time Us…" at bounding box center [622, 300] width 1244 height 601
click at [278, 319] on div at bounding box center [272, 322] width 15 height 15
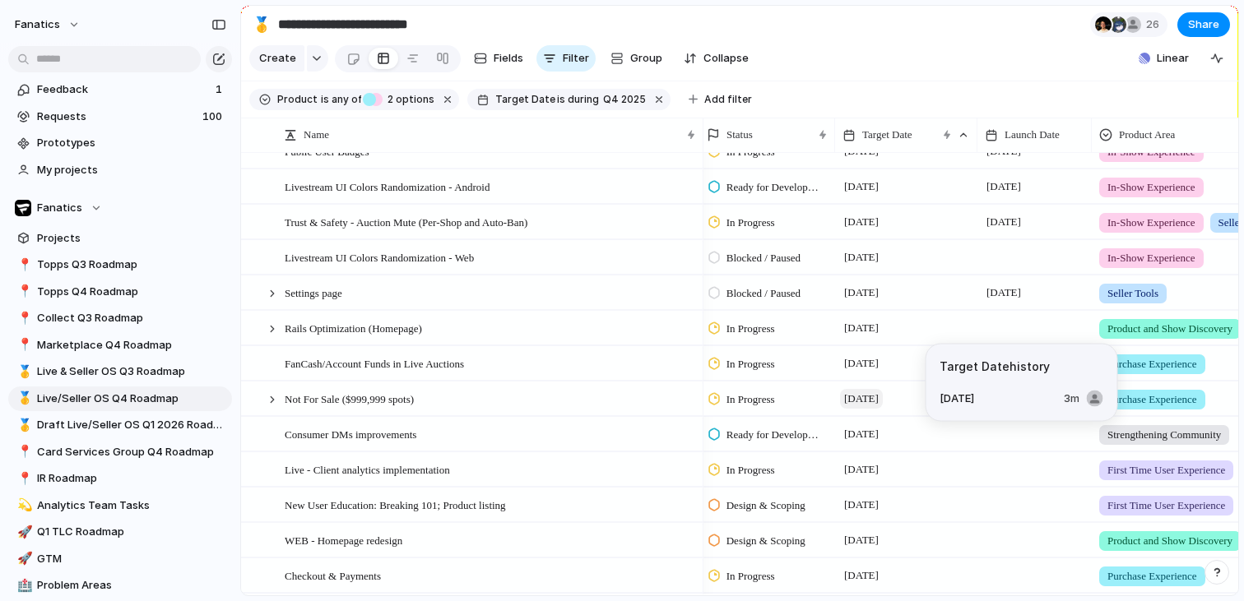
click at [866, 392] on span "[DATE]" at bounding box center [861, 399] width 43 height 20
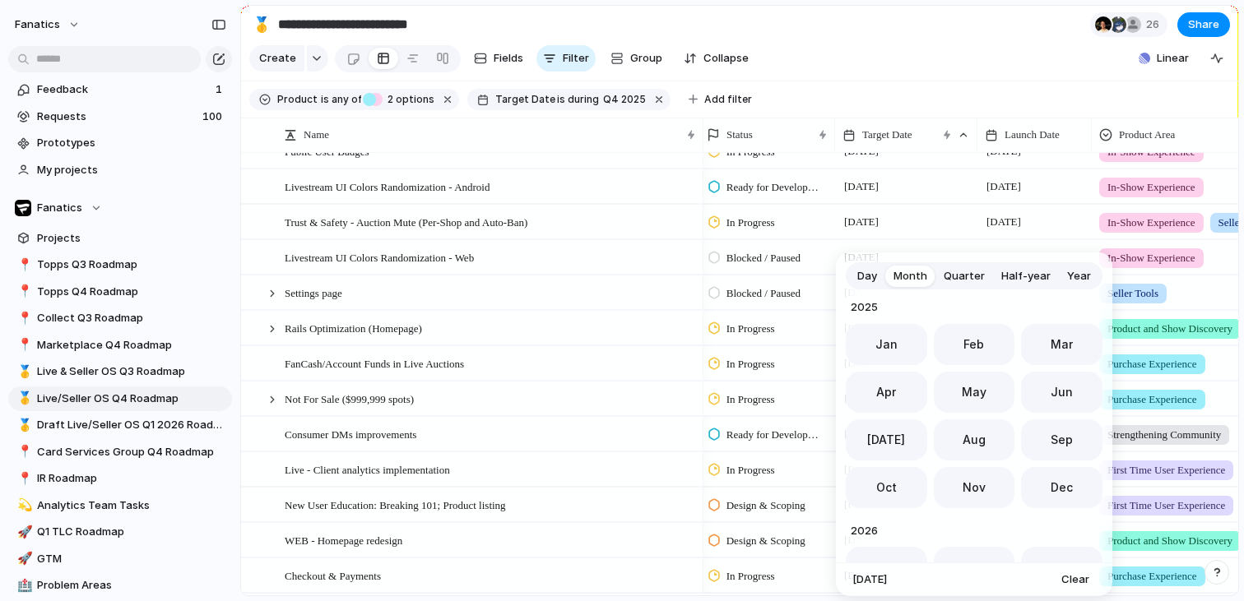
click at [860, 279] on span "Day" at bounding box center [867, 276] width 20 height 16
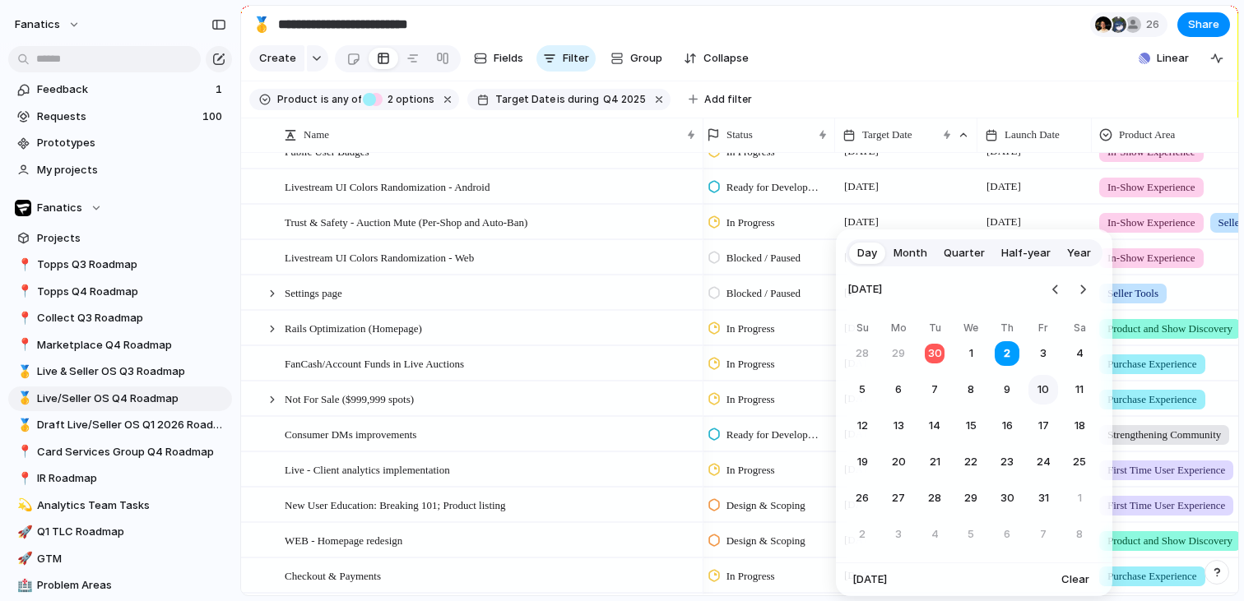
click at [1042, 393] on button "10" at bounding box center [1043, 390] width 30 height 30
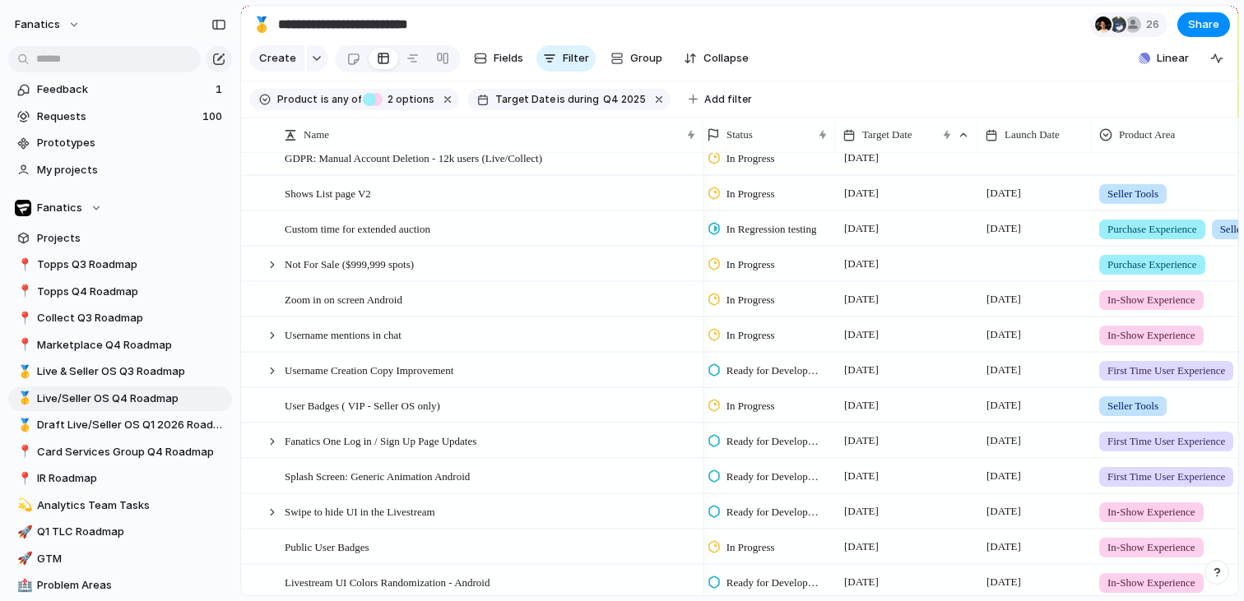
click at [994, 271] on div at bounding box center [1034, 264] width 114 height 34
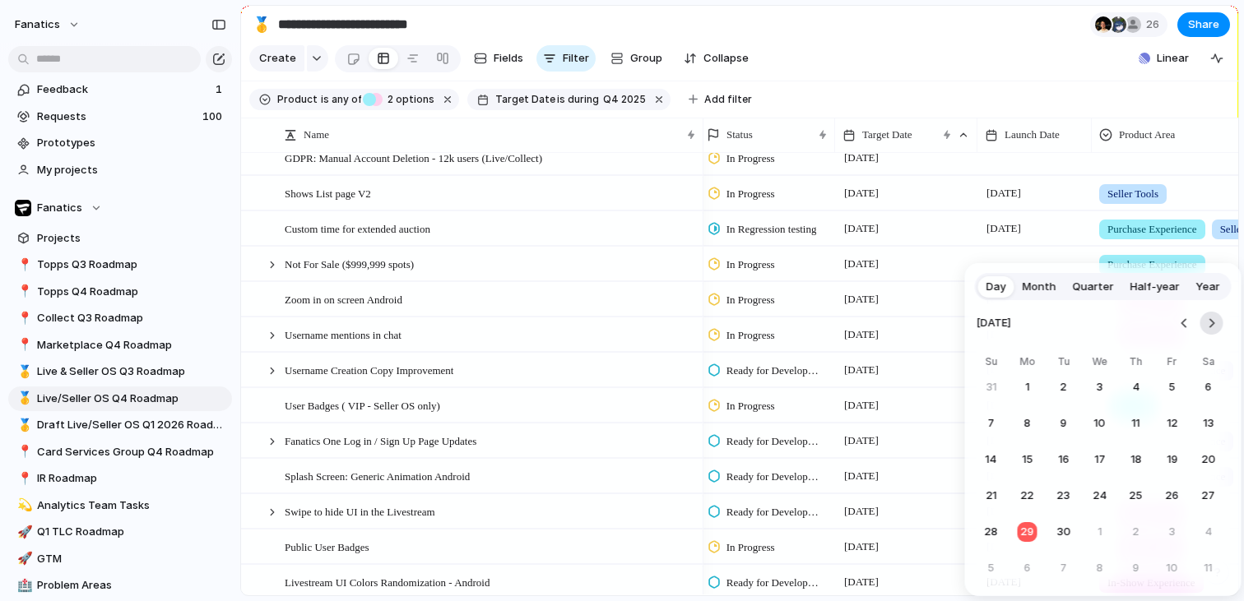
click at [1217, 321] on button "Go to the Next Month" at bounding box center [1211, 323] width 23 height 23
click at [1022, 494] on button "20" at bounding box center [1028, 496] width 30 height 30
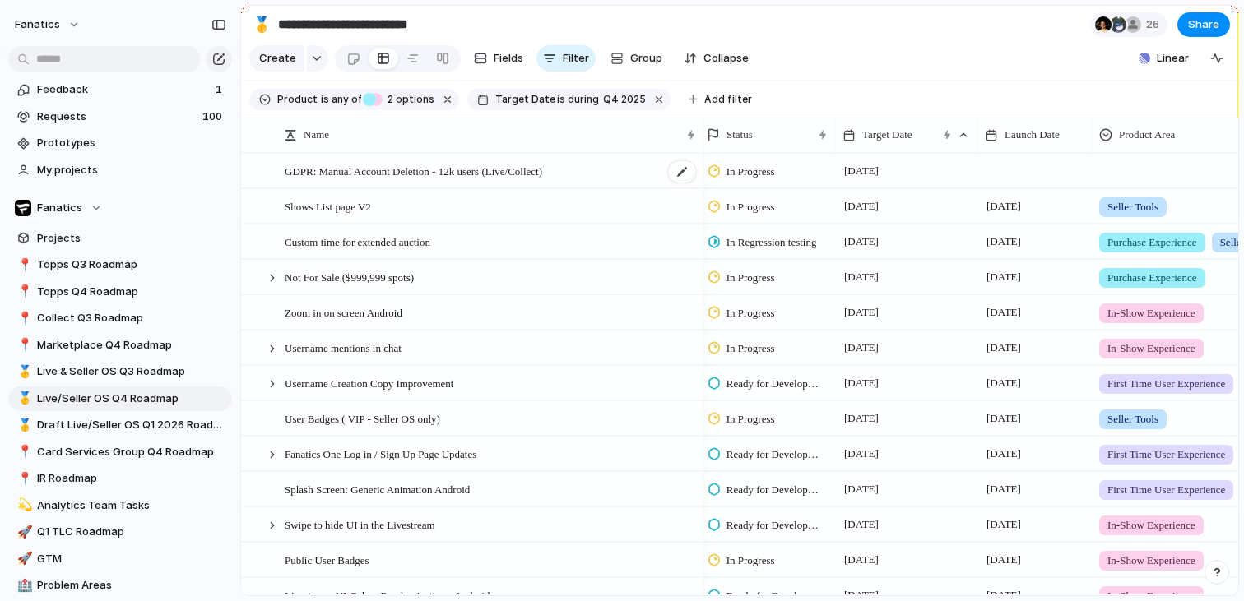
click at [466, 169] on span "GDPR: Manual Account Deletion - 12k users (Live/Collect)" at bounding box center [414, 170] width 258 height 19
